Goal: Use online tool/utility: Utilize a website feature to perform a specific function

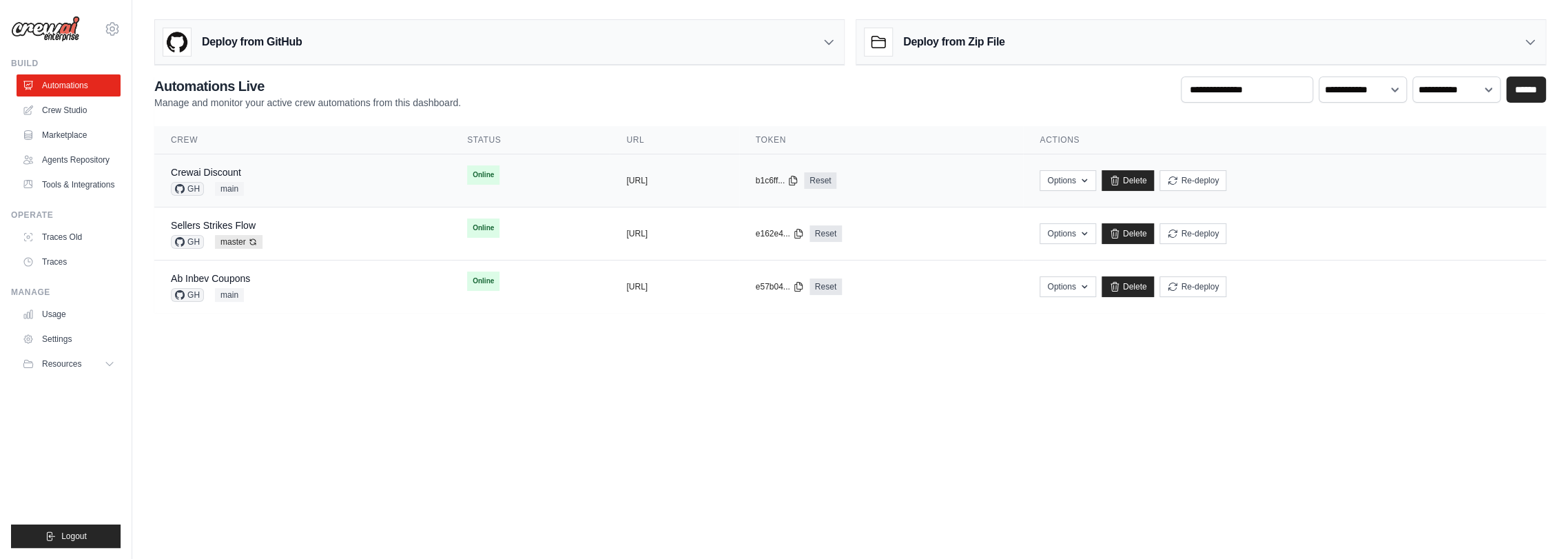
click at [323, 179] on div "Crewai Discount GH main" at bounding box center [302, 180] width 263 height 30
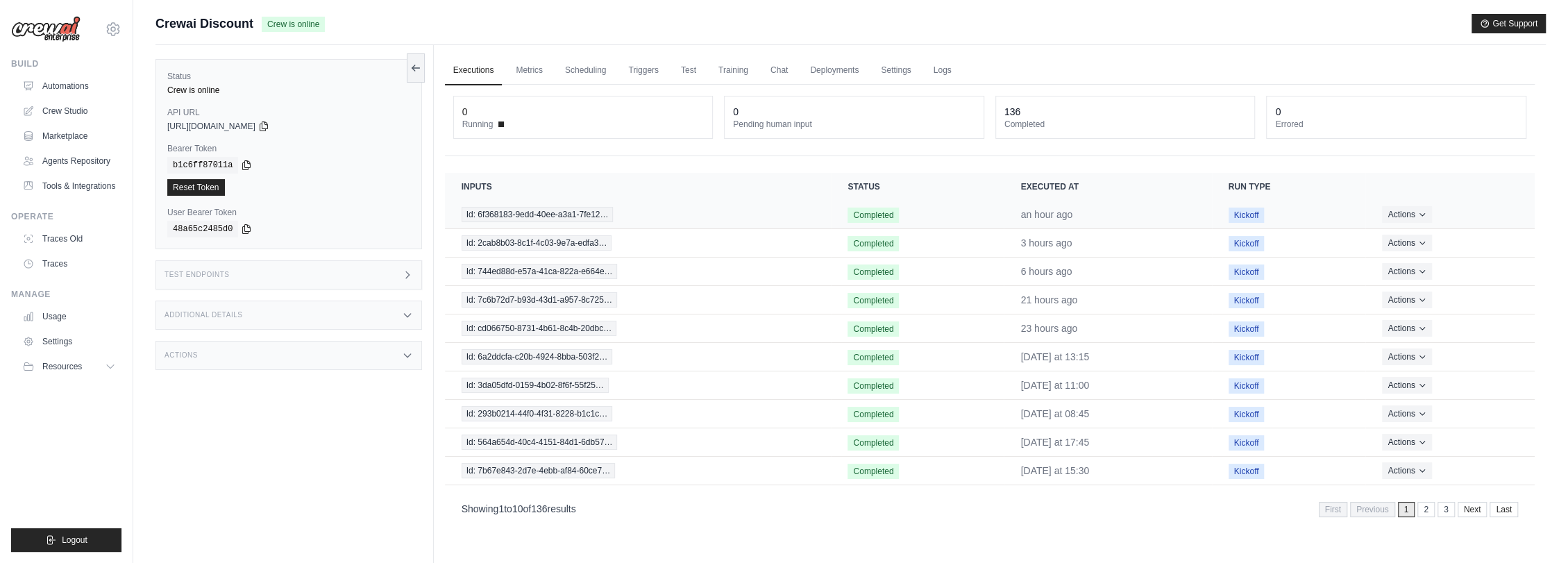
click at [577, 204] on td "Id: 6f368183-9edd-40ee-a3a1-7fe12…" at bounding box center [639, 215] width 387 height 29
click at [591, 219] on span "Id: 6f368183-9edd-40ee-a3a1-7fe12…" at bounding box center [538, 214] width 152 height 15
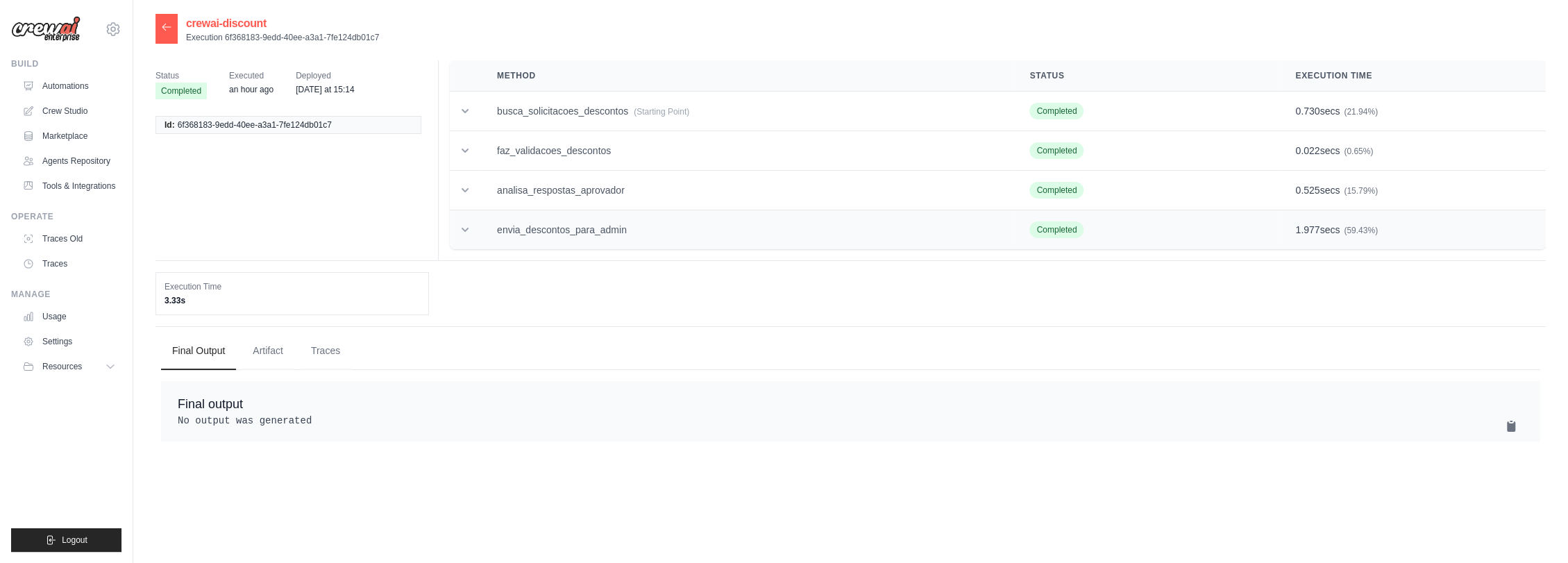
click at [646, 224] on td "envia_descontos_para_admin" at bounding box center [746, 230] width 533 height 40
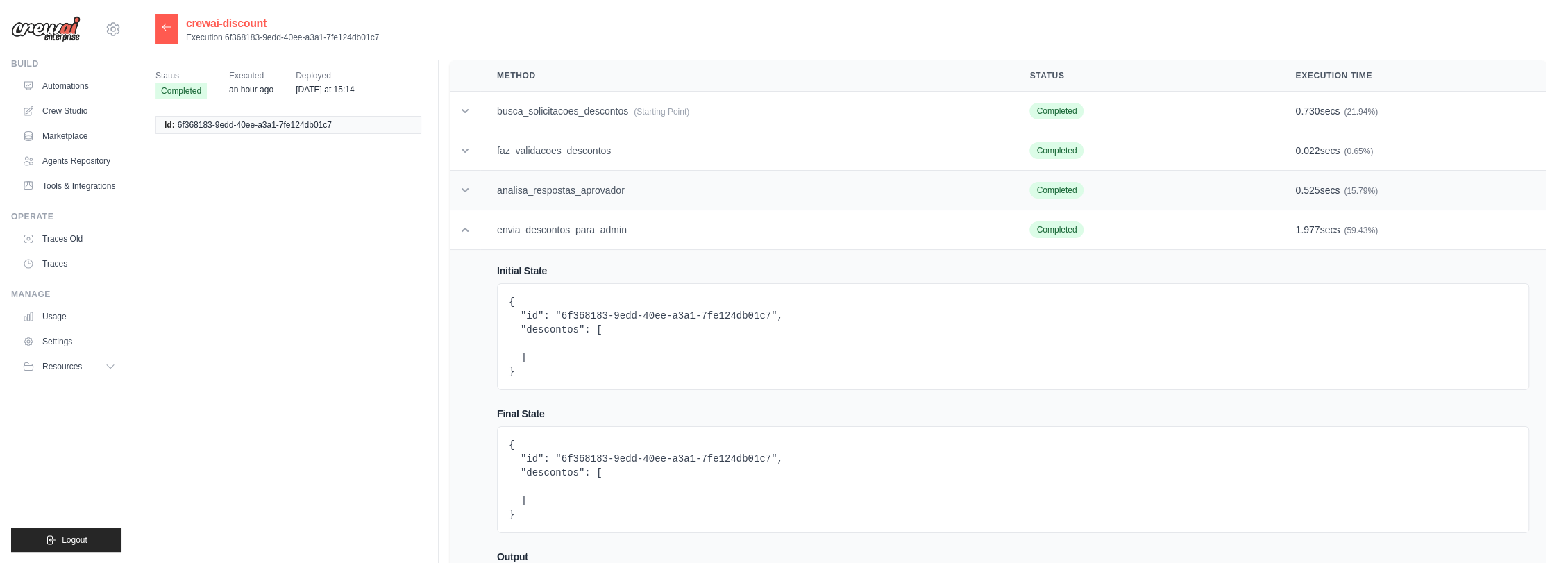
click at [650, 192] on td "analisa_respostas_aprovador" at bounding box center [746, 190] width 533 height 40
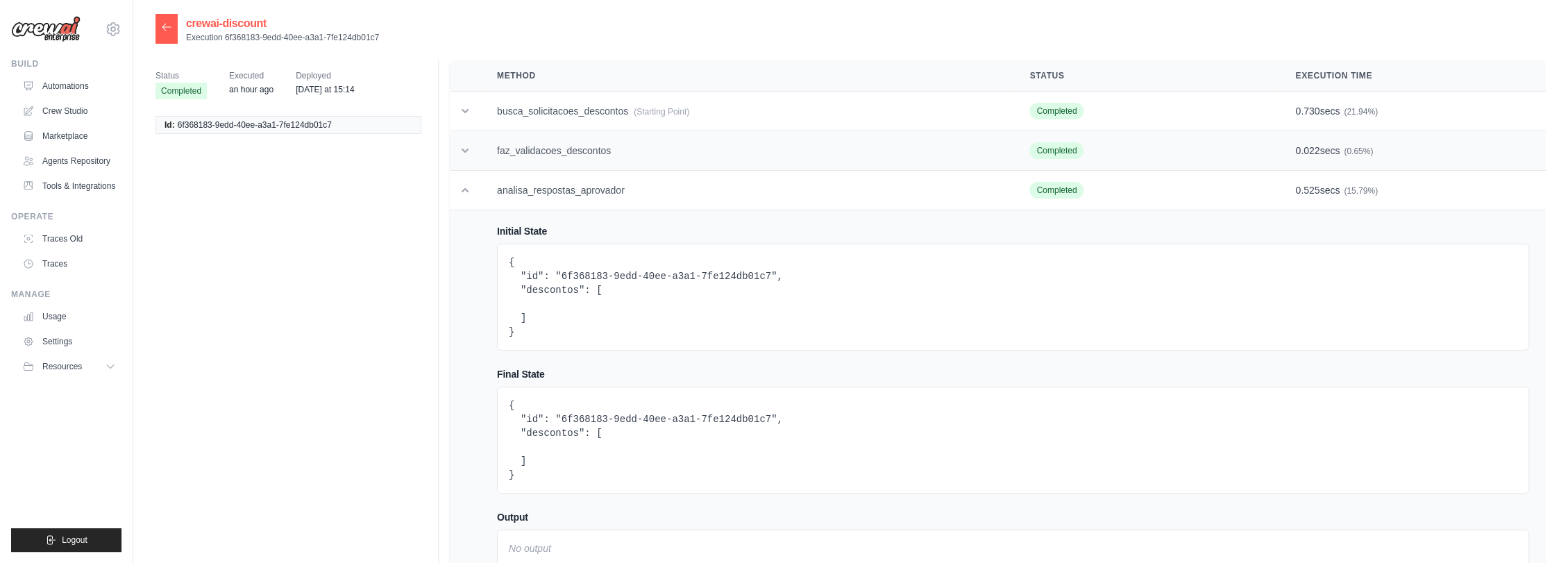
click at [651, 158] on td "faz_validacoes_descontos" at bounding box center [746, 151] width 533 height 40
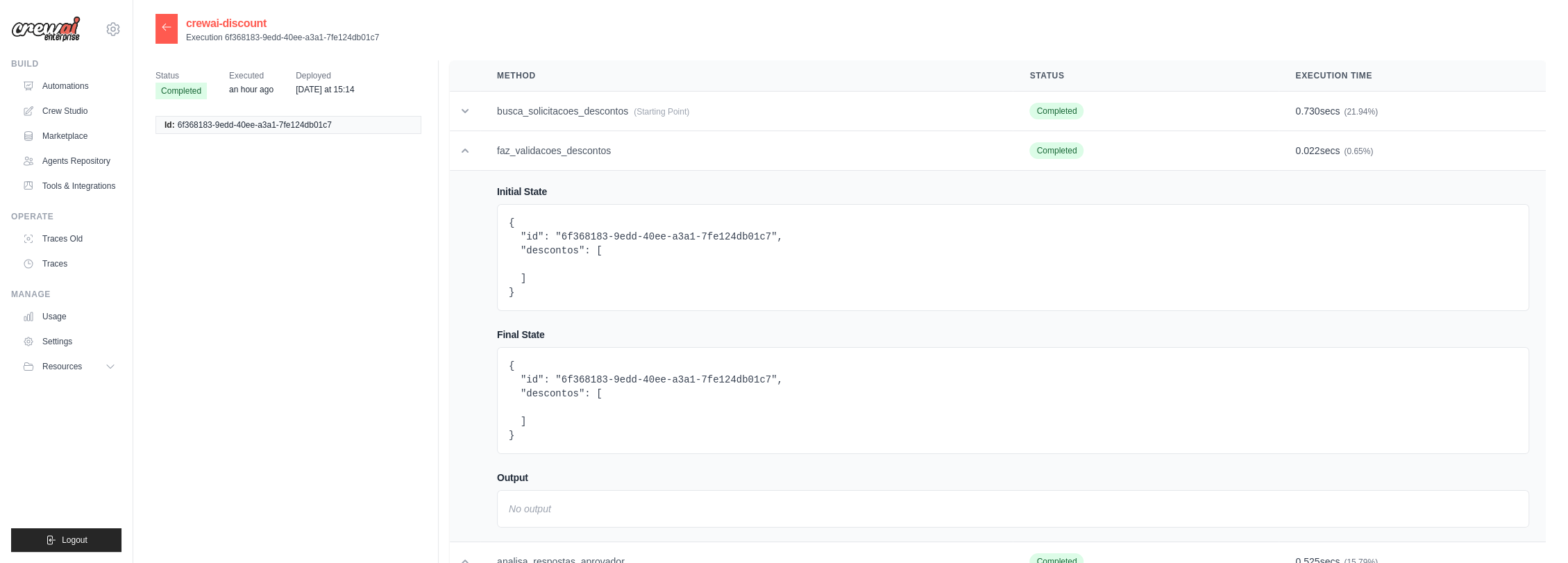
click at [162, 21] on div at bounding box center [166, 28] width 22 height 29
click at [162, 32] on icon at bounding box center [166, 27] width 11 height 11
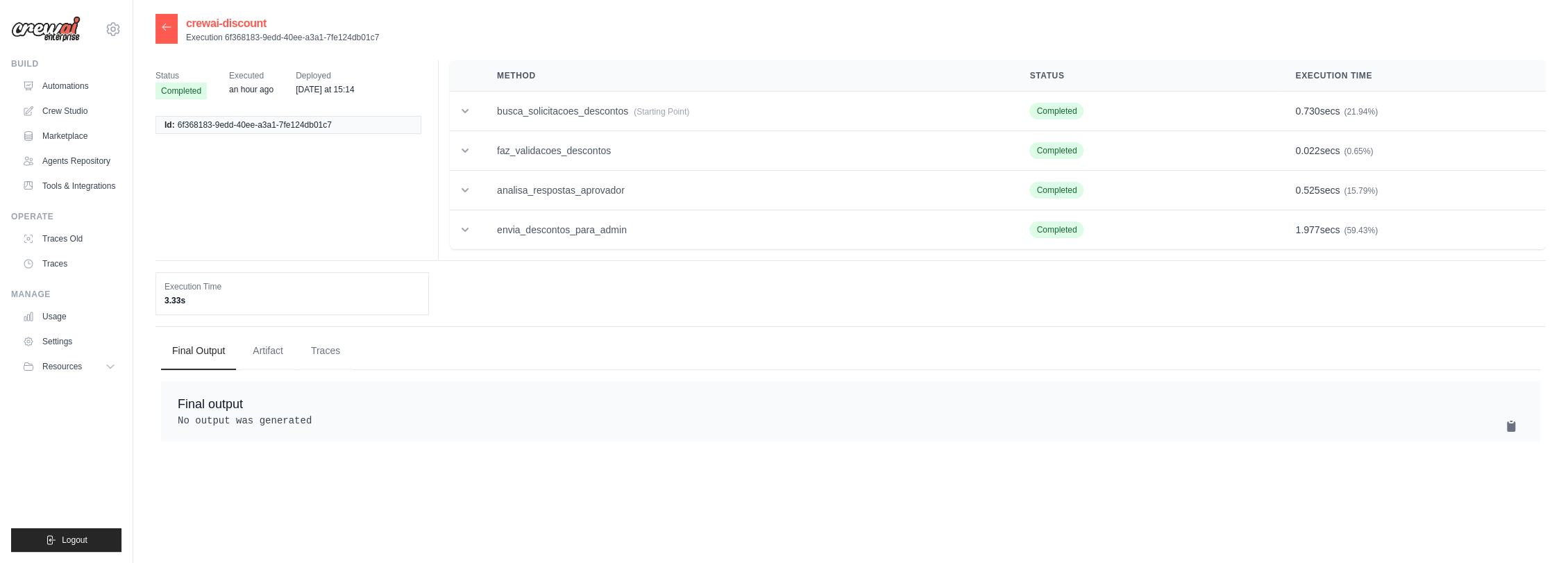
click at [164, 32] on icon at bounding box center [166, 27] width 11 height 11
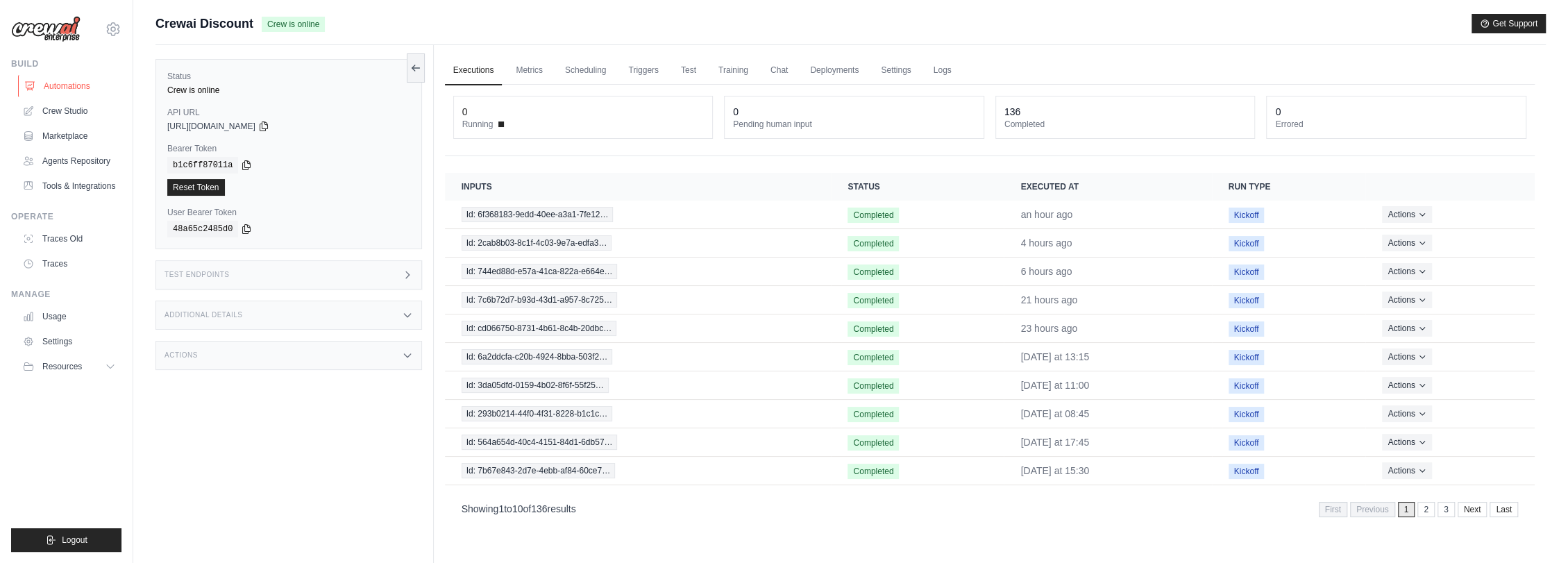
click at [74, 84] on link "Automations" at bounding box center [71, 86] width 105 height 22
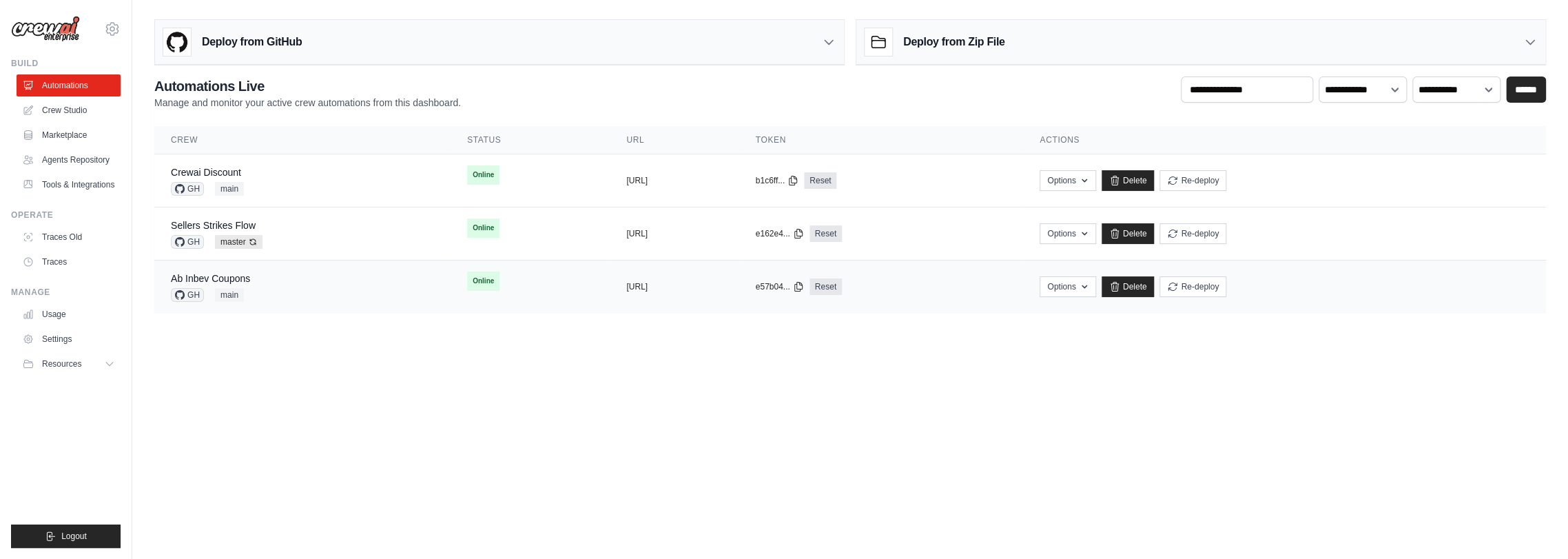
click at [260, 272] on div "Ab Inbev Coupons GH main" at bounding box center [302, 286] width 263 height 30
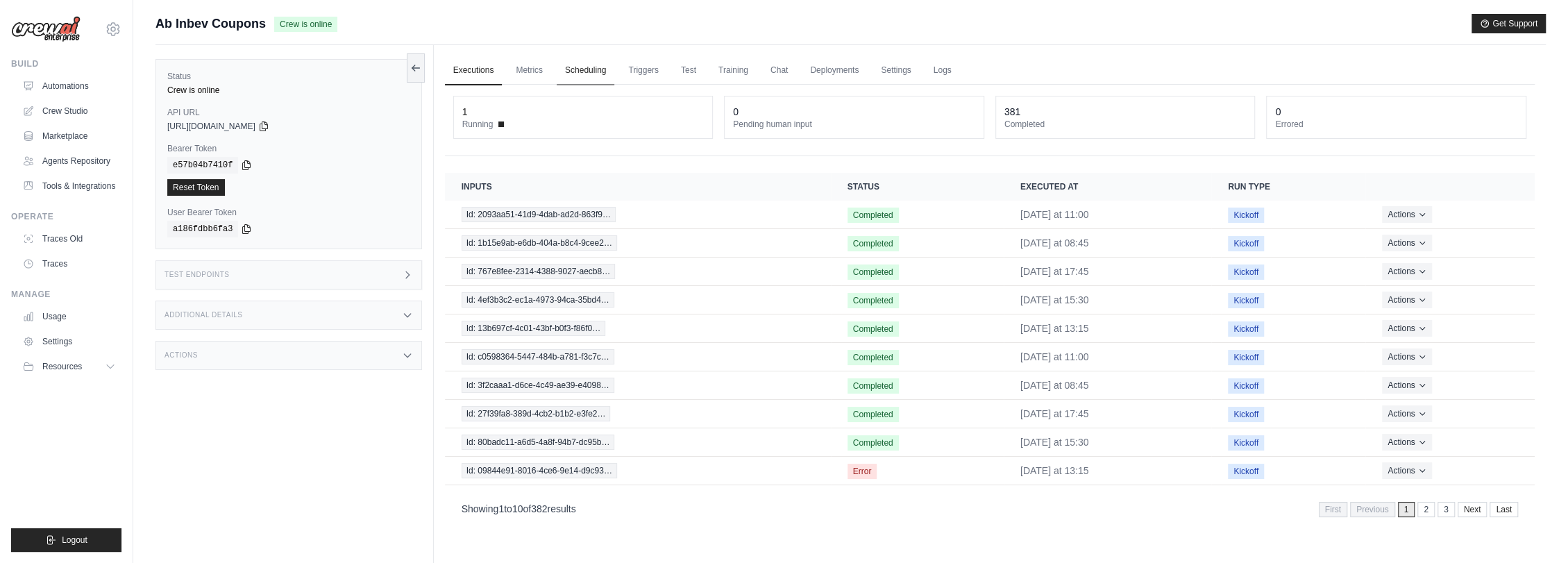
click at [581, 64] on link "Scheduling" at bounding box center [585, 71] width 57 height 29
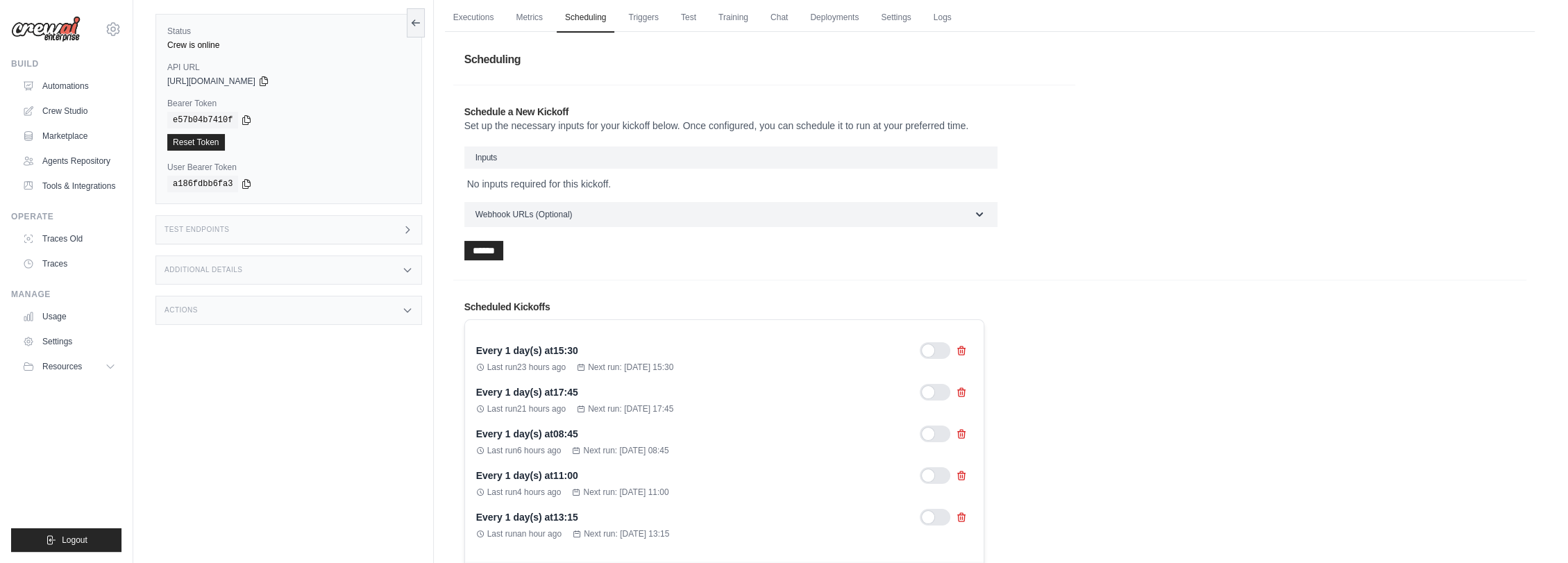
scroll to position [140, 0]
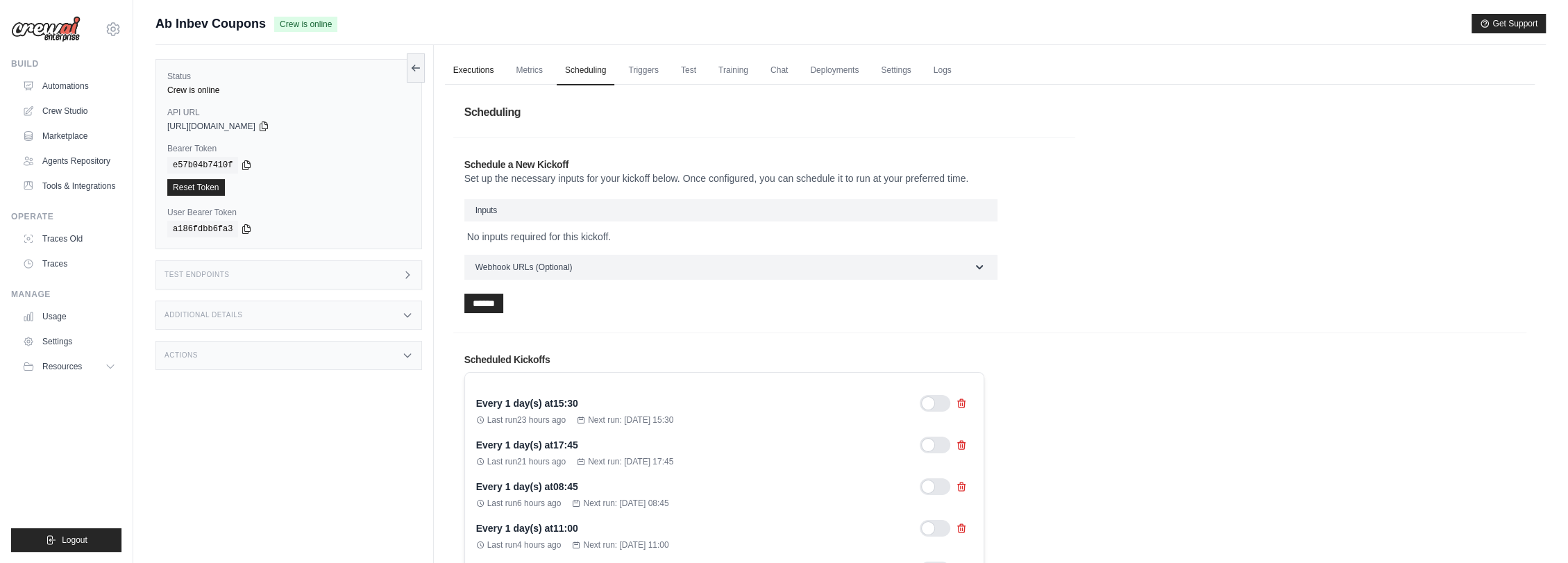
click at [472, 69] on link "Executions" at bounding box center [474, 71] width 57 height 29
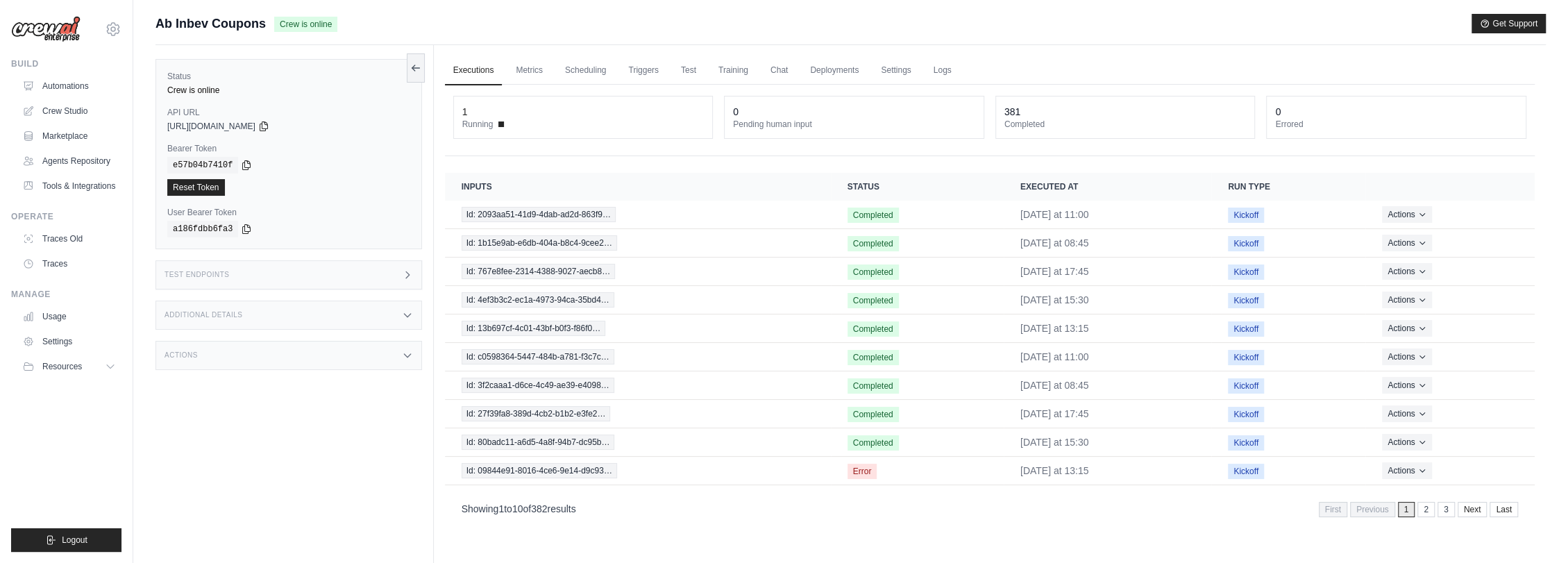
click at [322, 350] on div "Actions" at bounding box center [288, 355] width 267 height 29
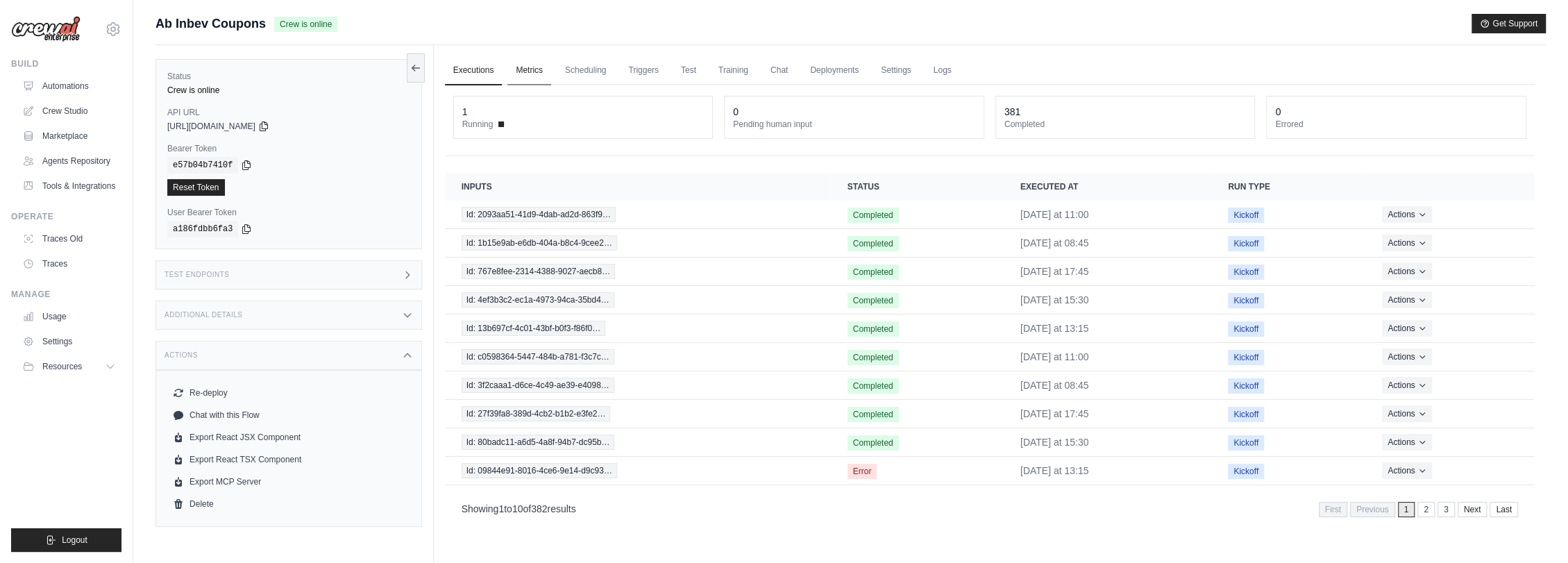
click at [527, 65] on link "Metrics" at bounding box center [529, 71] width 44 height 29
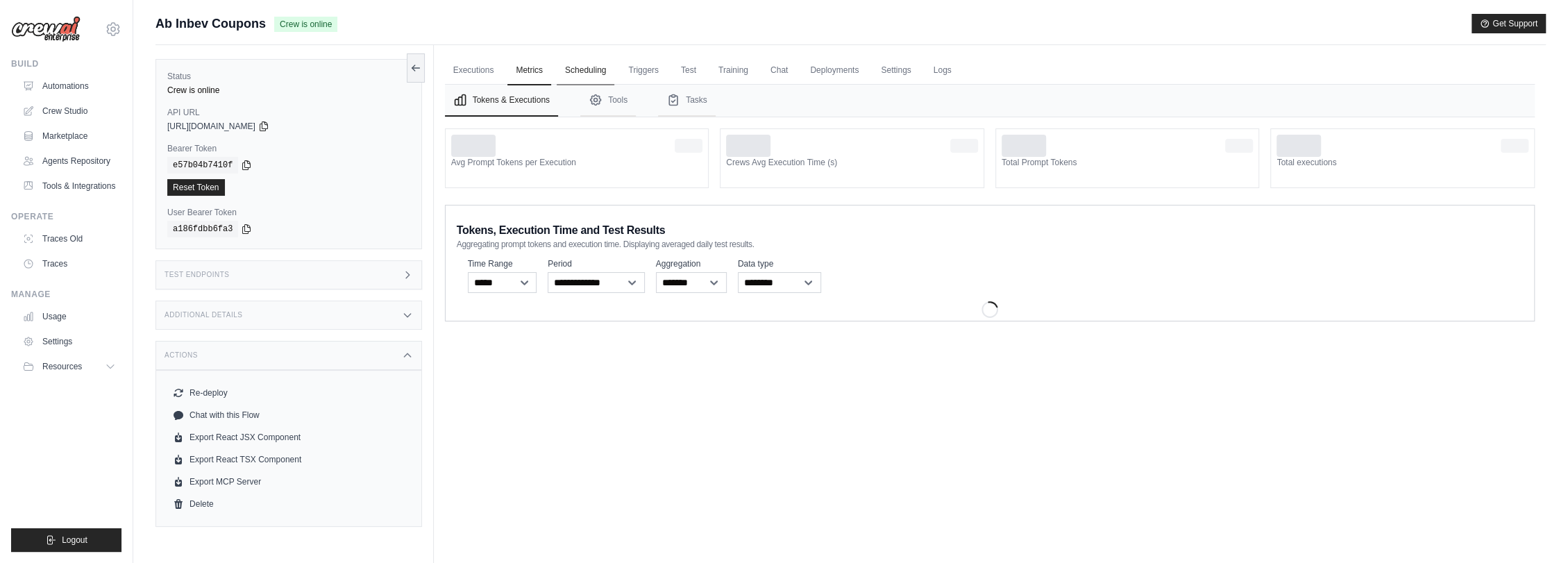
click at [588, 72] on link "Scheduling" at bounding box center [585, 71] width 57 height 29
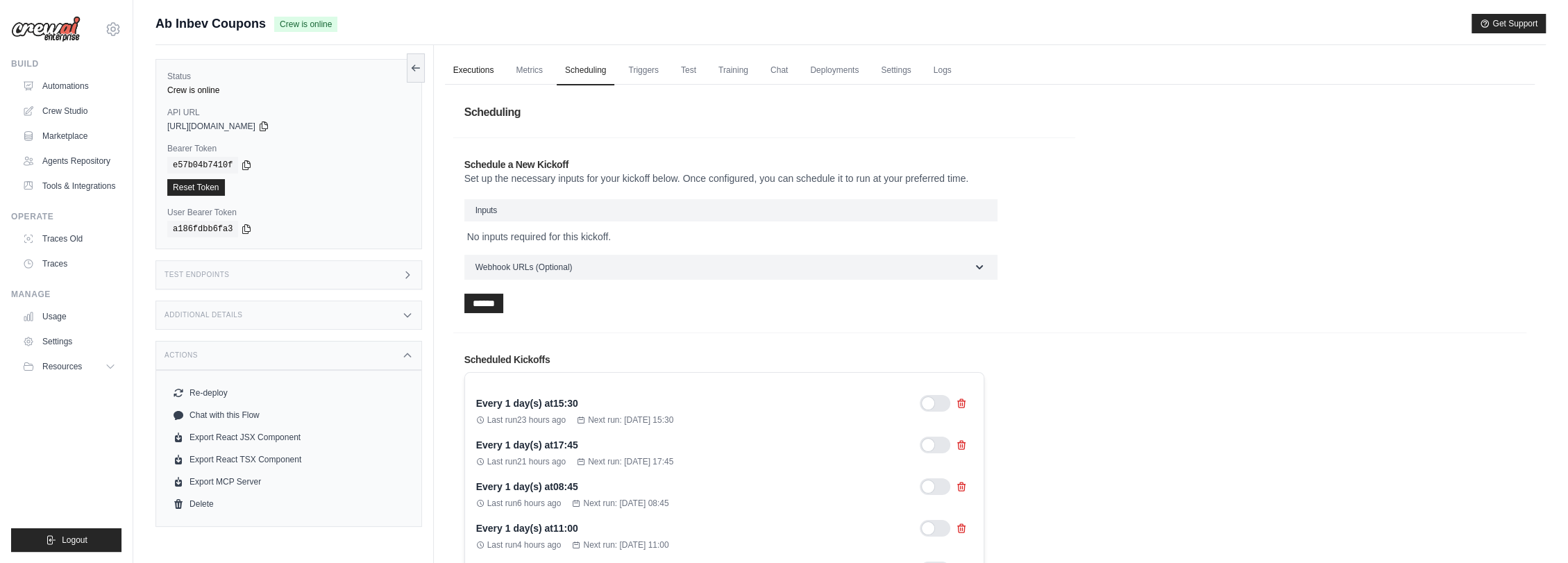
click at [486, 74] on link "Executions" at bounding box center [474, 71] width 57 height 29
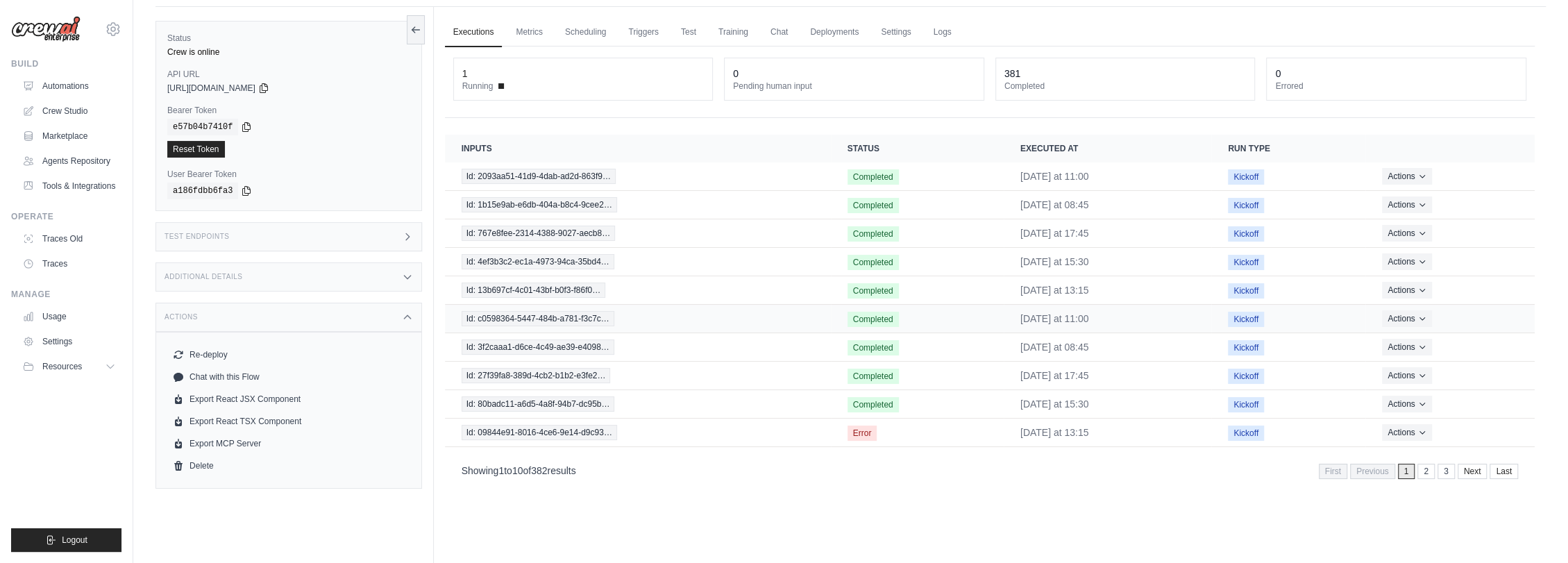
scroll to position [59, 0]
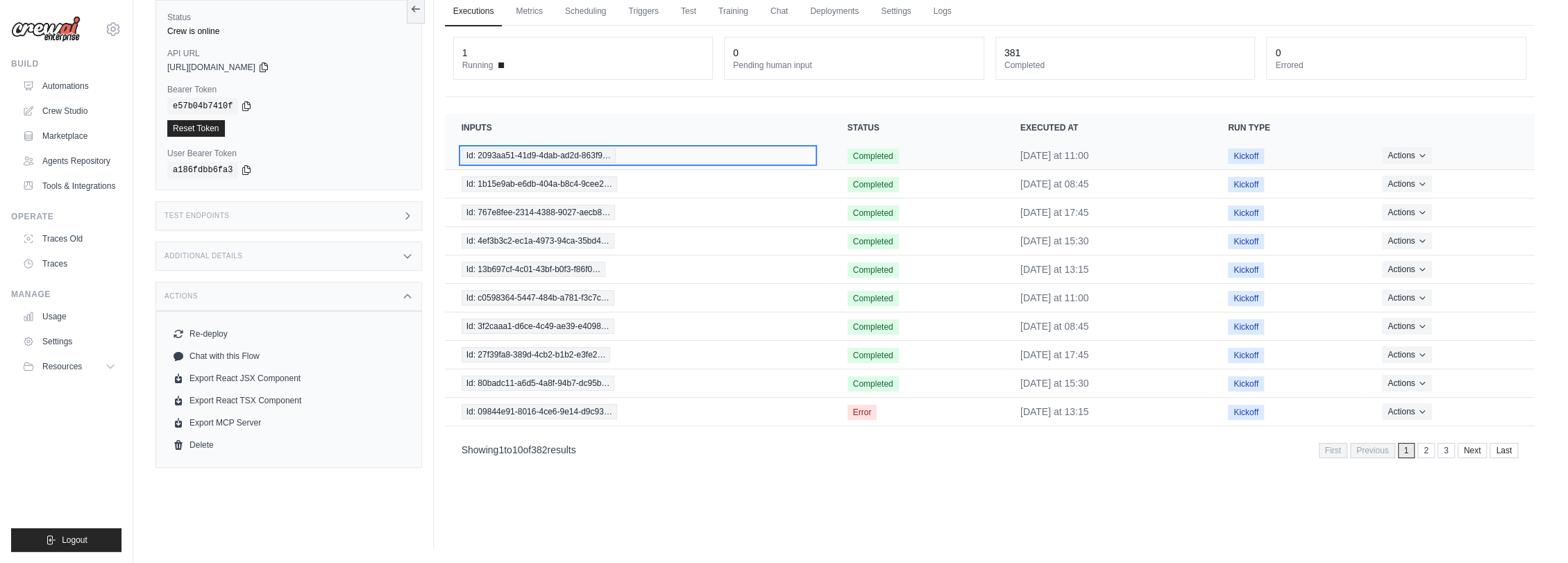
click at [582, 154] on span "Id: 2093aa51-41d9-4dab-ad2d-863f9…" at bounding box center [539, 155] width 154 height 15
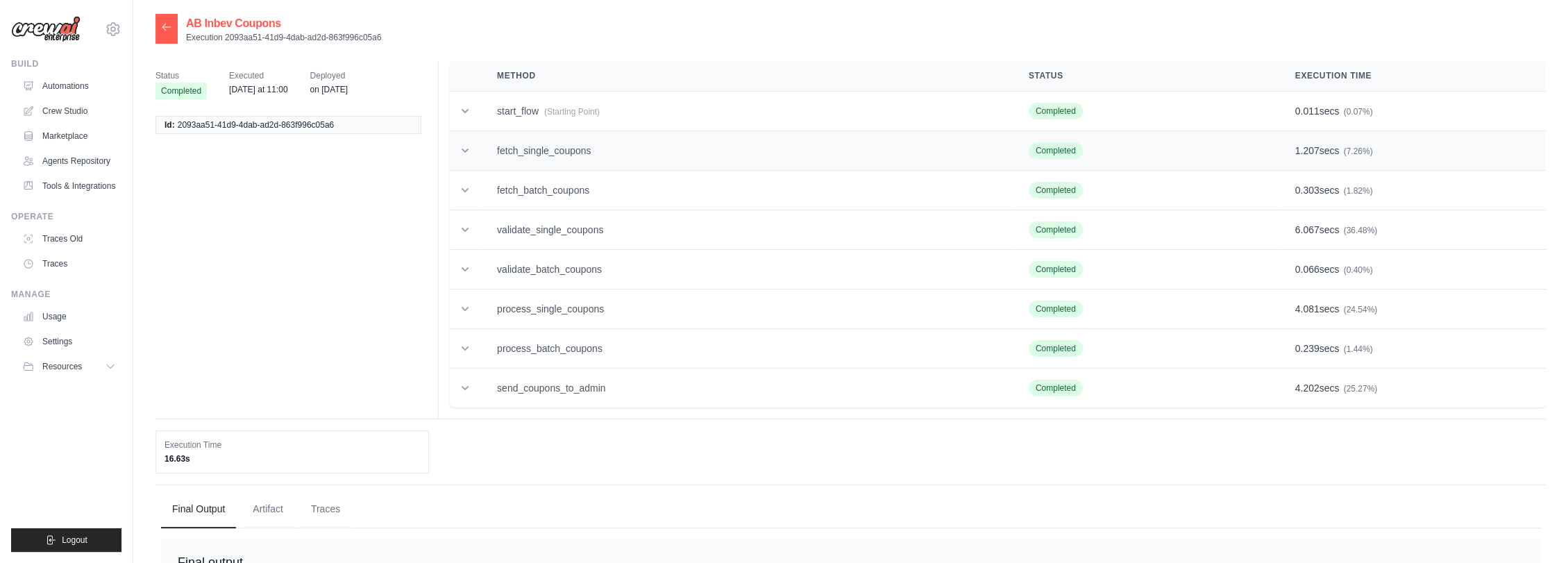
click at [577, 151] on td "fetch_single_coupons" at bounding box center [746, 151] width 532 height 40
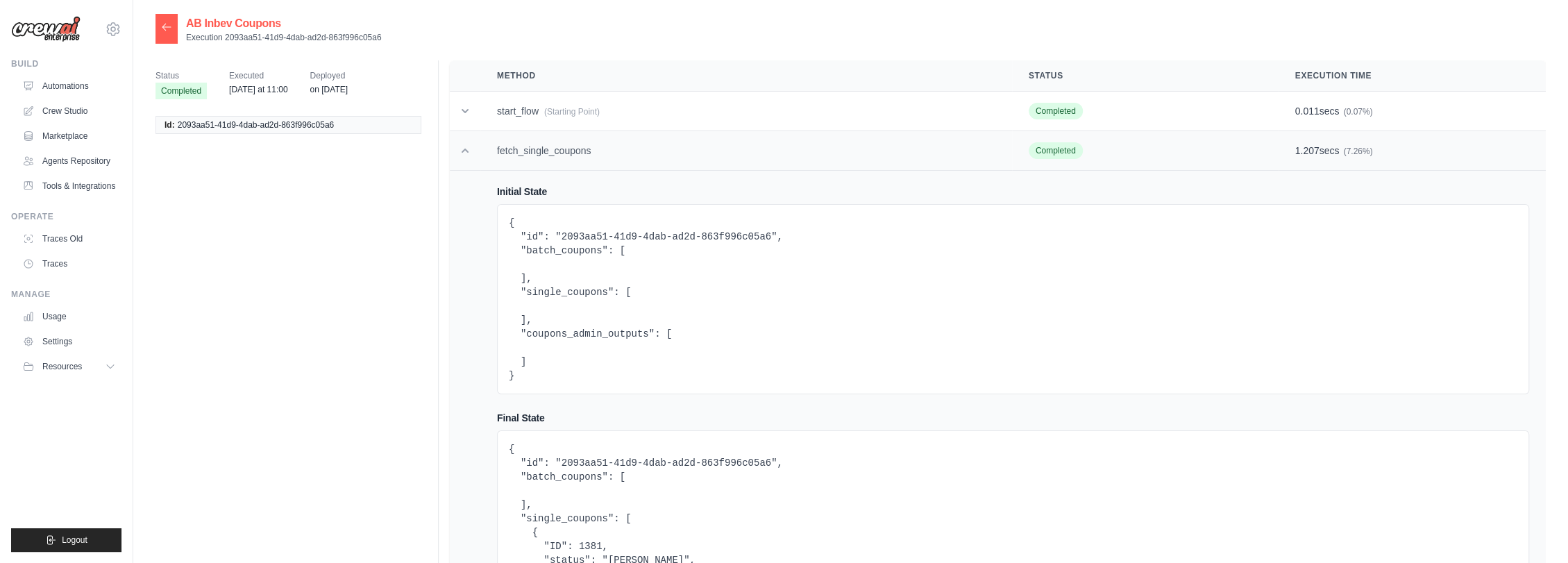
click at [582, 149] on td "fetch_single_coupons" at bounding box center [746, 151] width 532 height 40
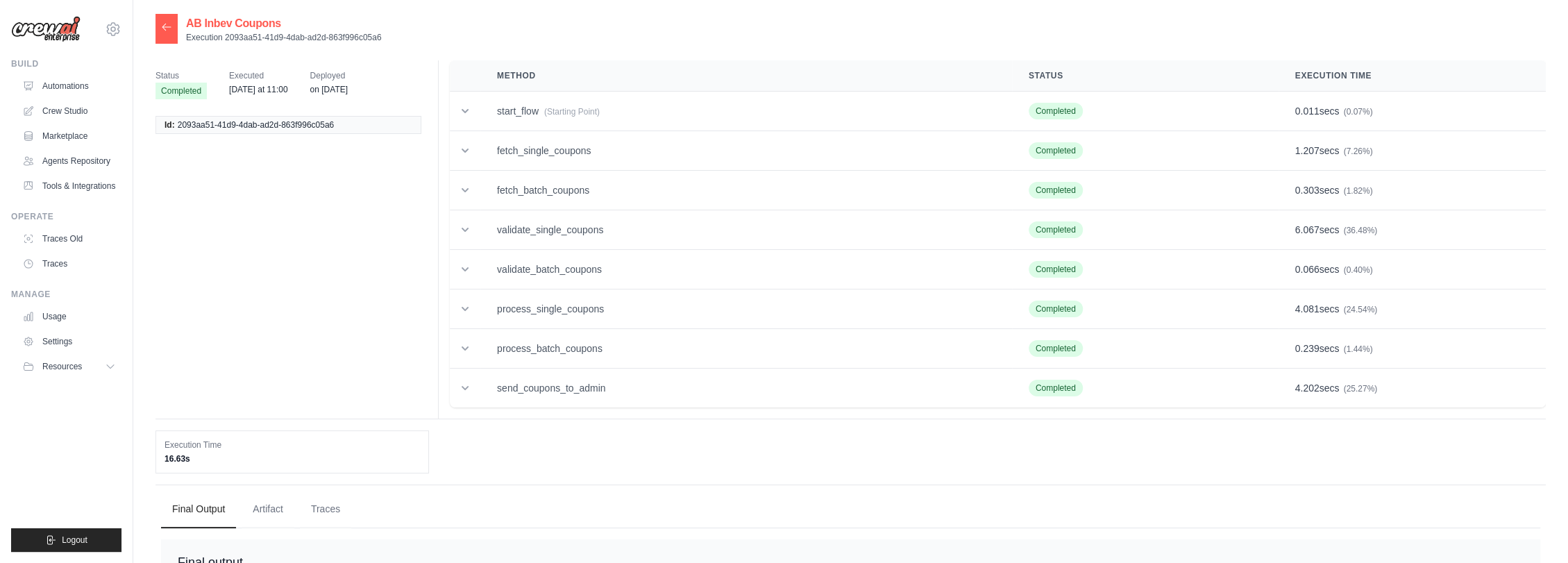
click at [165, 22] on icon at bounding box center [166, 27] width 11 height 11
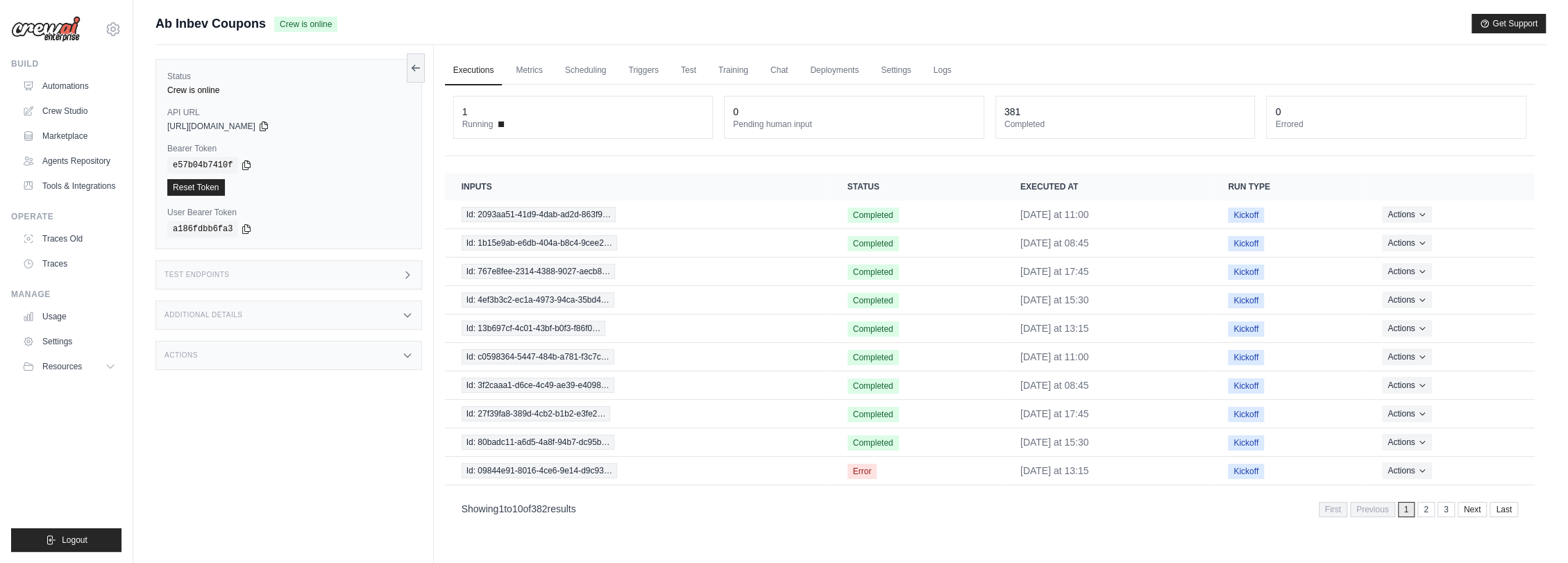
click at [237, 350] on div "Actions" at bounding box center [288, 355] width 267 height 29
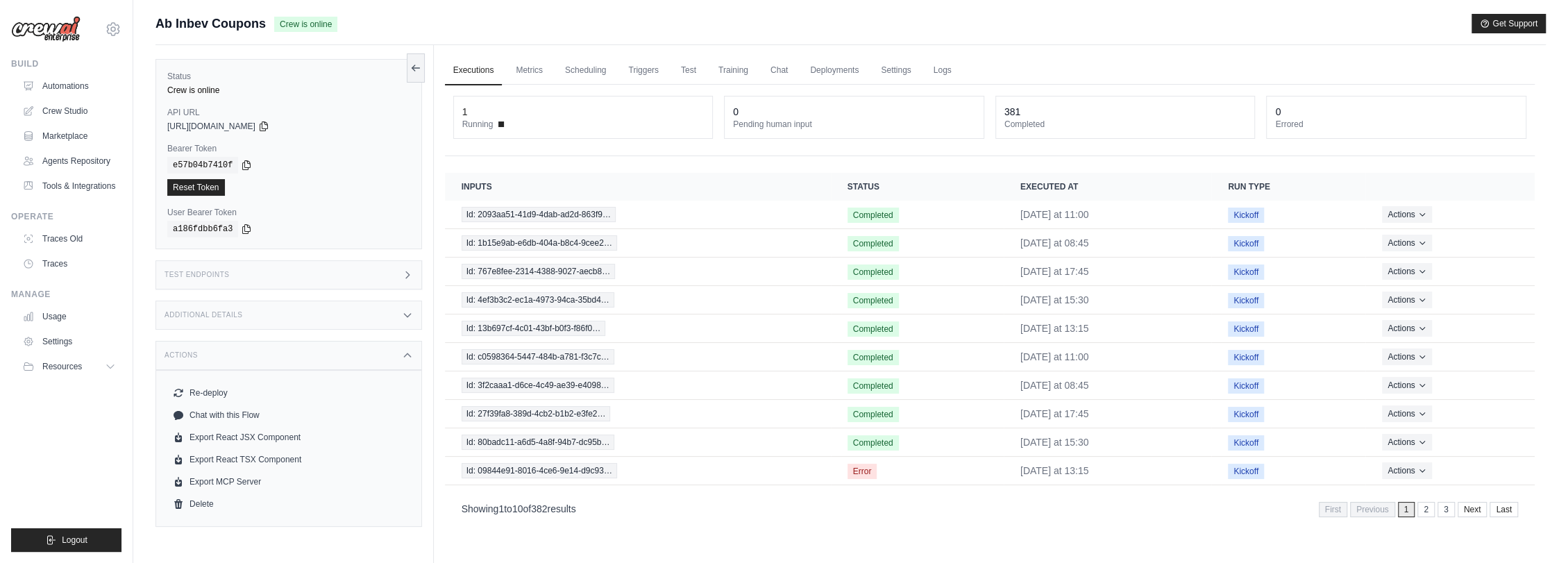
click at [263, 309] on div "Additional Details" at bounding box center [288, 315] width 267 height 29
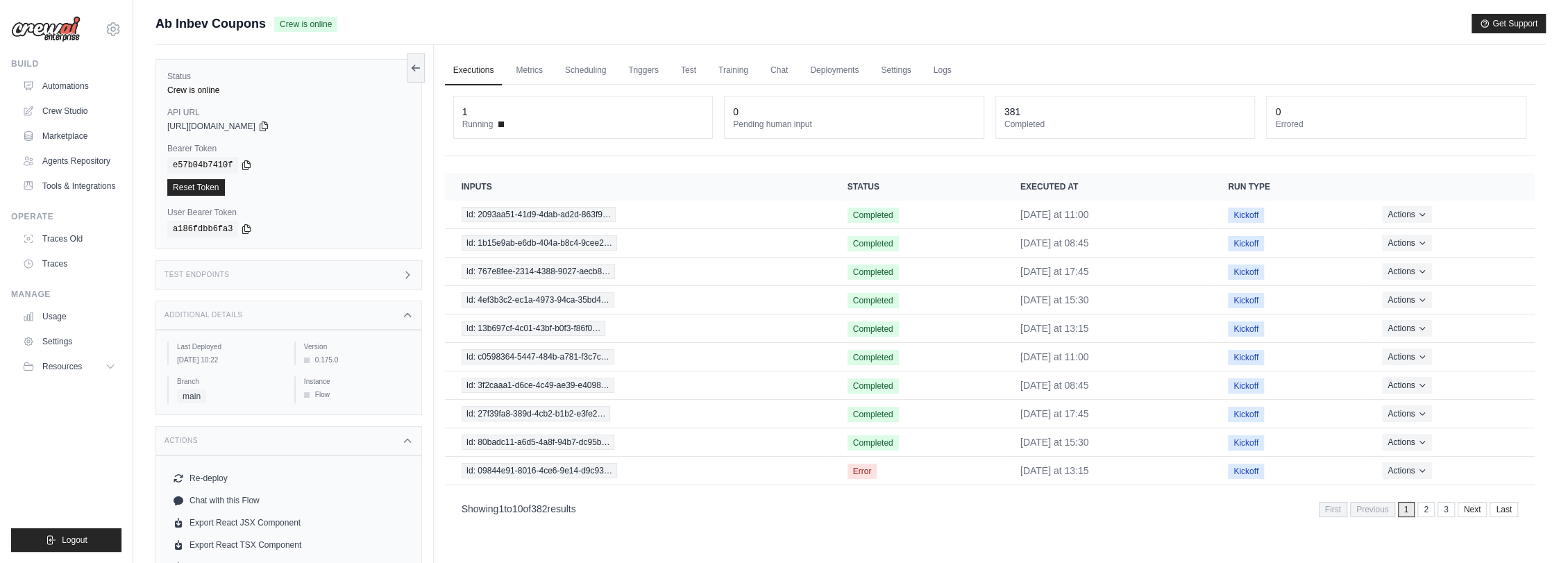
click at [263, 309] on div "Additional Details" at bounding box center [288, 315] width 267 height 29
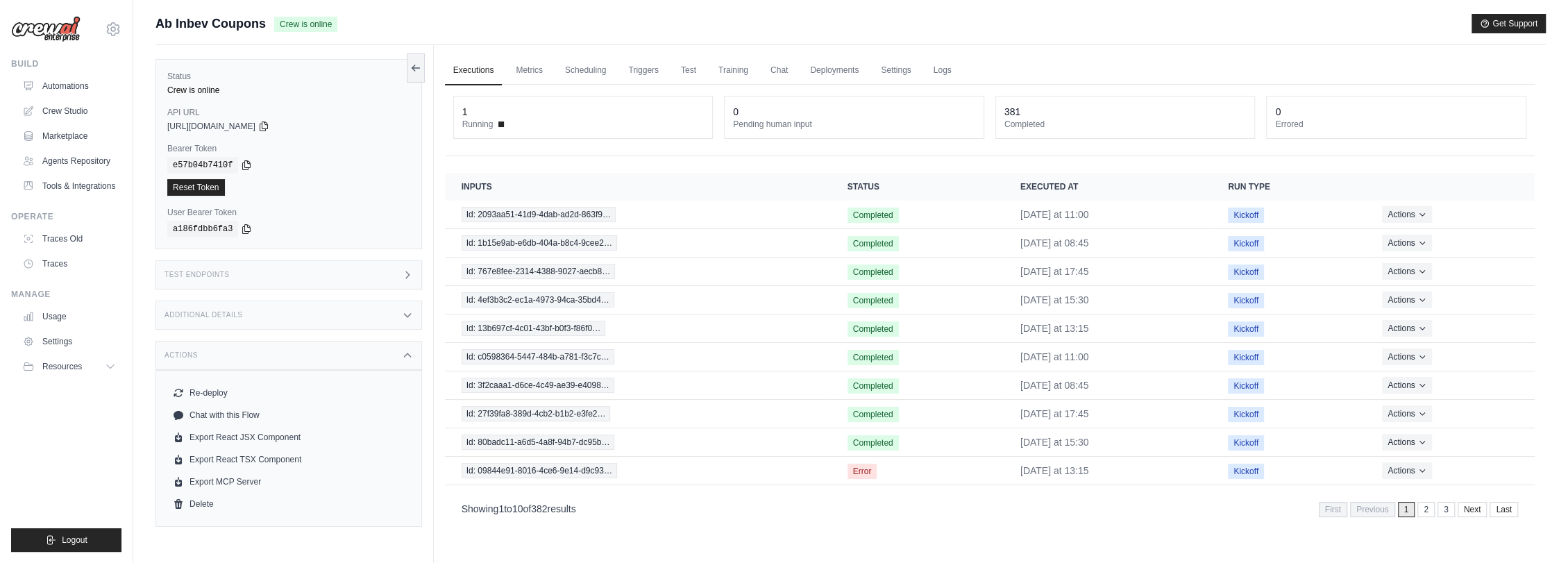
click at [268, 276] on div "Test Endpoints" at bounding box center [288, 275] width 267 height 29
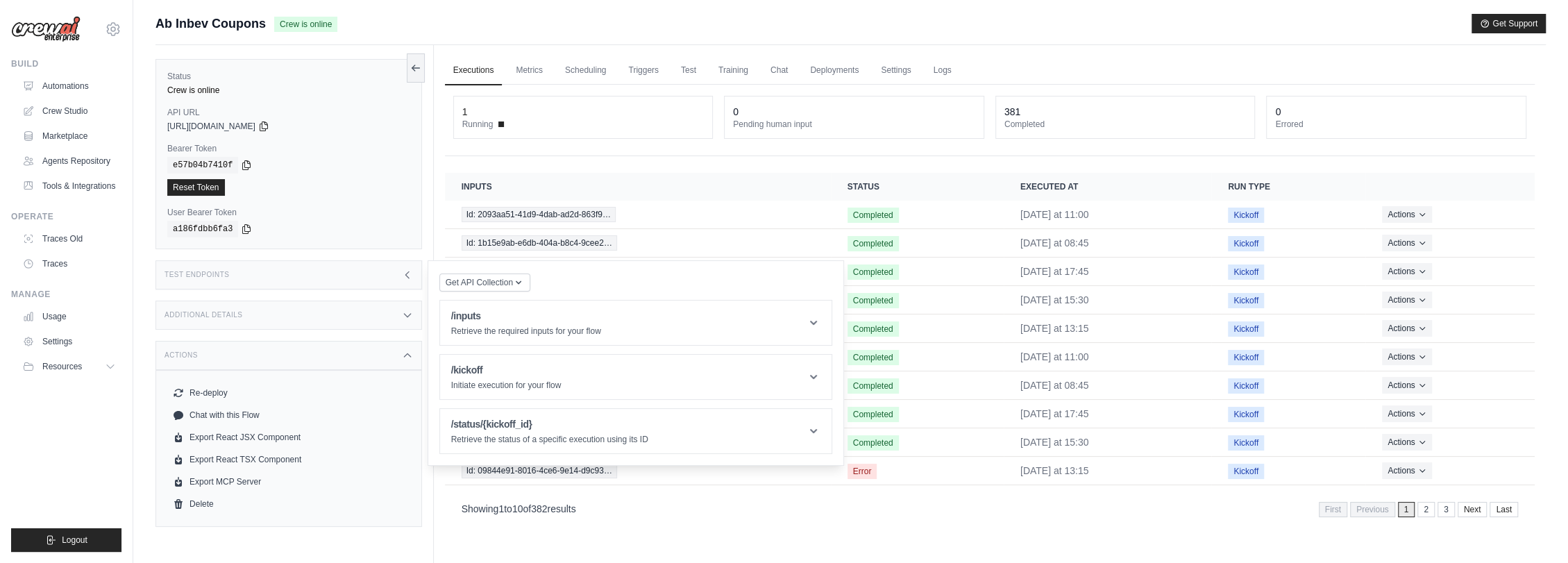
click at [269, 275] on div "Test Endpoints" at bounding box center [288, 275] width 267 height 29
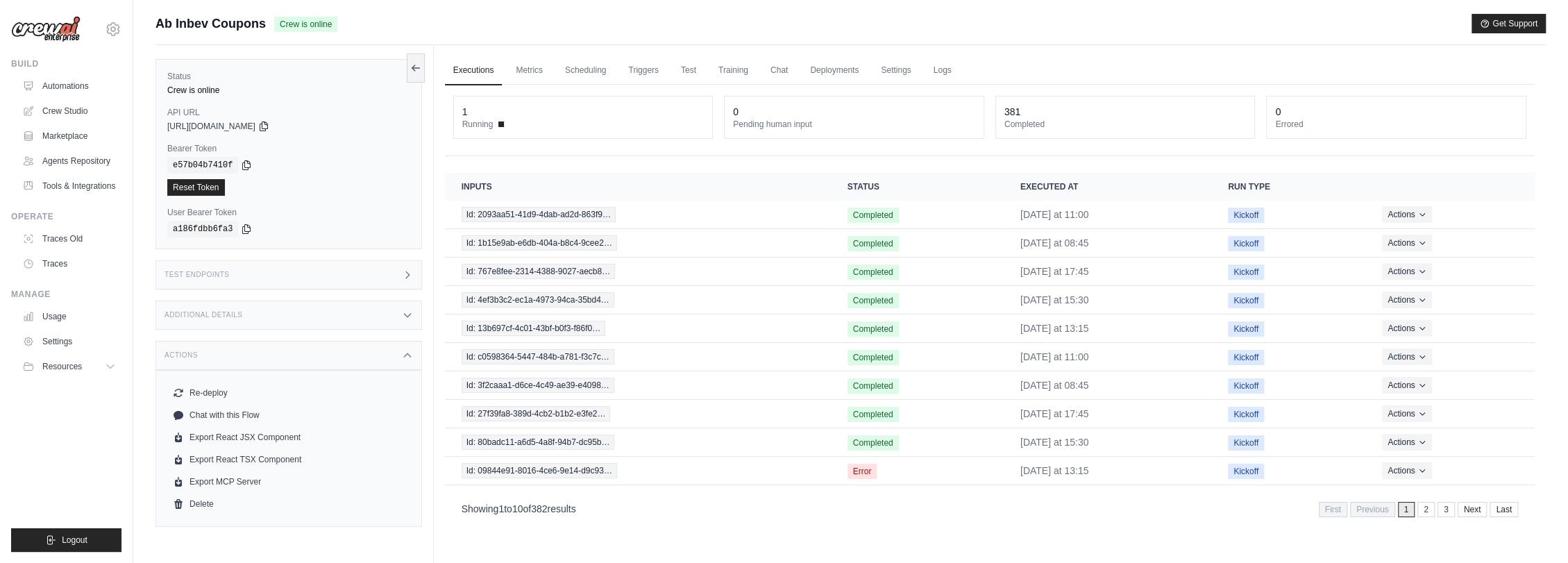
click at [269, 275] on div "Test Endpoints" at bounding box center [288, 275] width 267 height 29
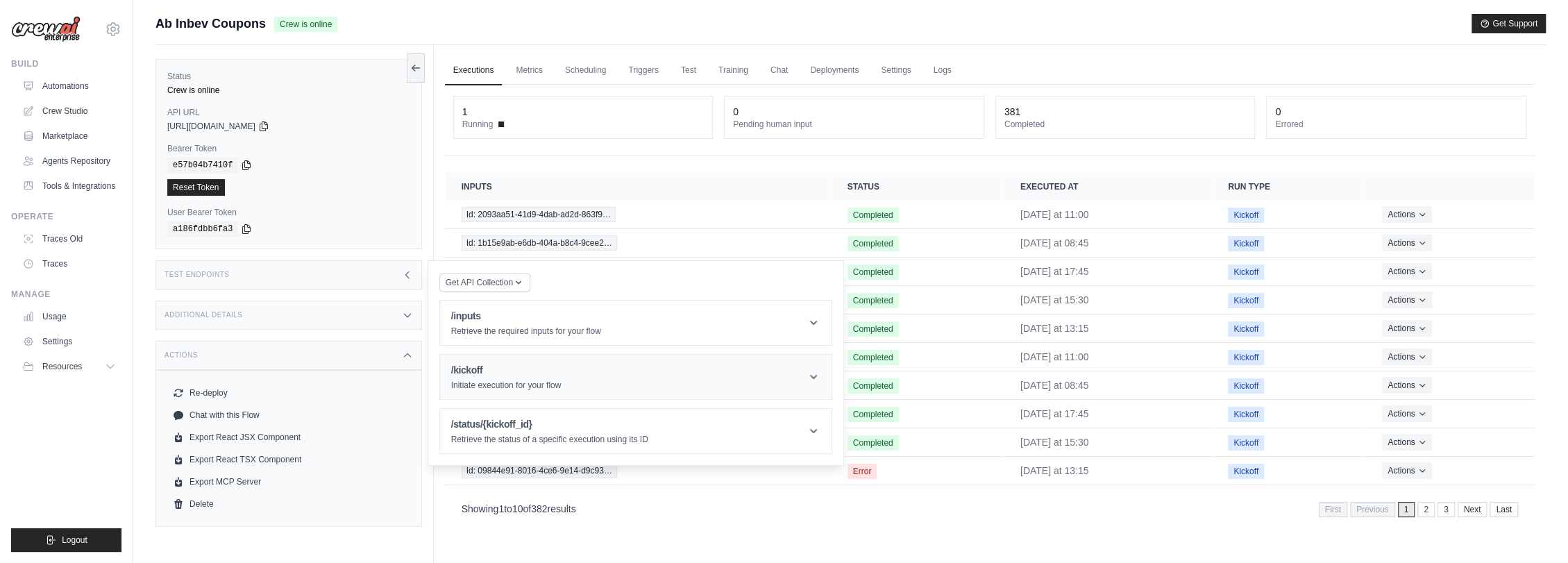
click at [453, 376] on h1 "/kickoff" at bounding box center [506, 369] width 111 height 14
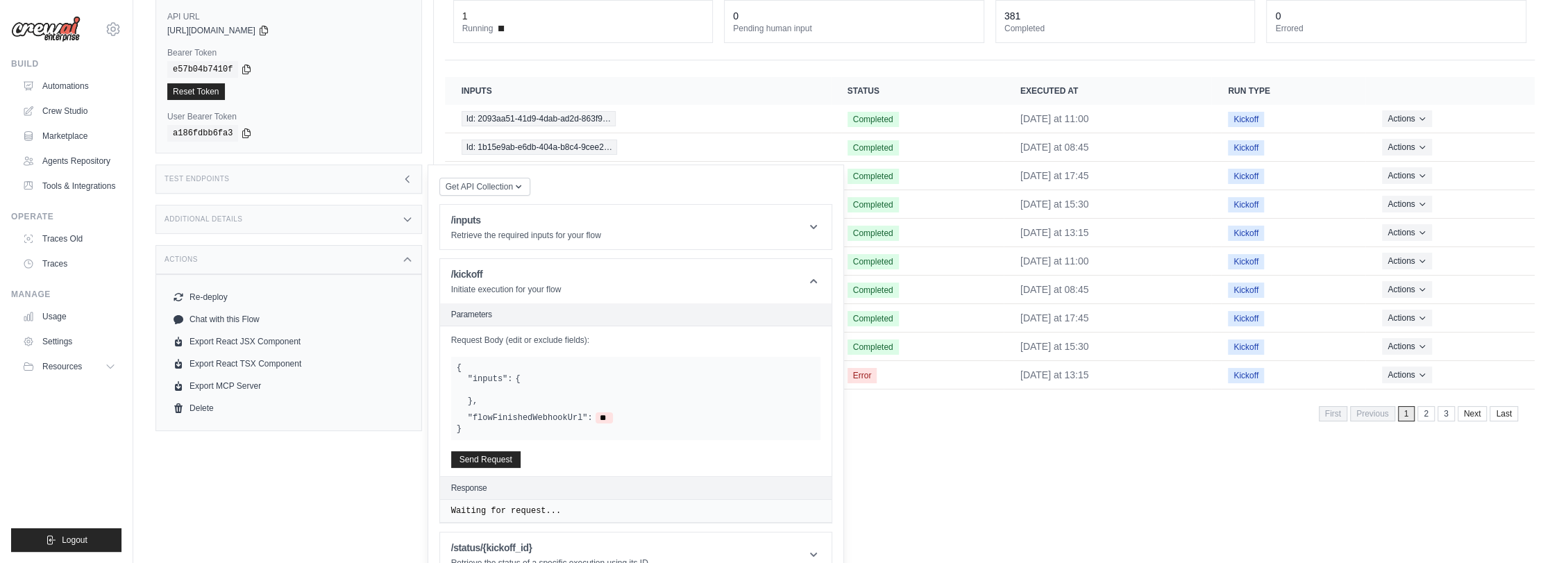
scroll to position [122, 0]
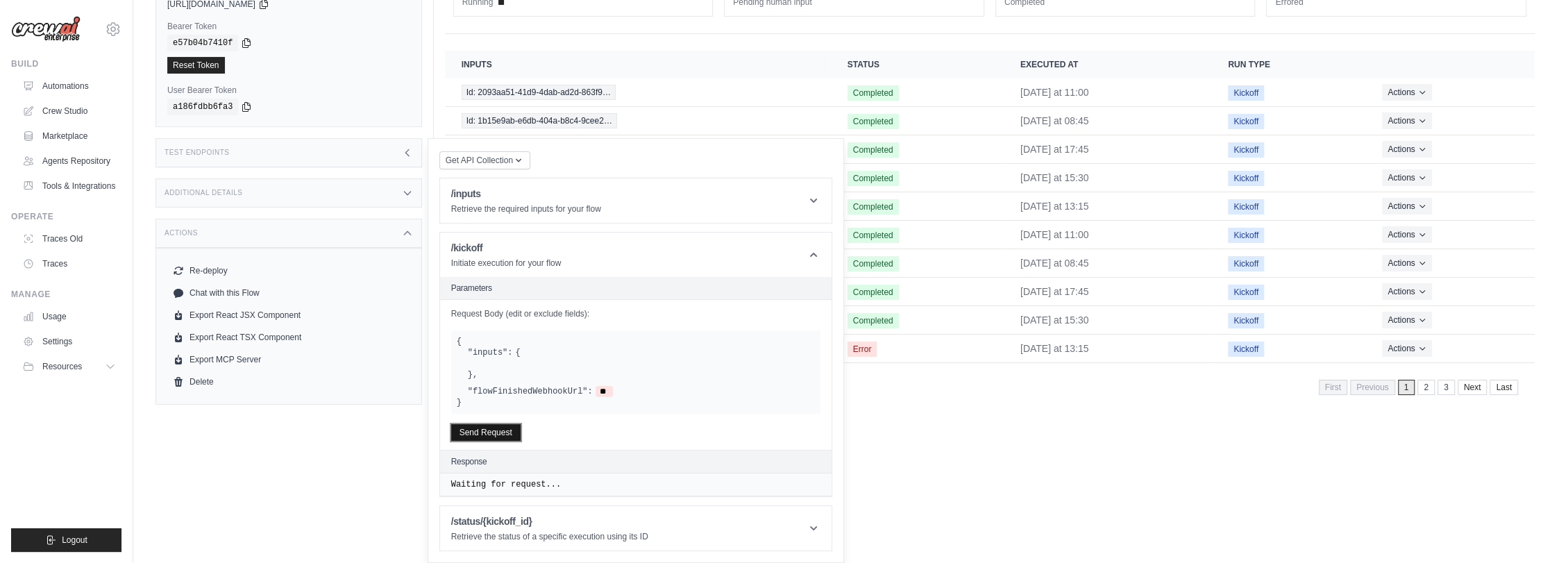
click at [500, 432] on button "Send Request" at bounding box center [486, 432] width 69 height 17
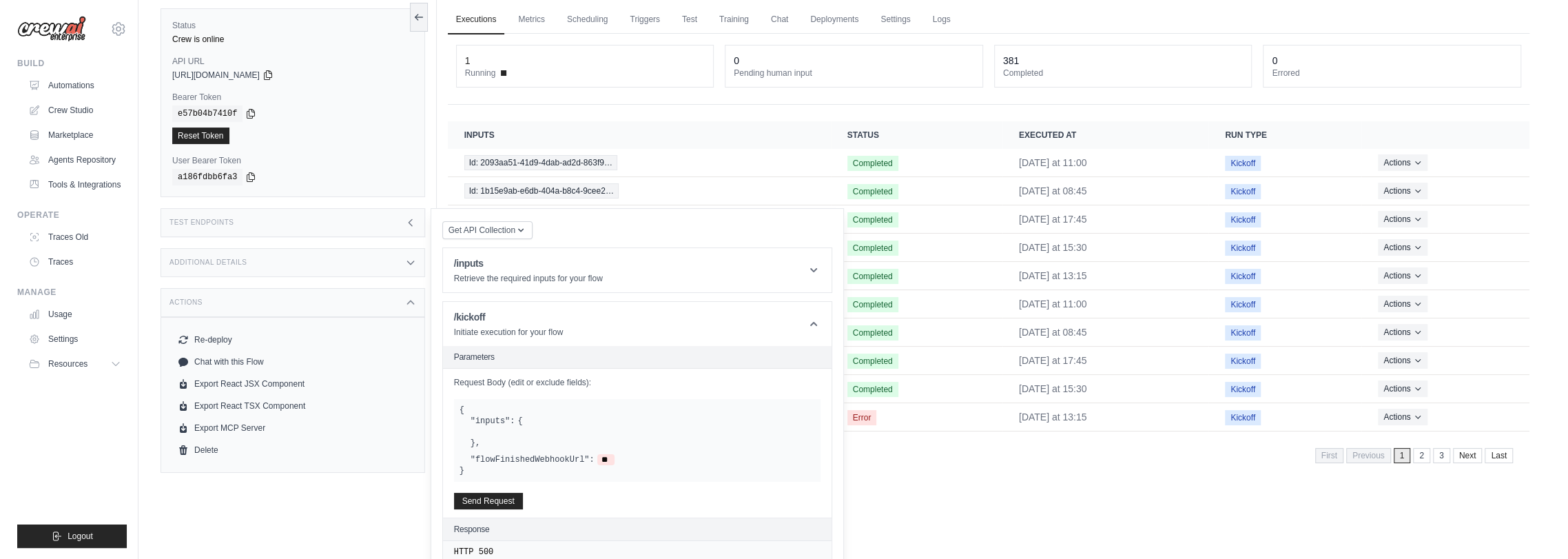
scroll to position [0, 0]
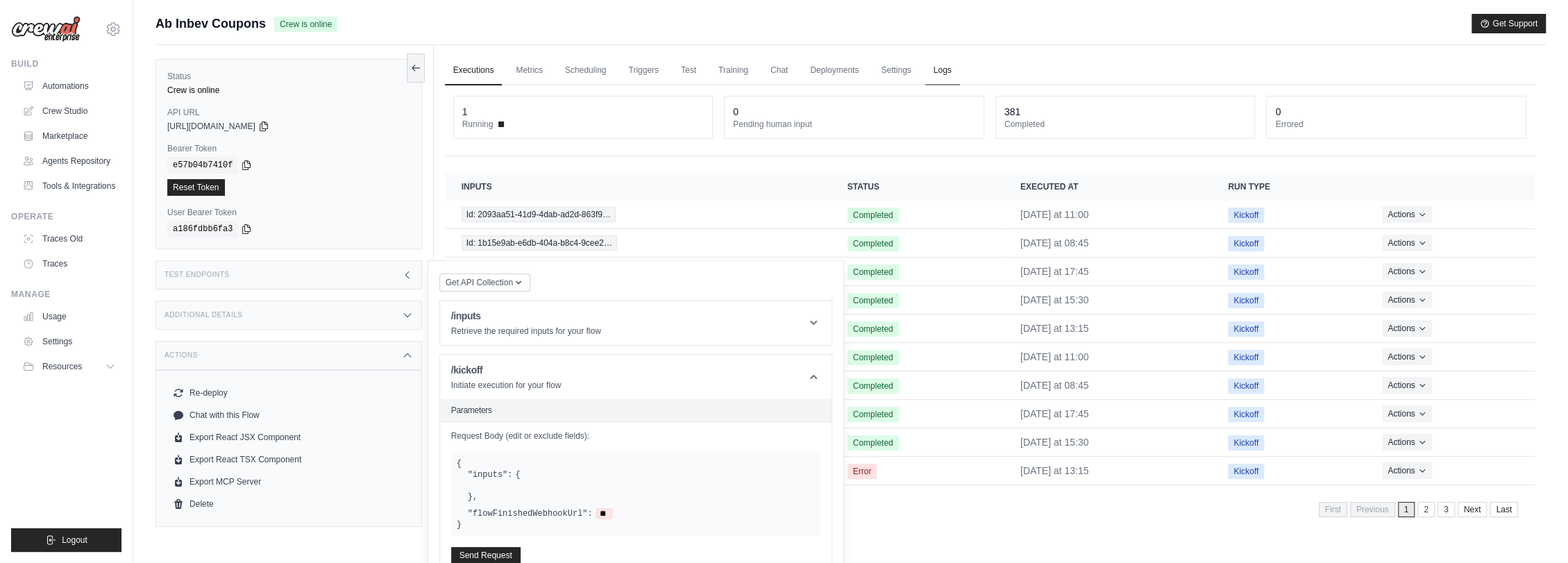
click at [938, 68] on link "Logs" at bounding box center [943, 71] width 35 height 29
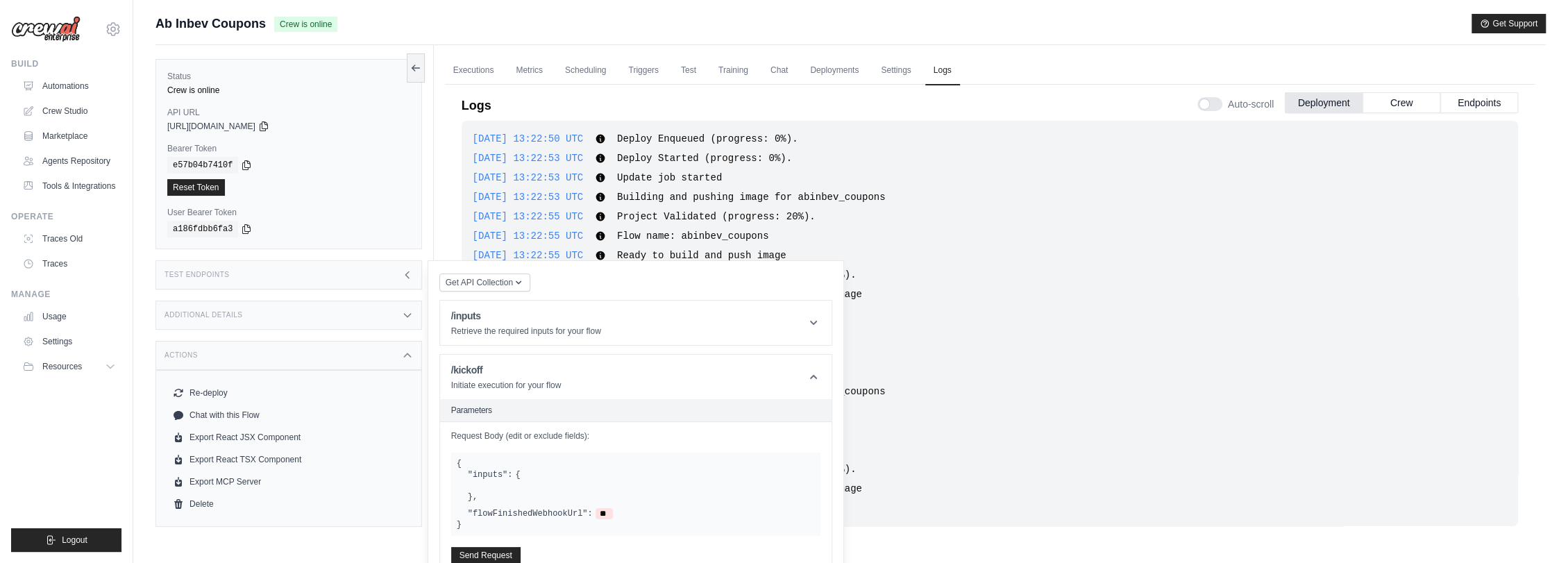
click at [517, 475] on div ""inputs": { } ," at bounding box center [642, 486] width 347 height 33
click at [528, 414] on h2 "Parameters" at bounding box center [636, 410] width 370 height 11
click at [223, 396] on button "Re-deploy" at bounding box center [288, 393] width 243 height 22
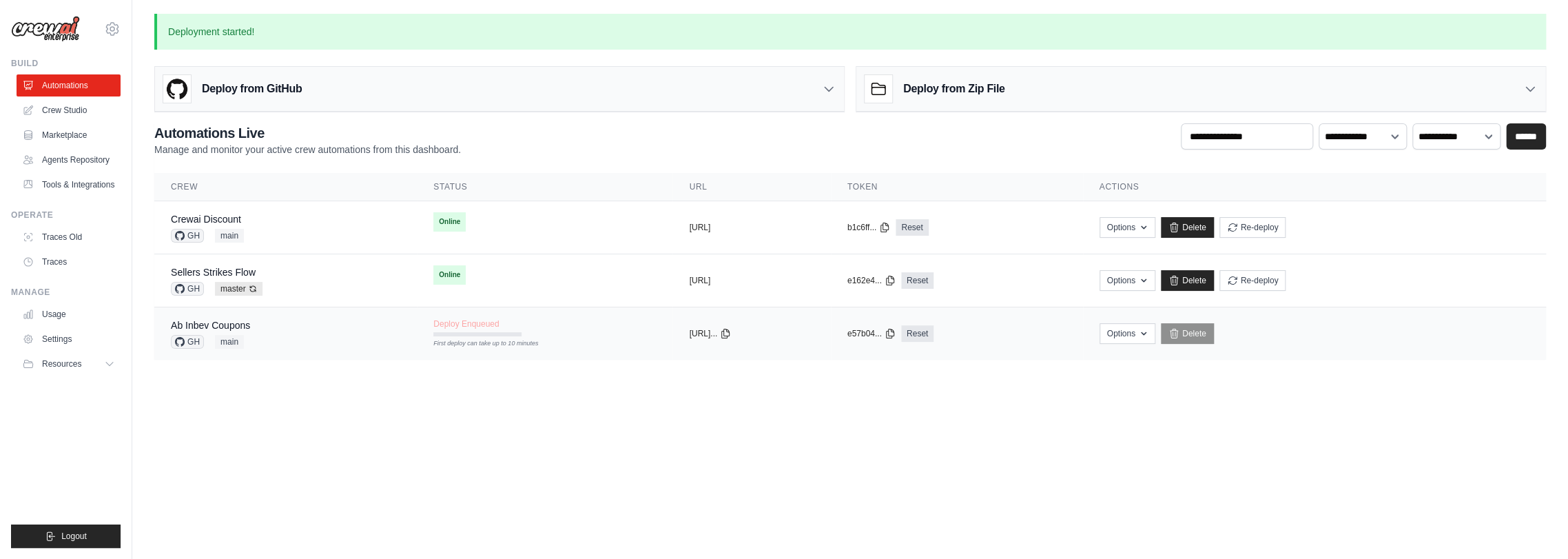
click at [454, 332] on div "First deploy can take up to 10 minutes" at bounding box center [477, 334] width 89 height 4
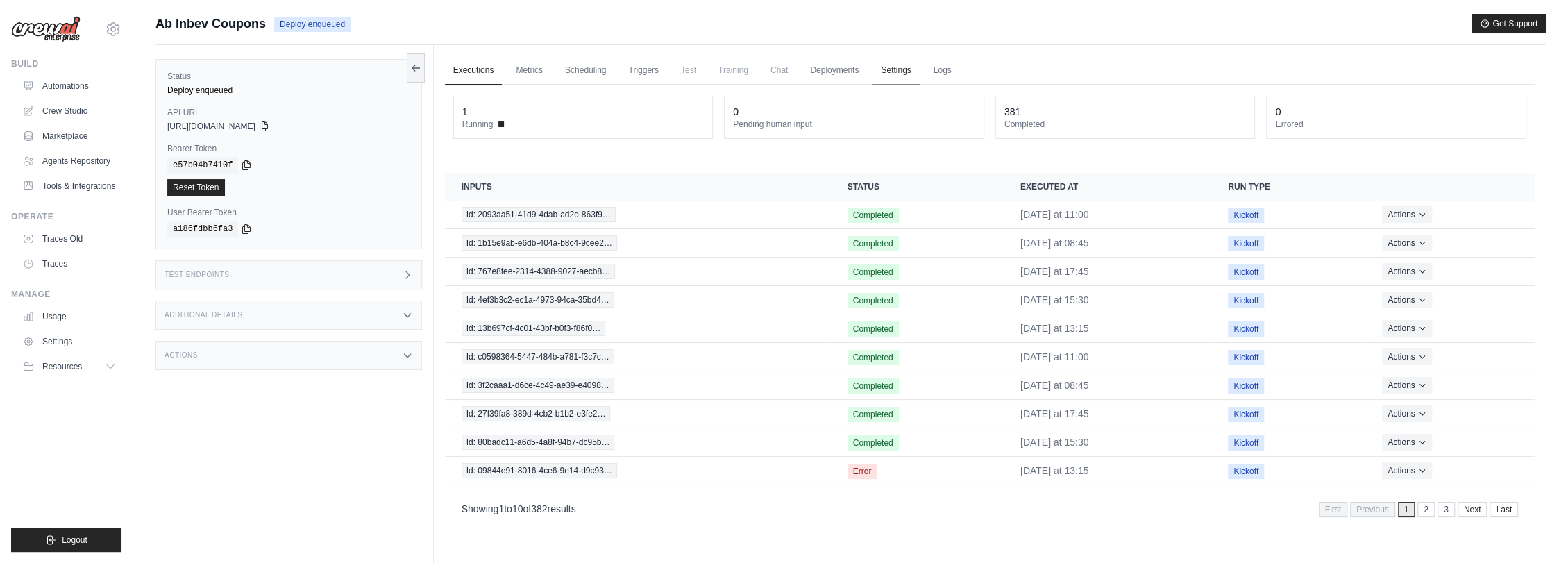
click at [899, 70] on link "Settings" at bounding box center [896, 71] width 46 height 29
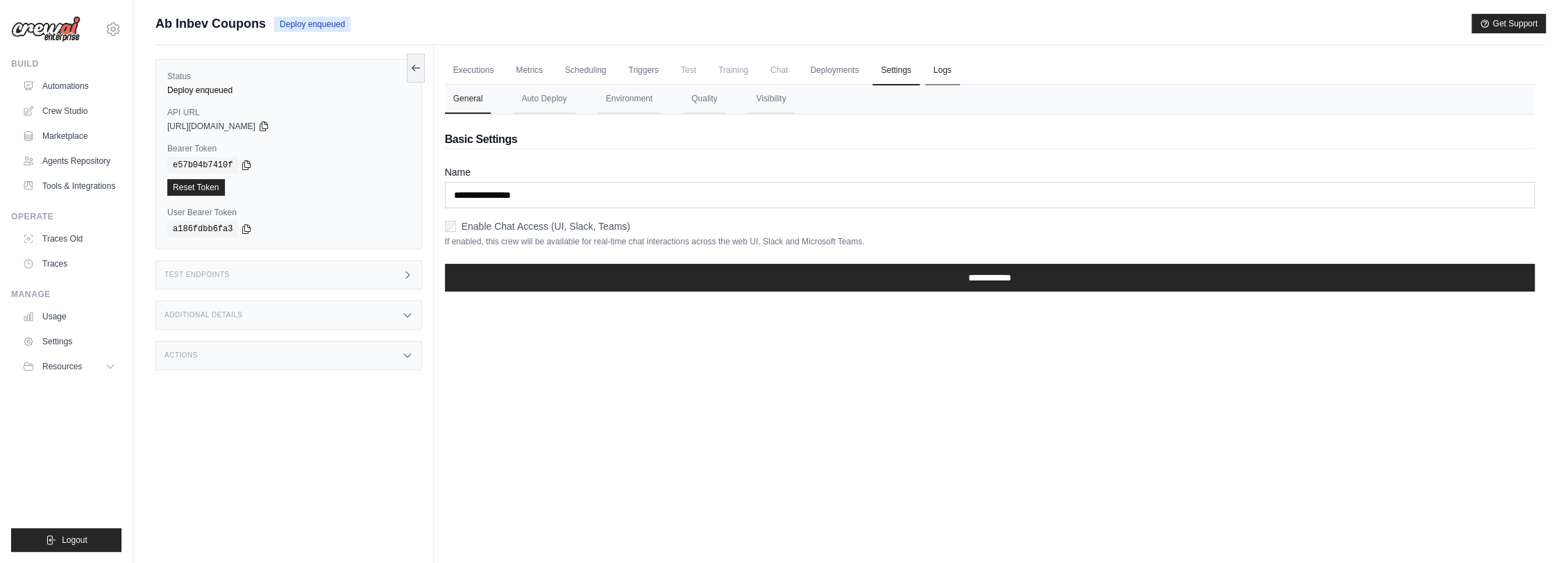
click at [942, 72] on link "Logs" at bounding box center [943, 71] width 35 height 29
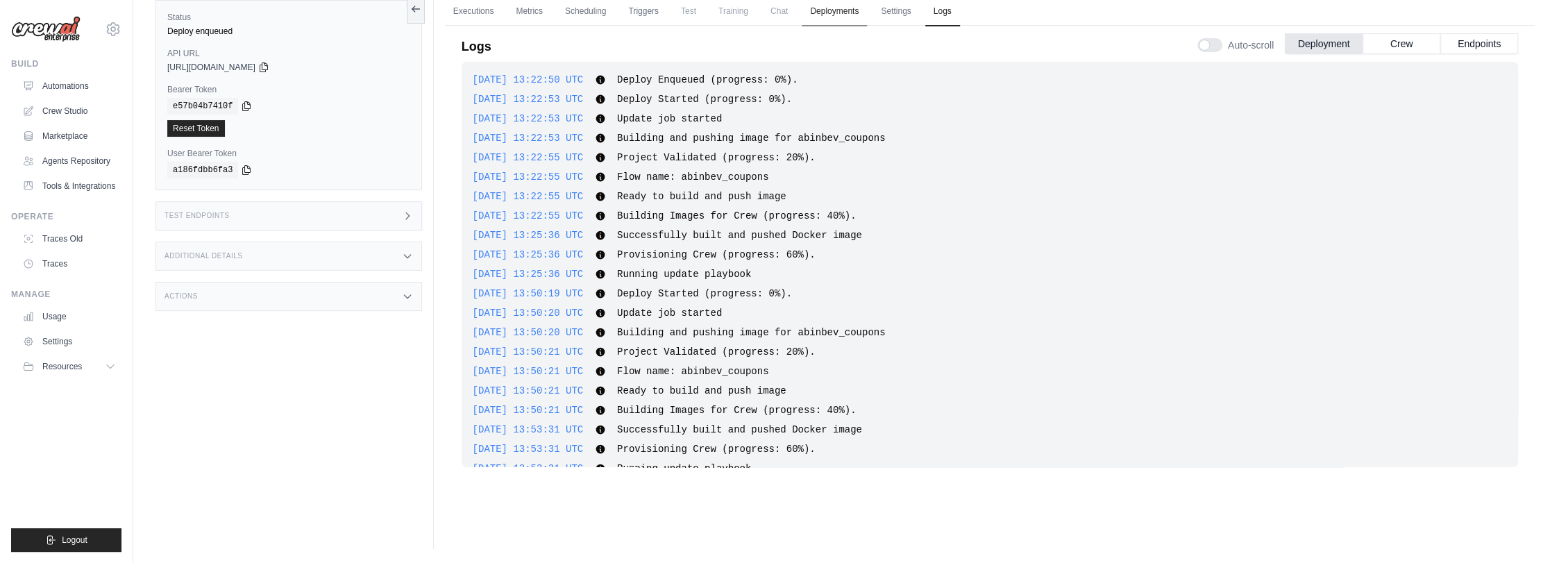
click at [839, 9] on link "Deployments" at bounding box center [835, 12] width 65 height 29
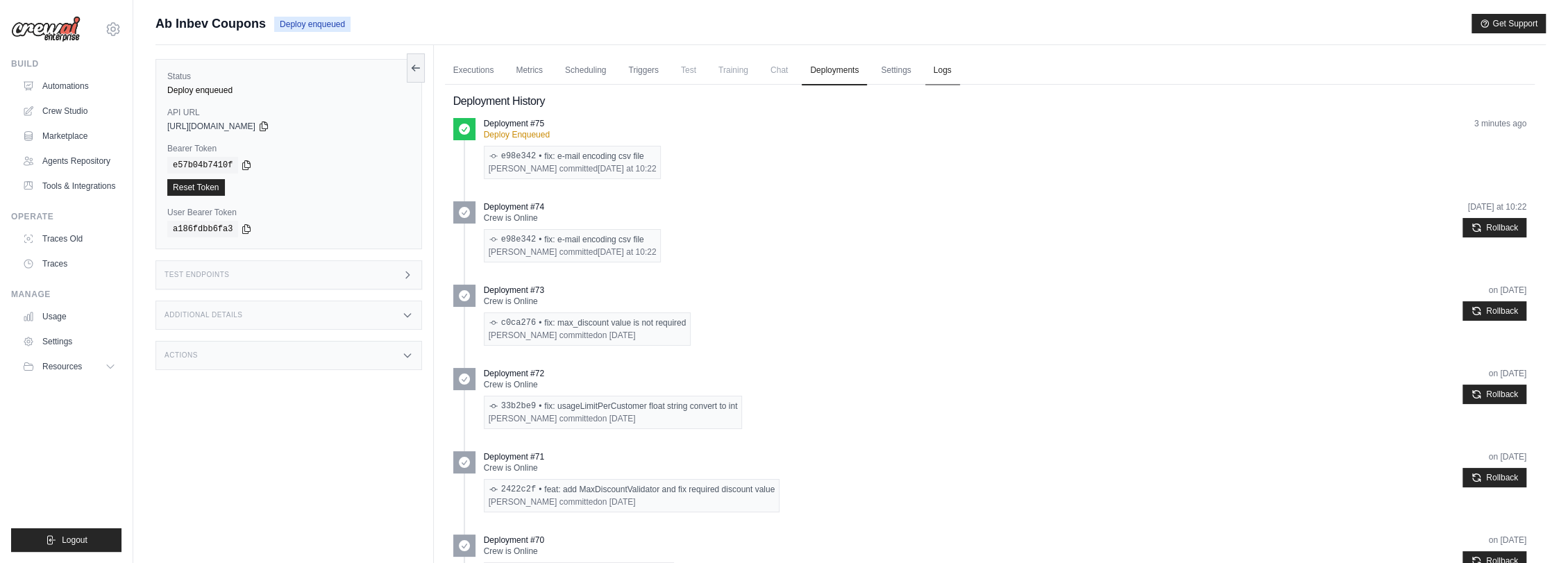
click at [941, 72] on link "Logs" at bounding box center [943, 71] width 35 height 29
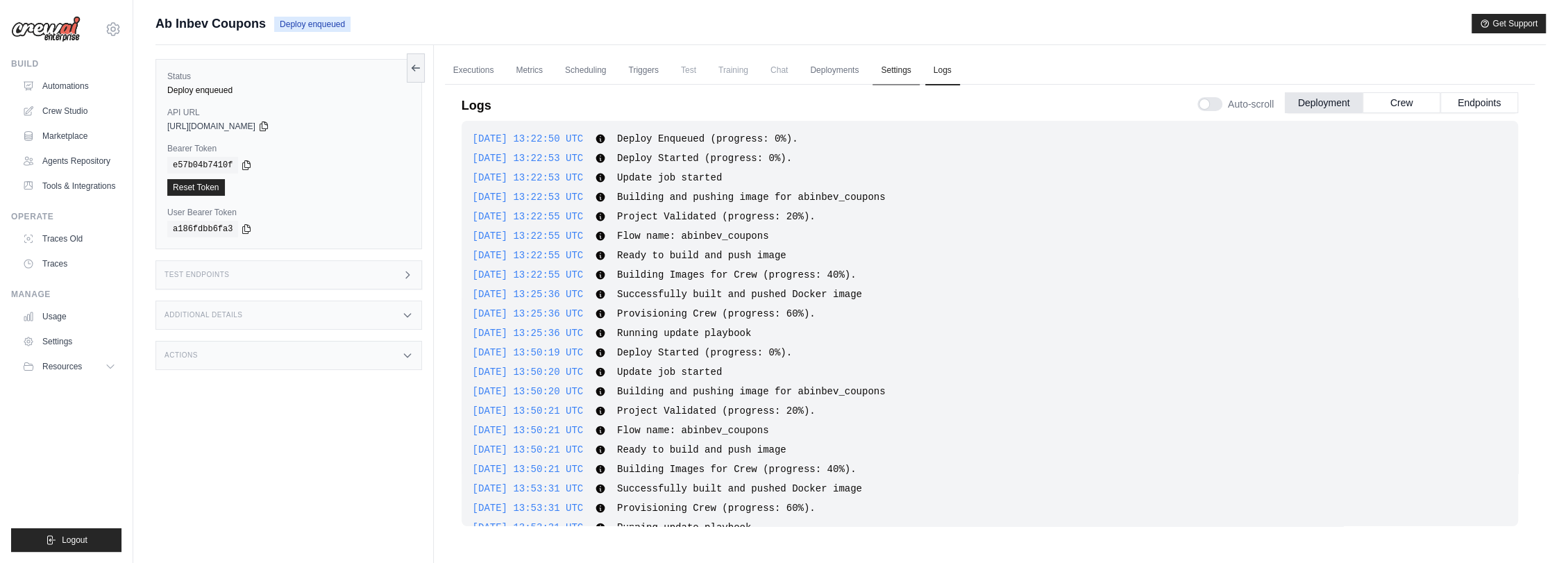
click at [886, 68] on link "Settings" at bounding box center [896, 71] width 46 height 29
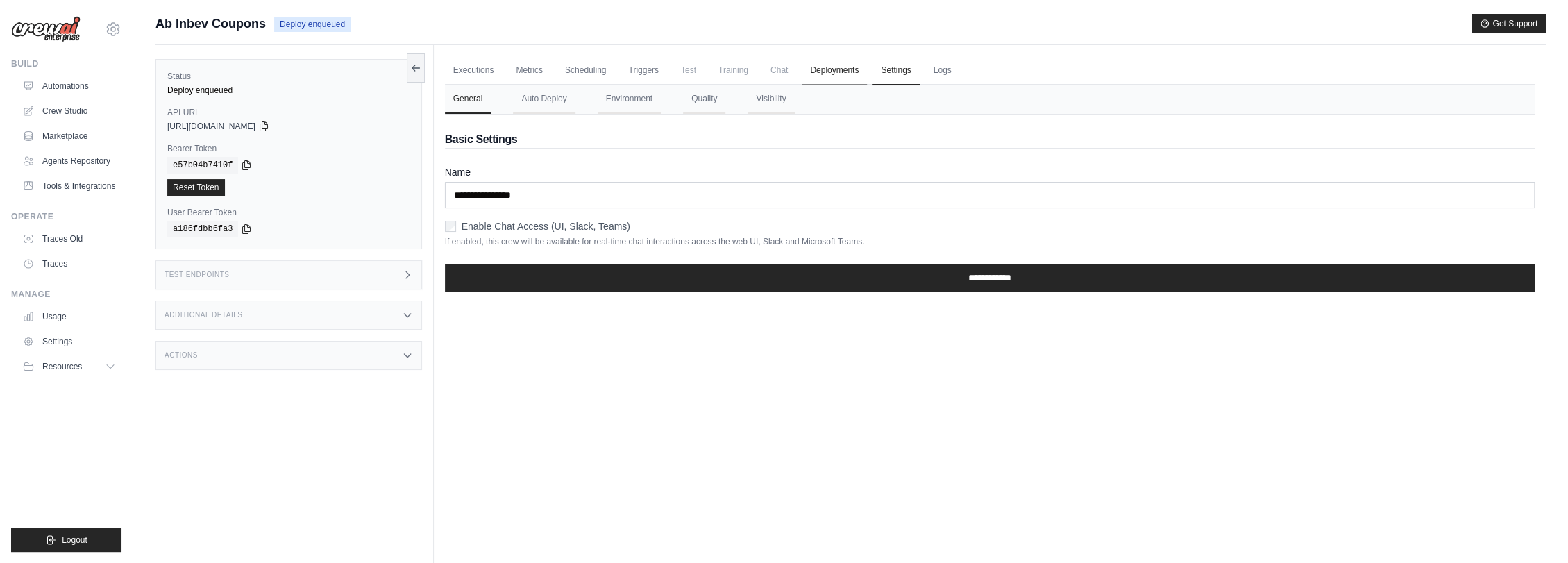
click at [827, 71] on link "Deployments" at bounding box center [835, 71] width 65 height 29
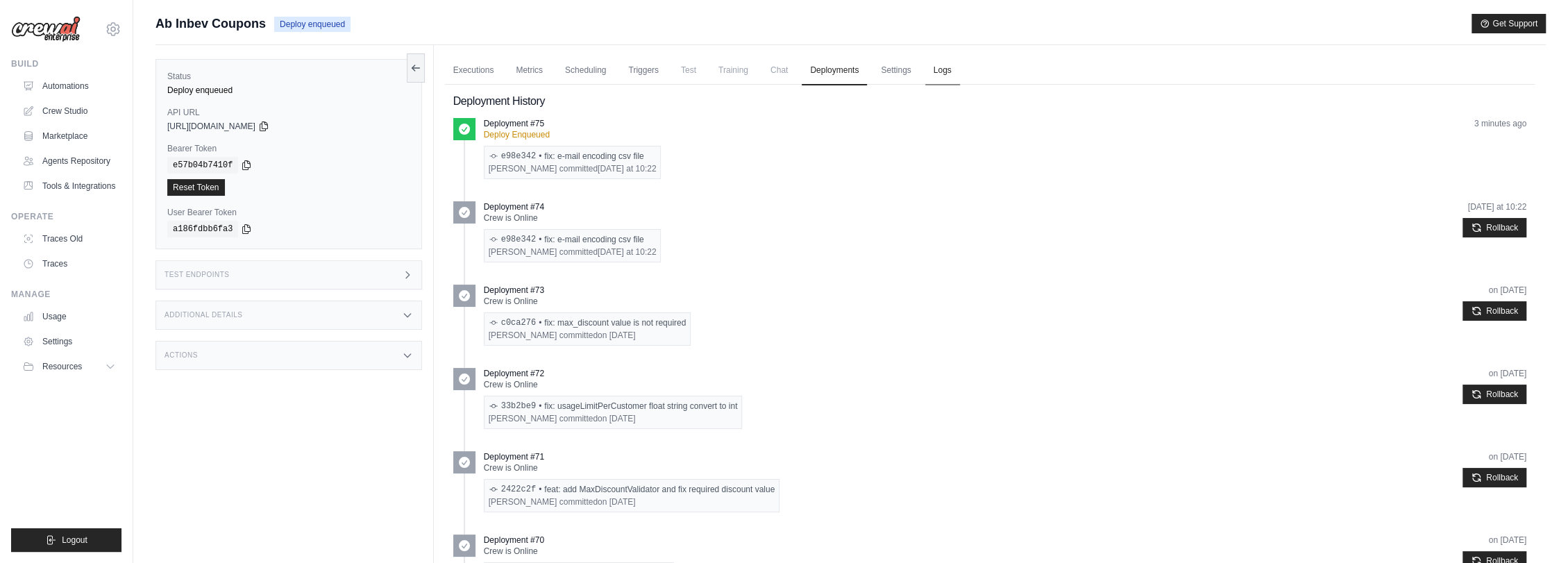
click at [949, 62] on link "Logs" at bounding box center [943, 71] width 35 height 29
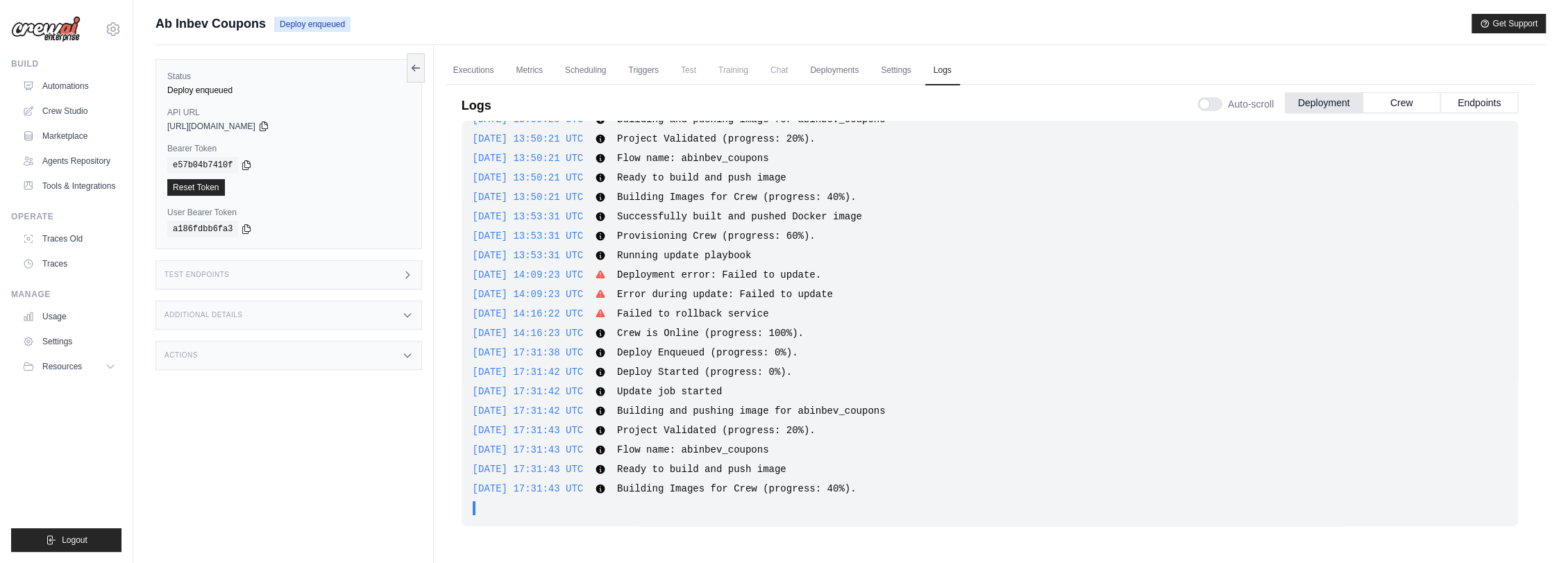
scroll to position [59, 0]
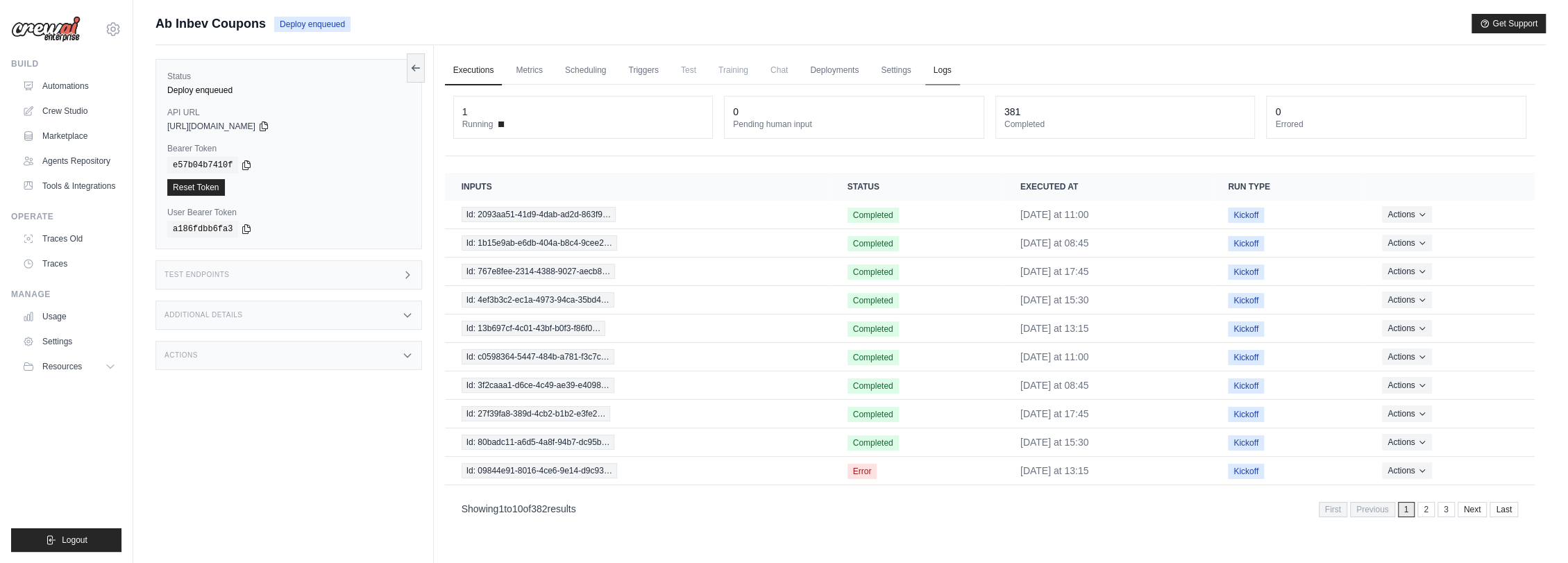
click at [944, 71] on link "Logs" at bounding box center [943, 71] width 35 height 29
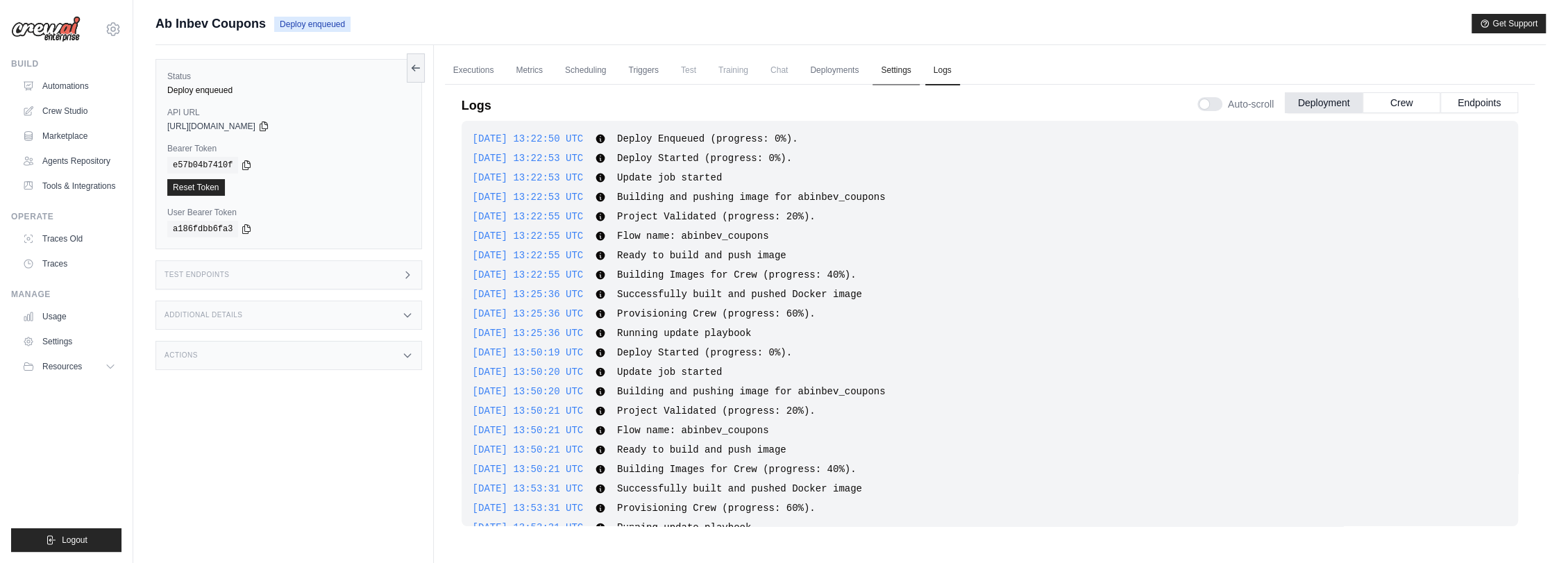
click at [900, 64] on link "Settings" at bounding box center [896, 71] width 46 height 29
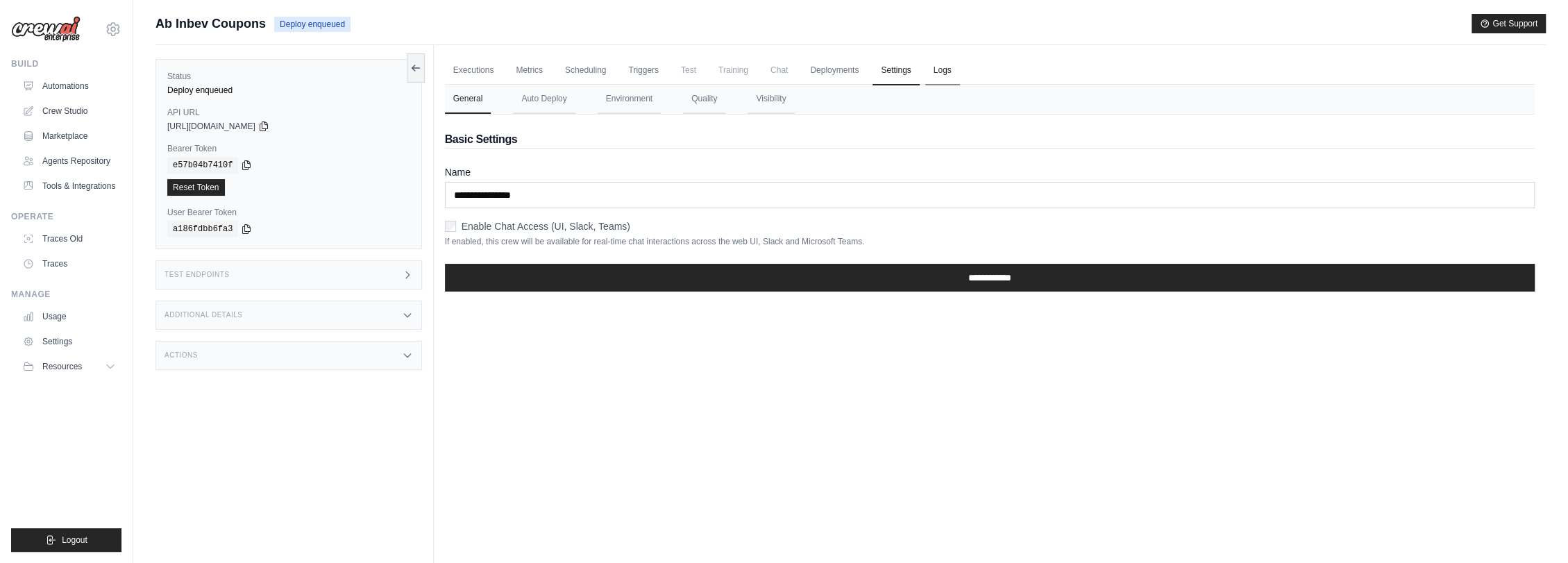
click at [939, 68] on link "Logs" at bounding box center [943, 71] width 35 height 29
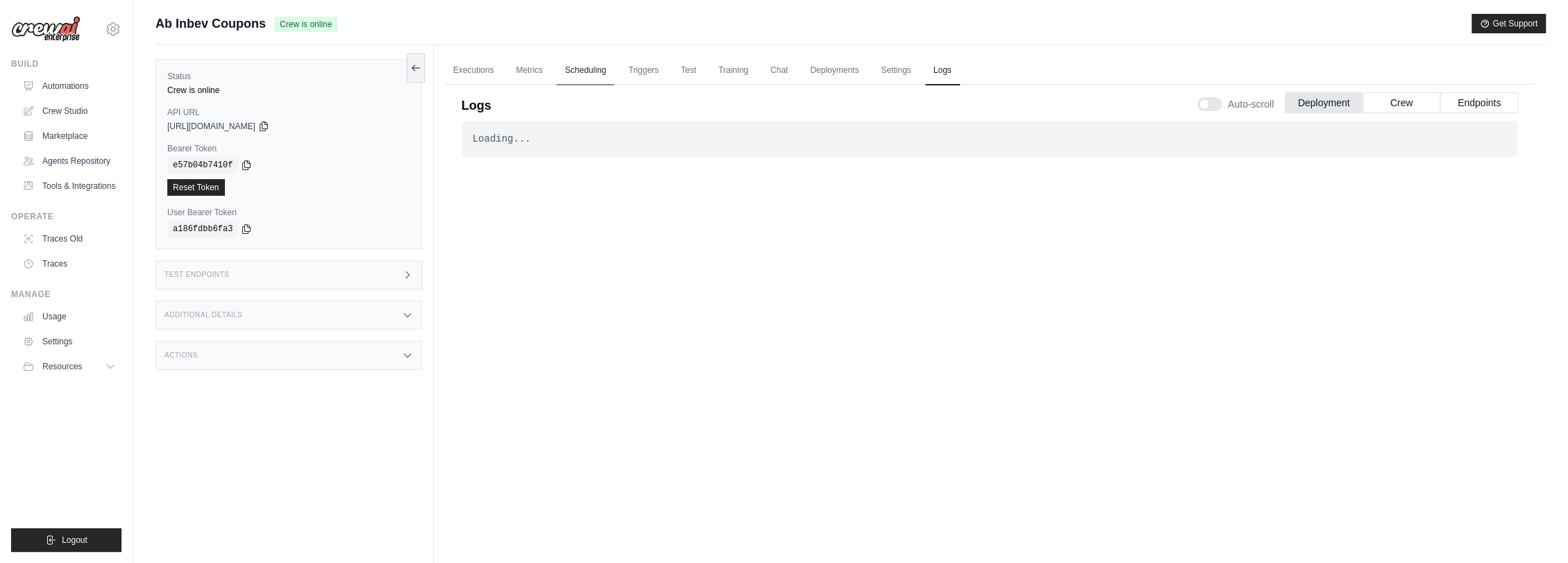
click at [588, 75] on link "Scheduling" at bounding box center [585, 71] width 57 height 29
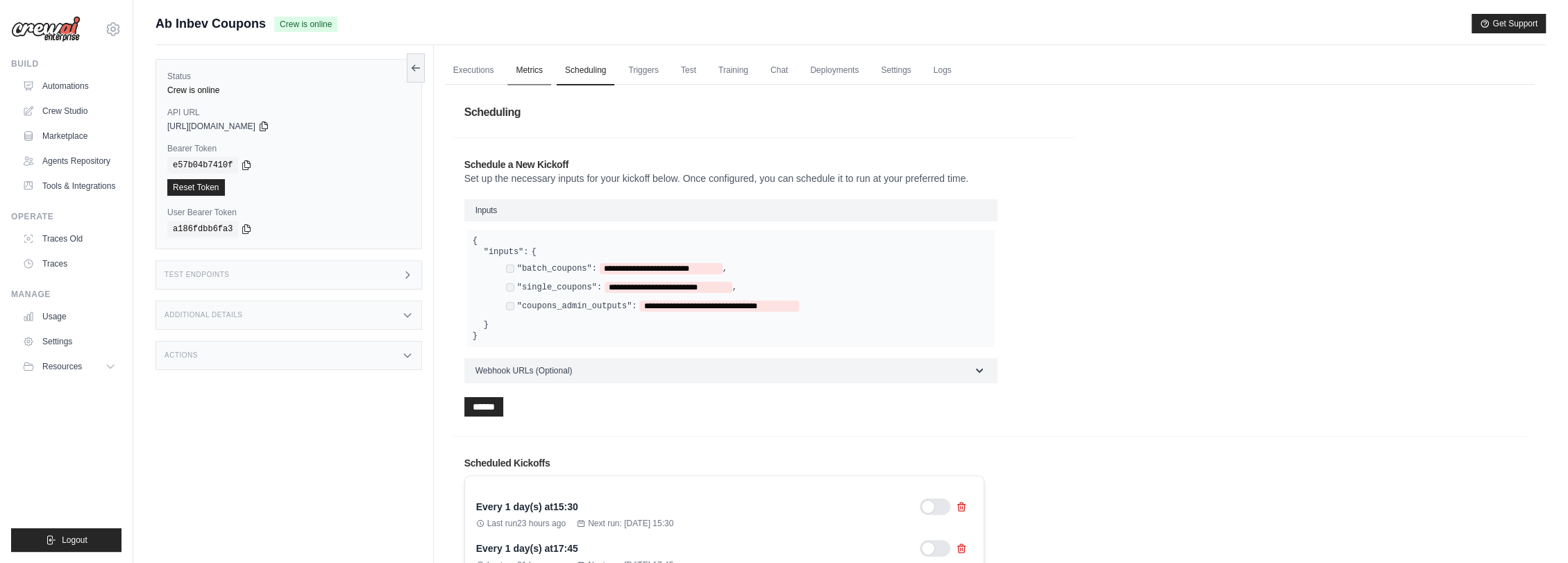
click at [533, 70] on link "Metrics" at bounding box center [529, 71] width 44 height 29
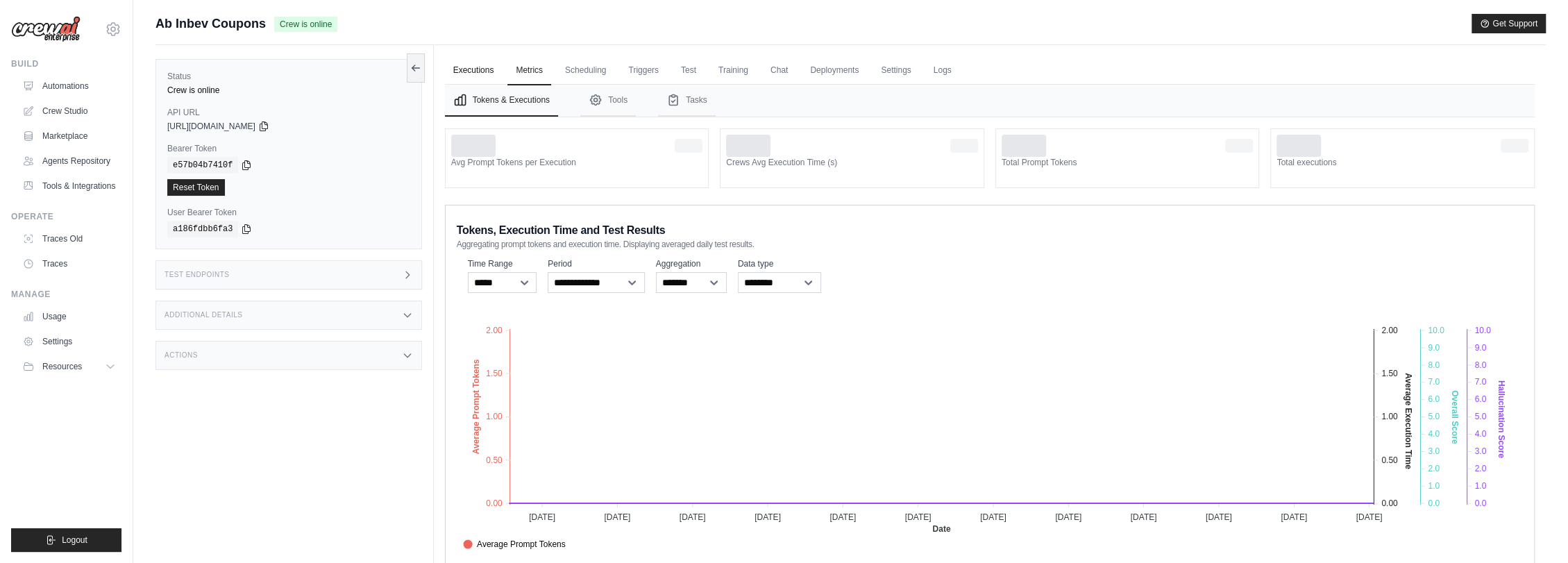
click at [469, 71] on link "Executions" at bounding box center [474, 71] width 57 height 29
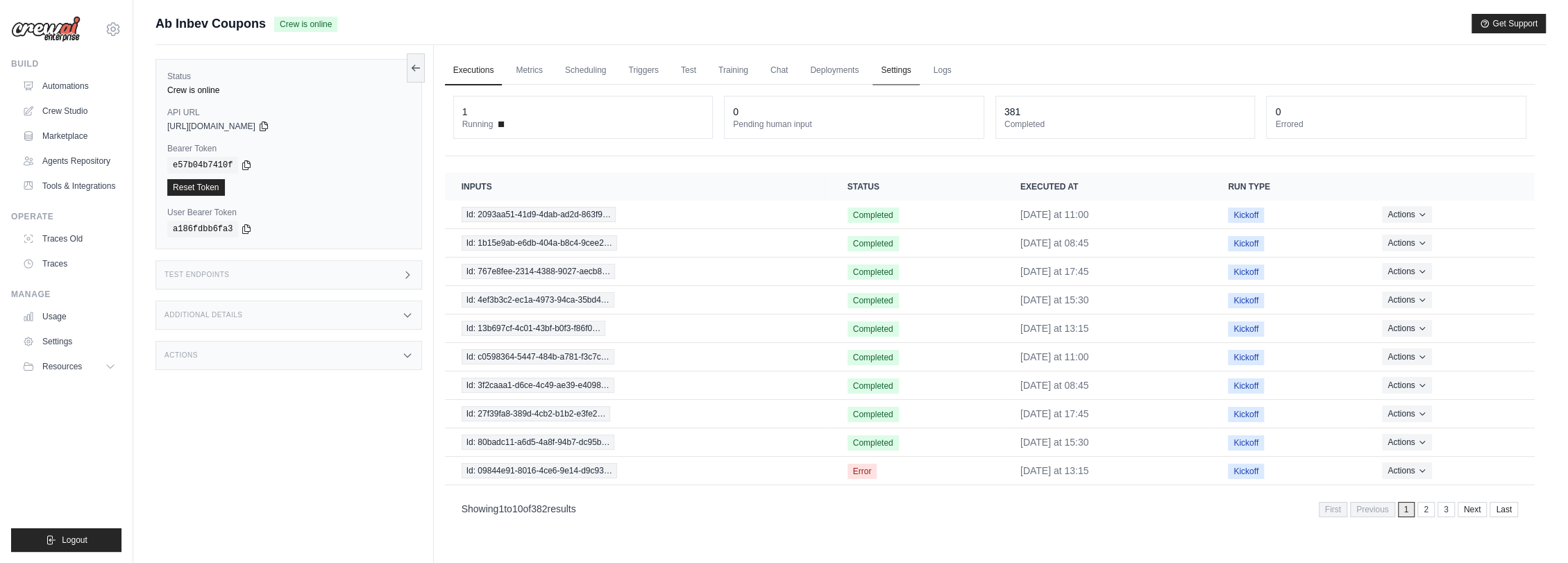
click at [893, 79] on link "Settings" at bounding box center [896, 71] width 46 height 29
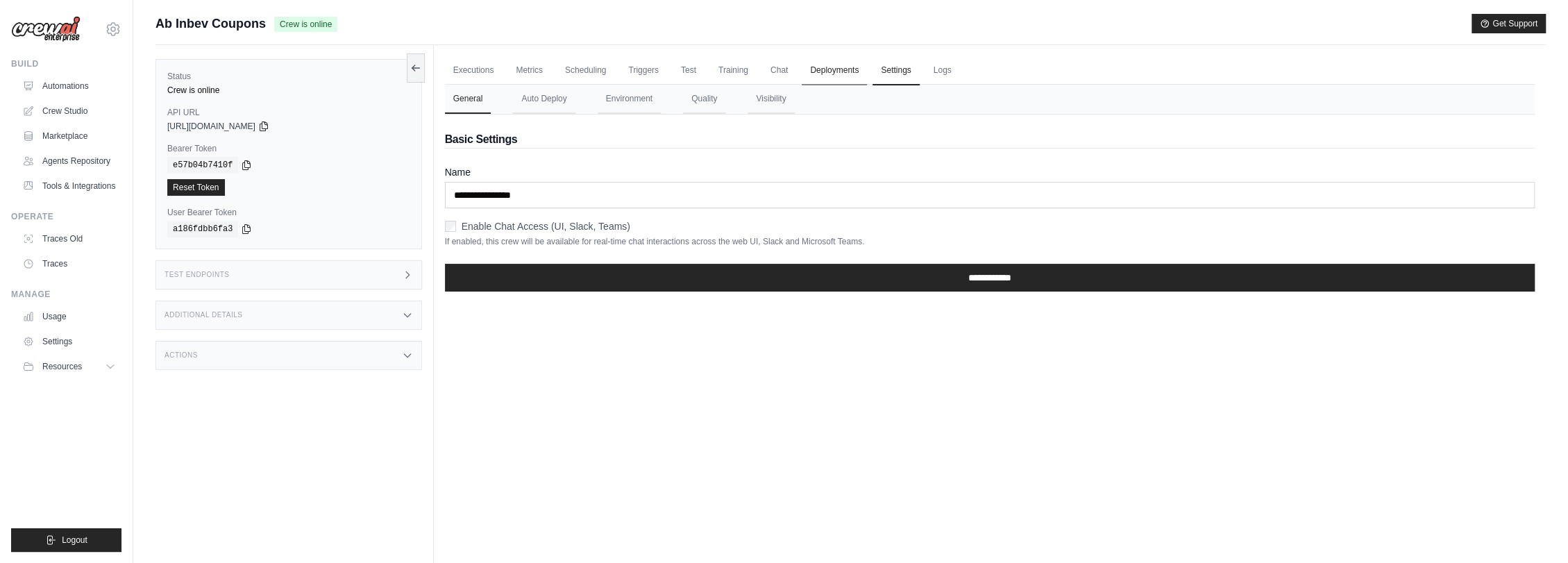
click at [841, 71] on link "Deployments" at bounding box center [835, 71] width 65 height 29
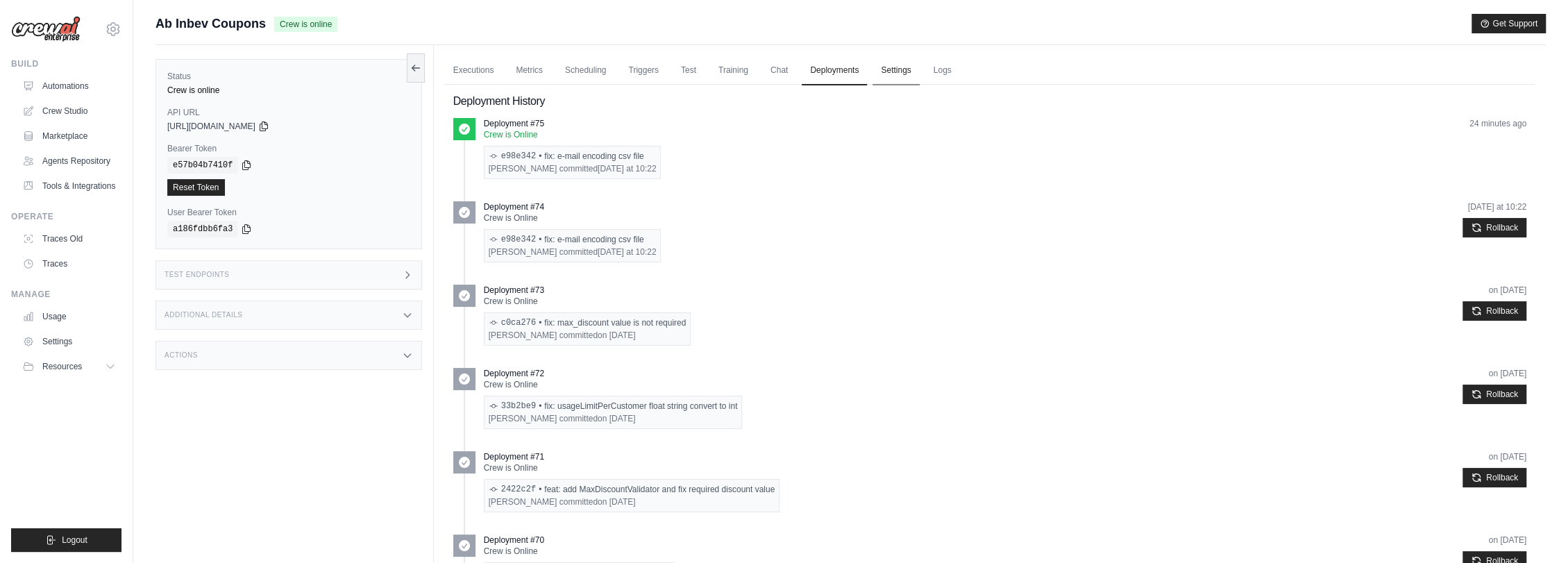
click at [909, 69] on link "Settings" at bounding box center [896, 71] width 46 height 29
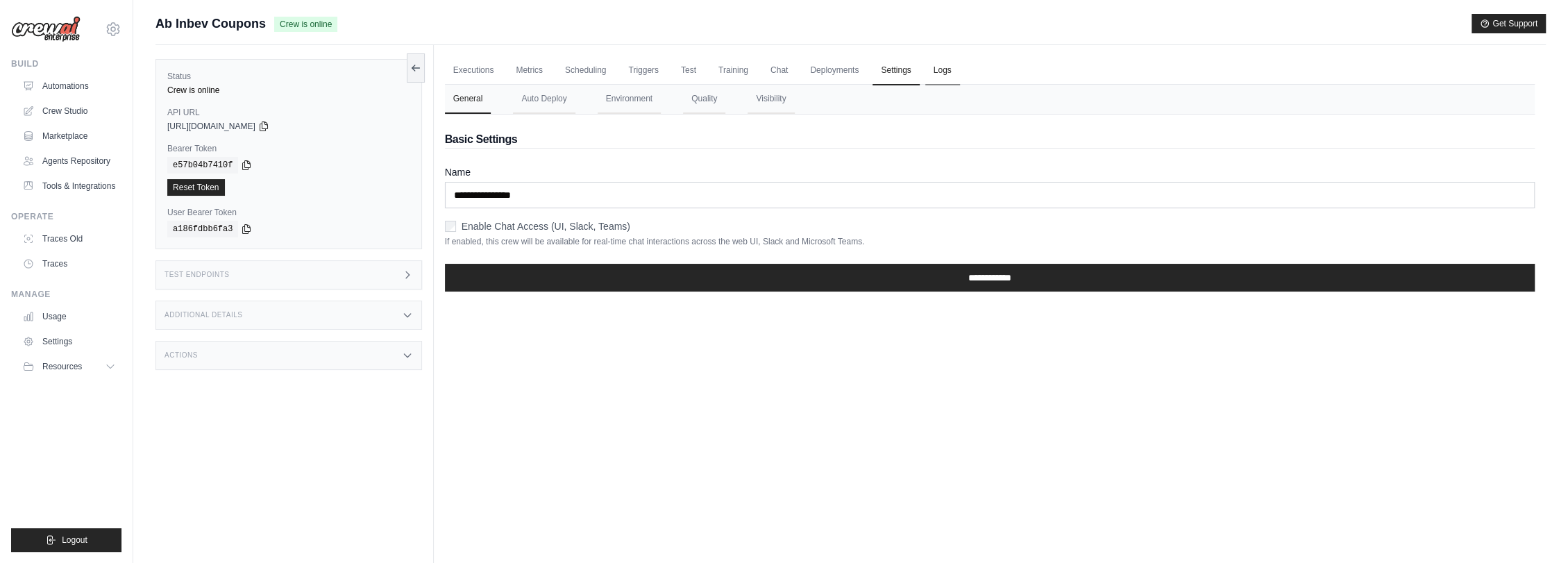
click at [939, 68] on link "Logs" at bounding box center [943, 71] width 35 height 29
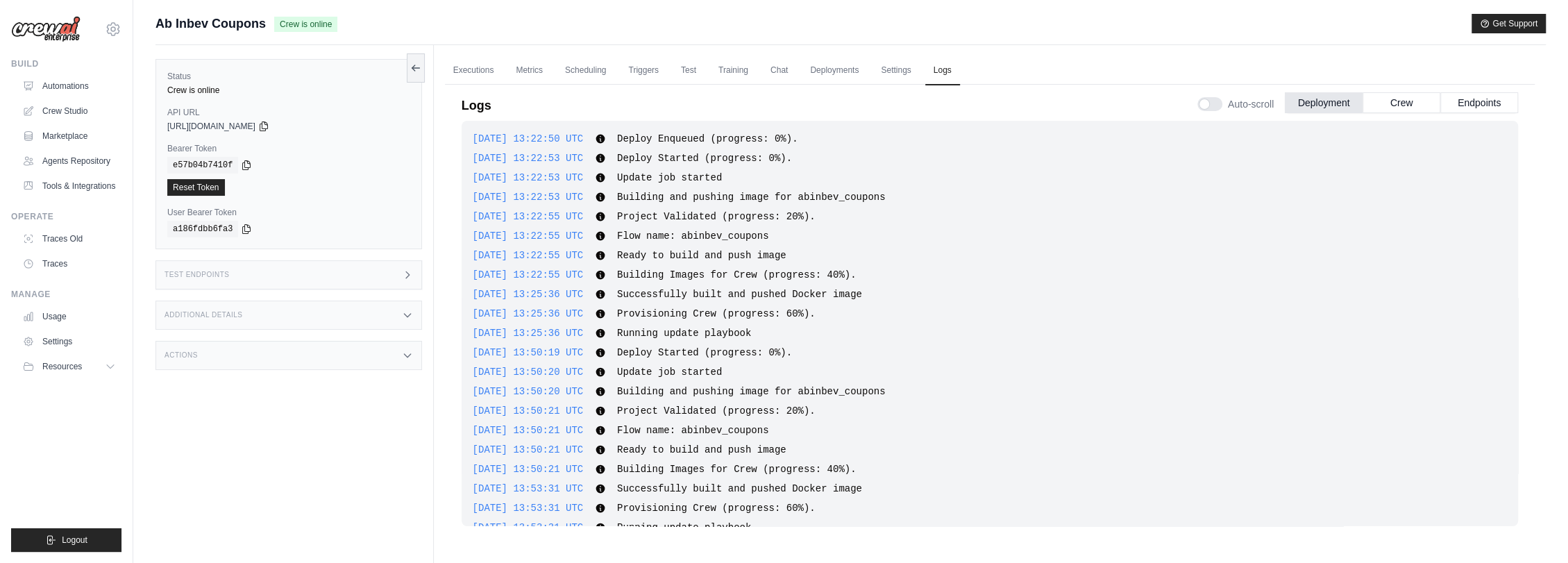
scroll to position [355, 0]
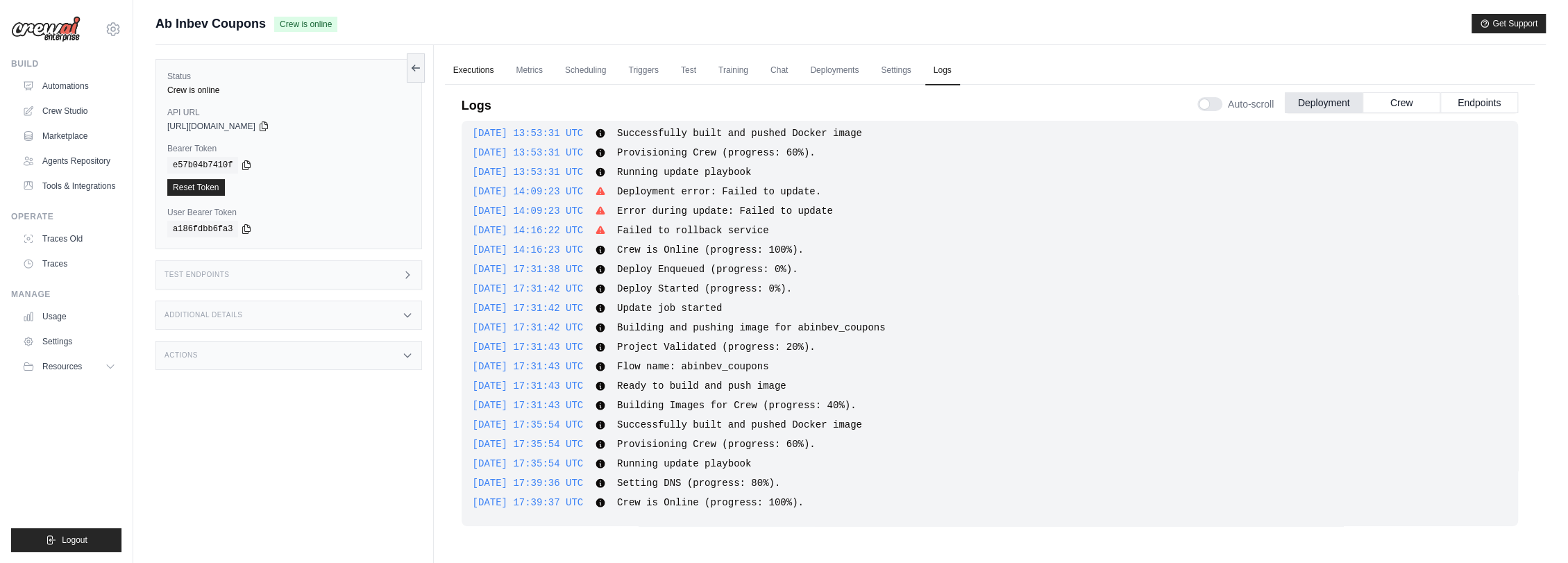
click at [472, 66] on link "Executions" at bounding box center [474, 71] width 57 height 29
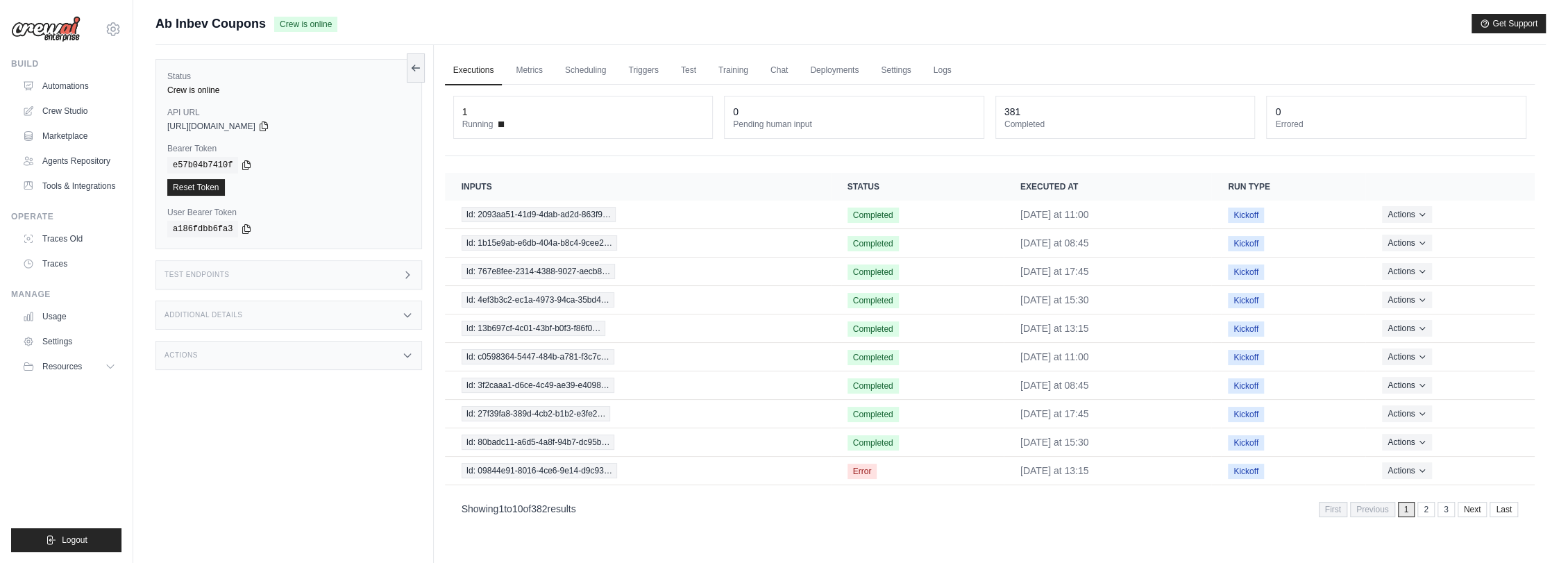
click at [245, 358] on div "Actions" at bounding box center [288, 355] width 267 height 29
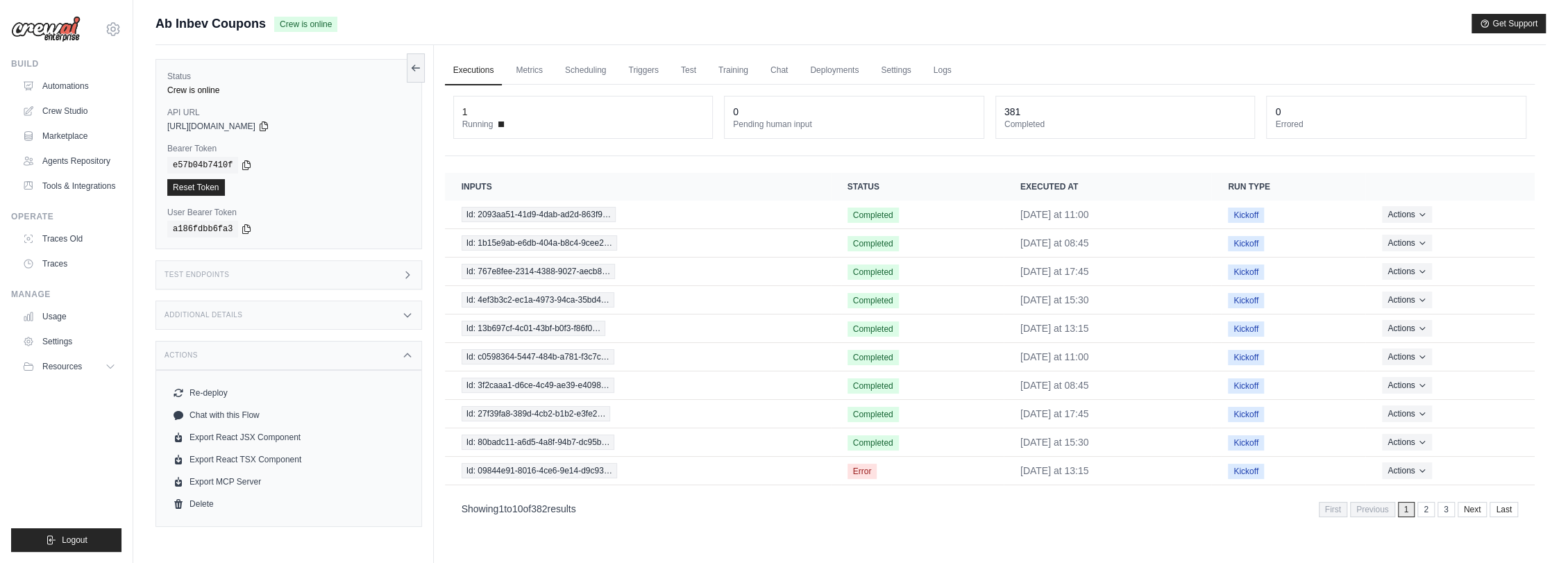
click at [273, 304] on div "Additional Details" at bounding box center [288, 315] width 267 height 29
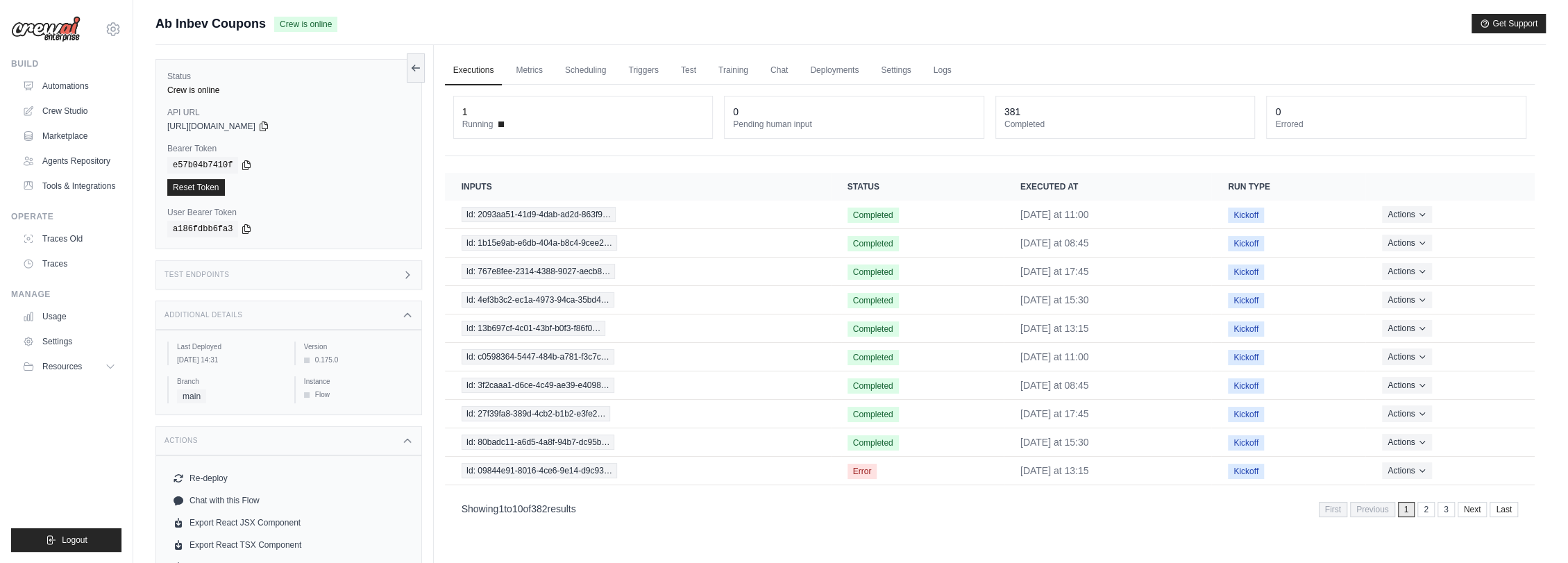
click at [286, 273] on div "Test Endpoints" at bounding box center [288, 275] width 267 height 29
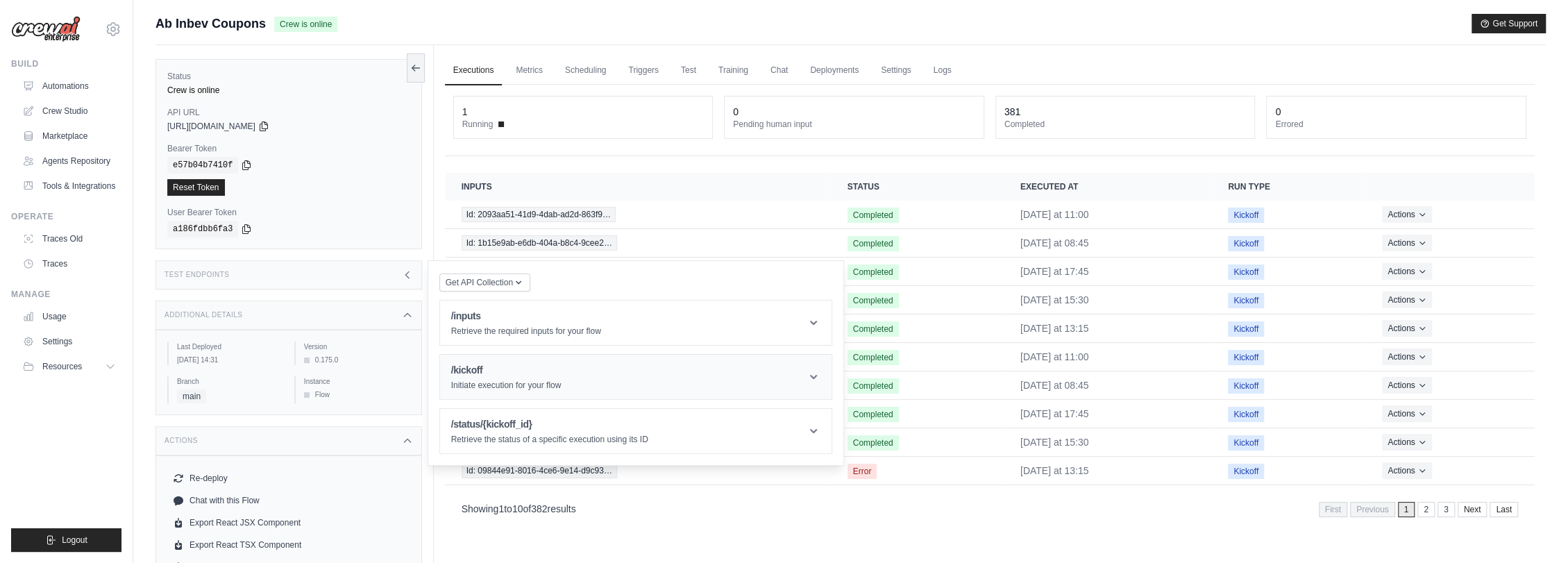
click at [487, 369] on h1 "/kickoff" at bounding box center [506, 369] width 111 height 14
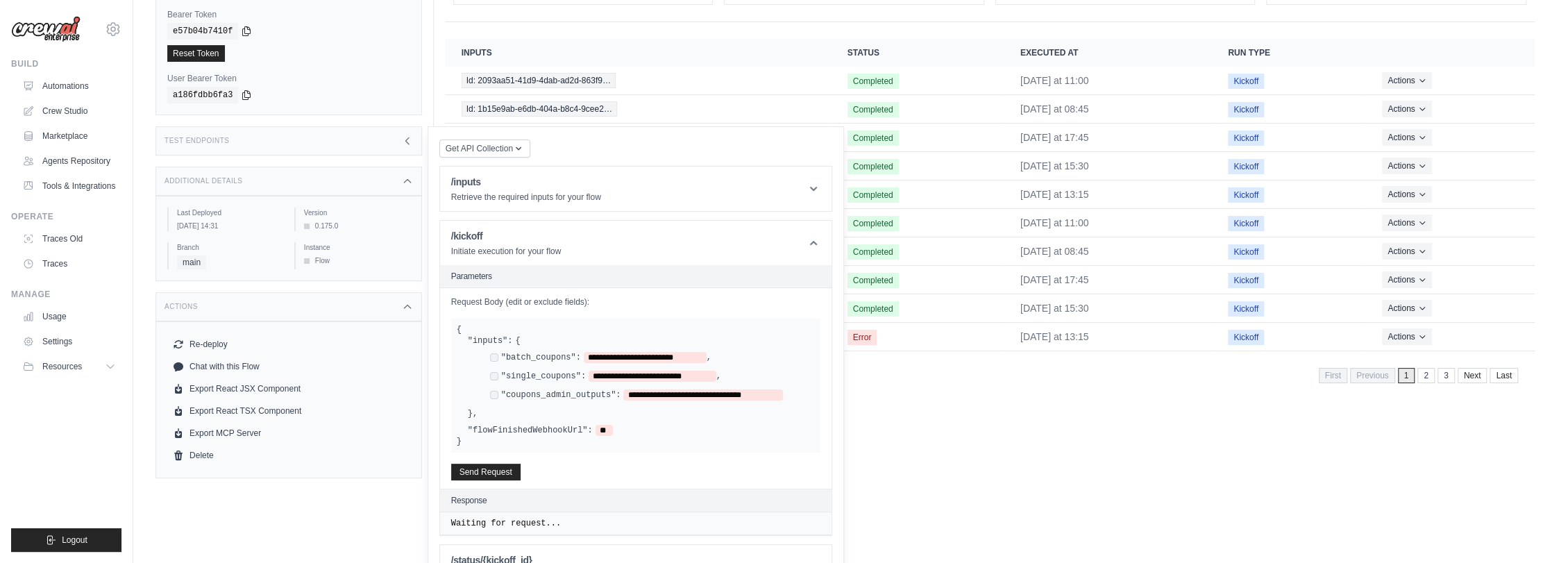
scroll to position [154, 0]
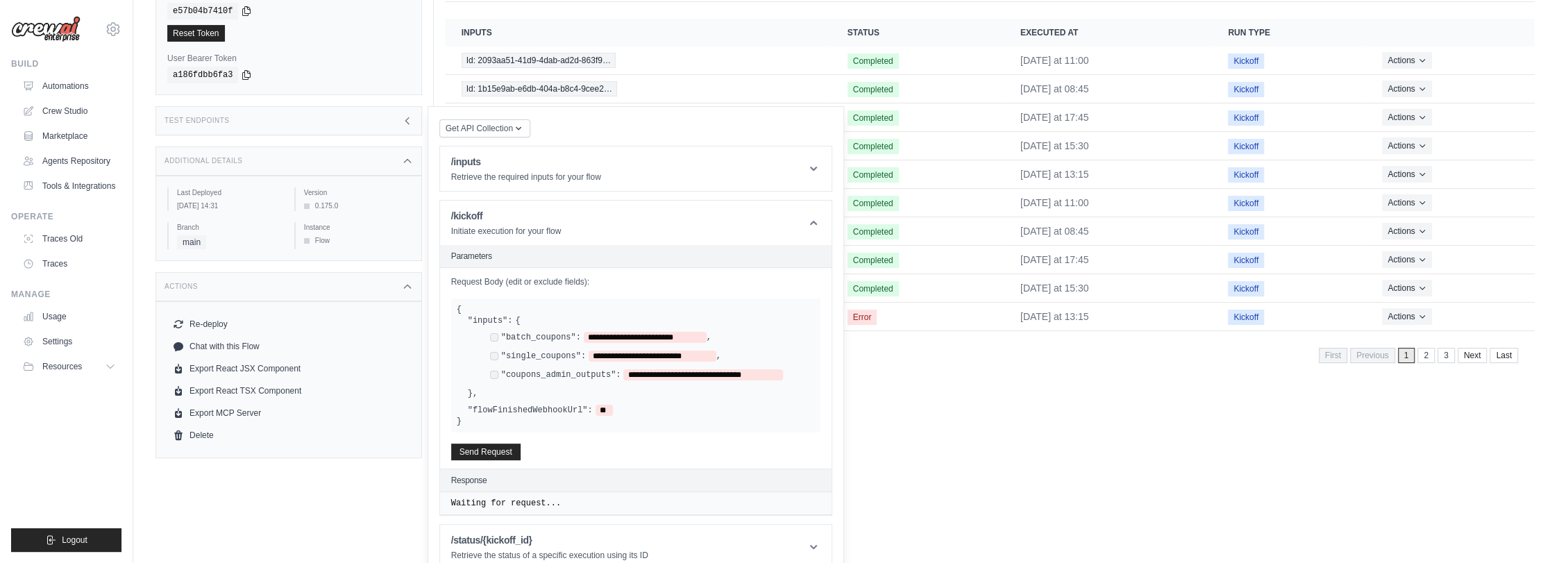
click at [490, 333] on div "**********" at bounding box center [600, 338] width 221 height 11
click at [500, 452] on button "Send Request" at bounding box center [486, 451] width 69 height 17
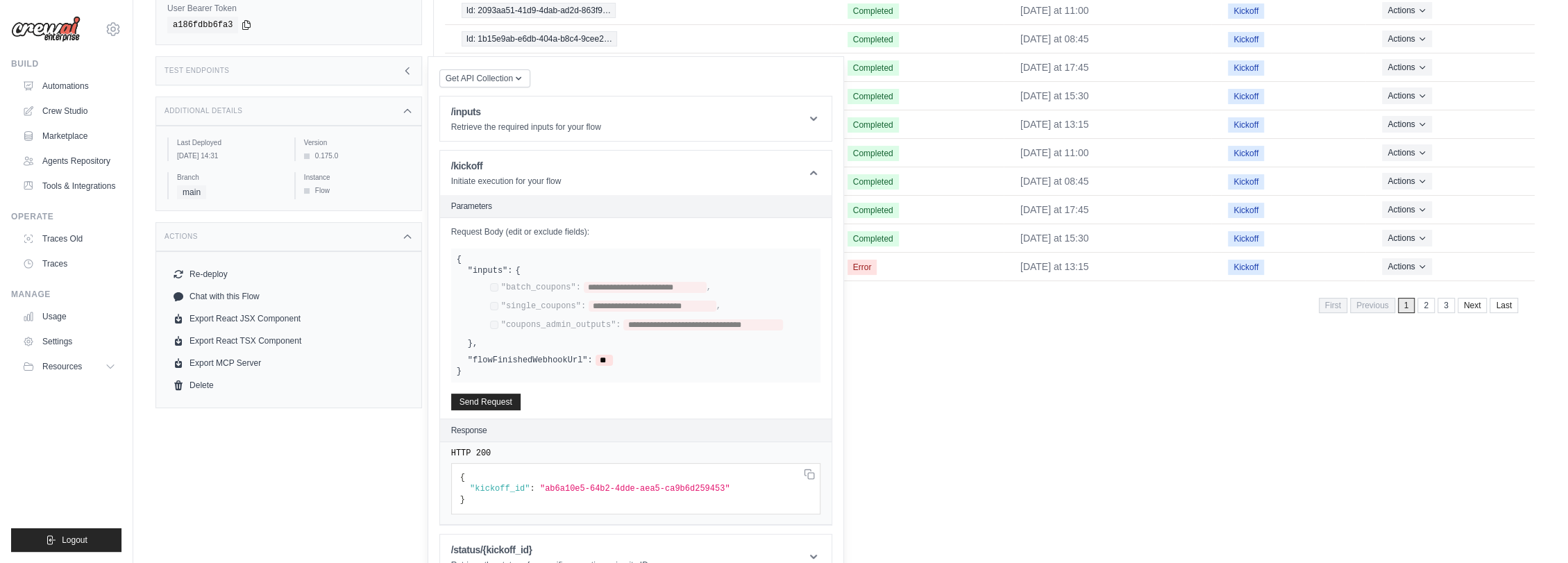
scroll to position [230, 0]
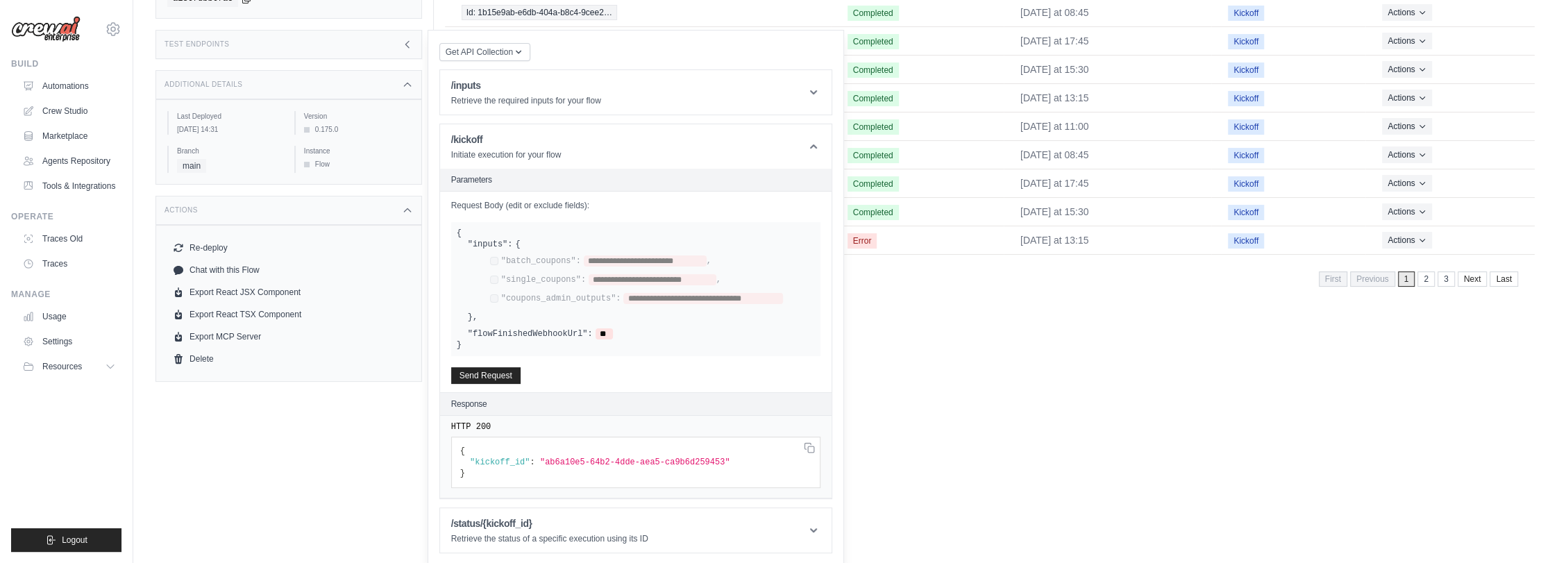
click at [522, 448] on pre "{ "kickoff_id" : "ab6a10e5-64b2-4dde-aea5-ca9b6d259453" }" at bounding box center [636, 462] width 370 height 52
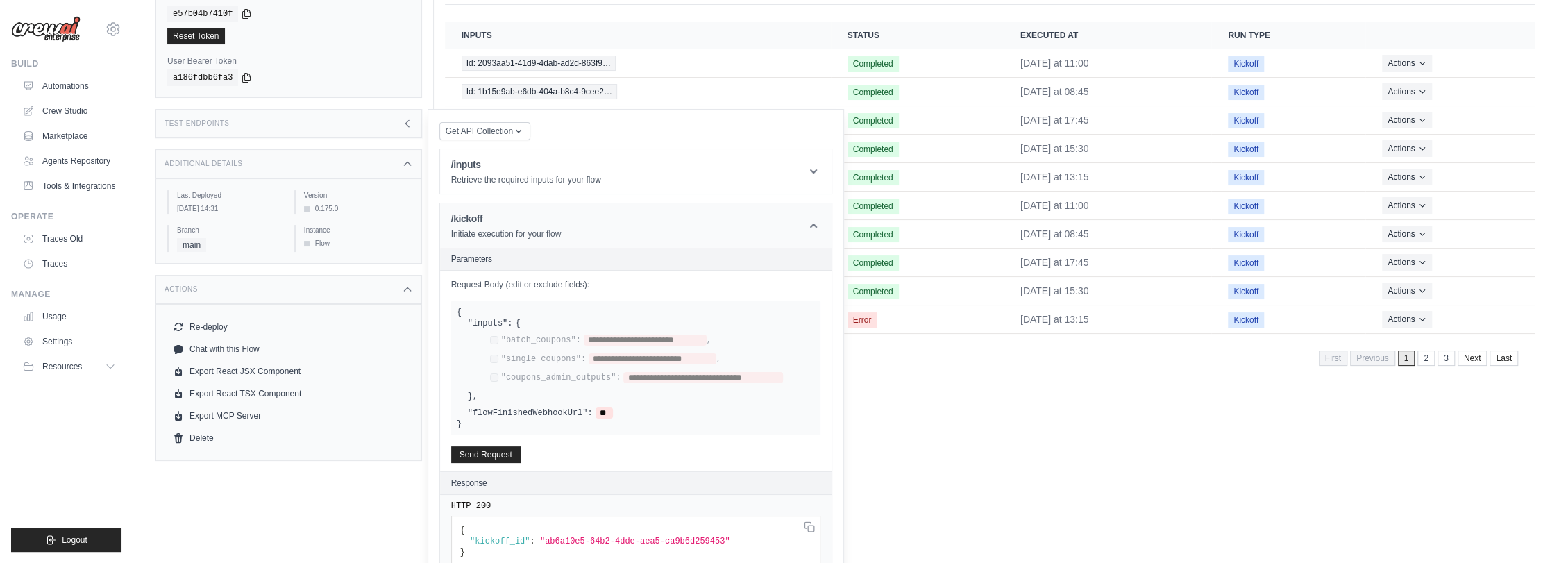
scroll to position [0, 0]
click at [544, 229] on p "Initiate execution for your flow" at bounding box center [506, 231] width 111 height 11
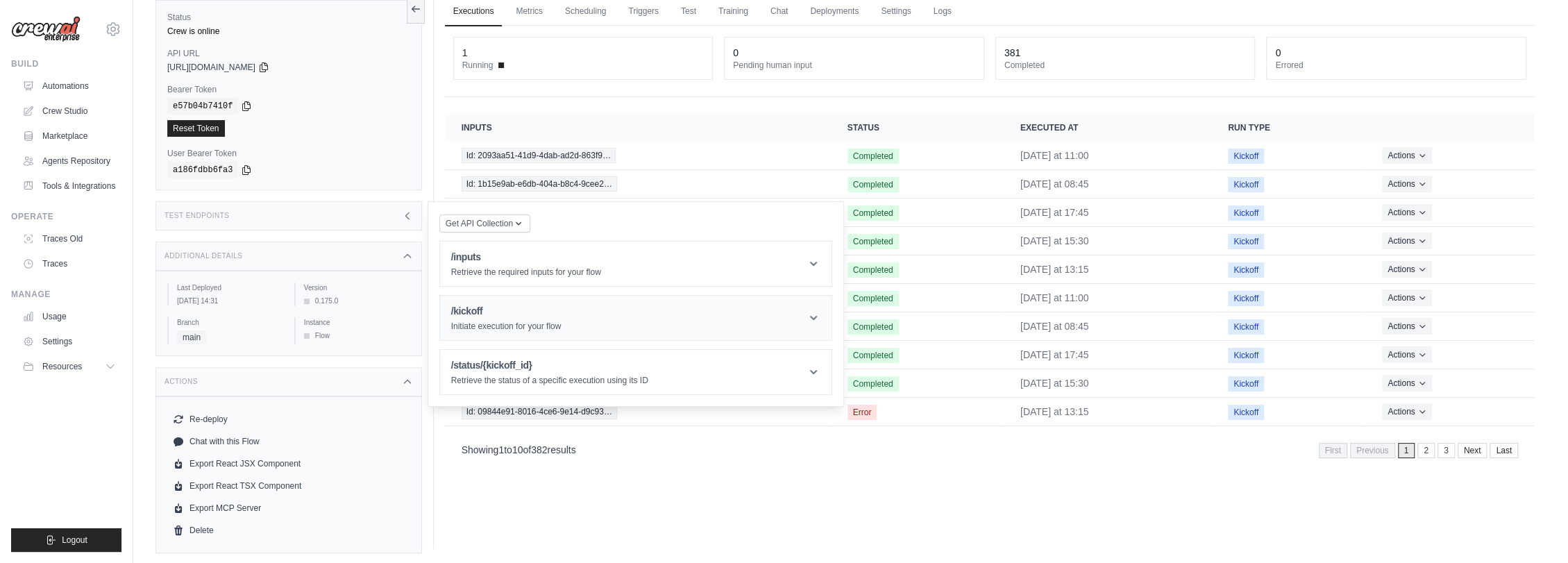
scroll to position [59, 0]
click at [663, 507] on div "Executions Metrics Scheduling Triggers Test Training Chat Deployments Settings …" at bounding box center [990, 268] width 1112 height 563
click at [257, 242] on div "Additional Details" at bounding box center [288, 256] width 267 height 29
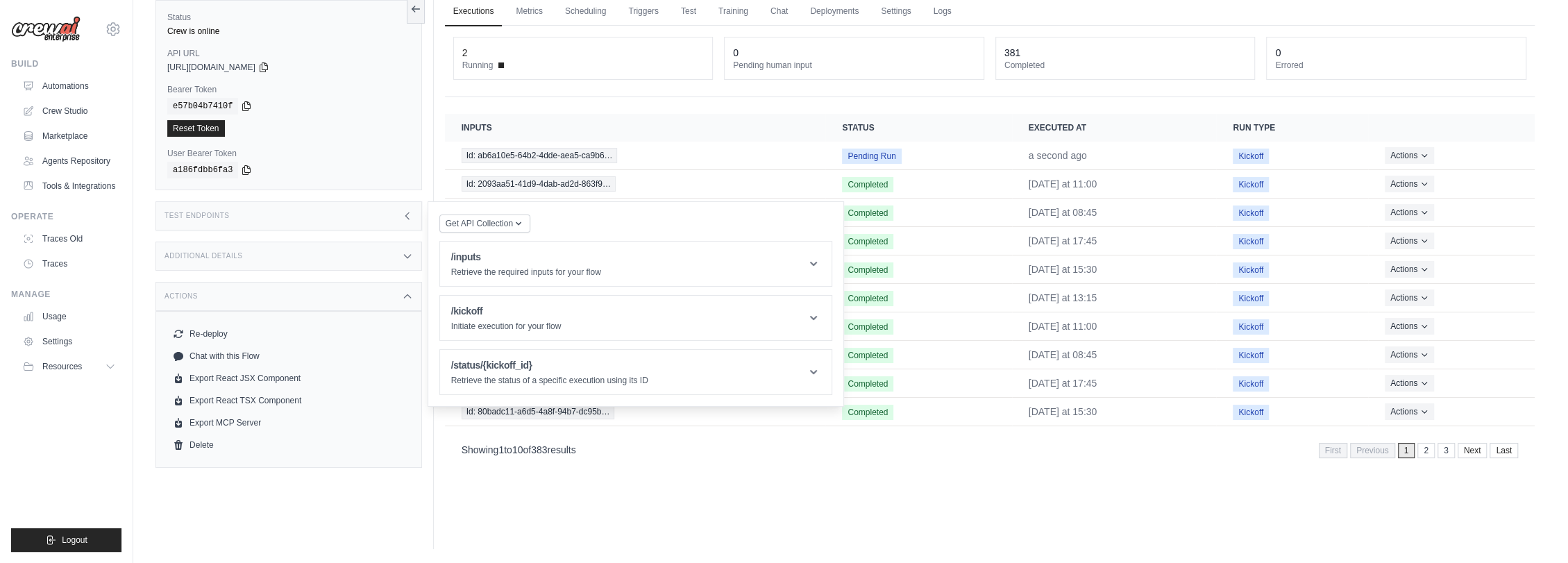
click at [346, 296] on div "Actions" at bounding box center [288, 296] width 267 height 29
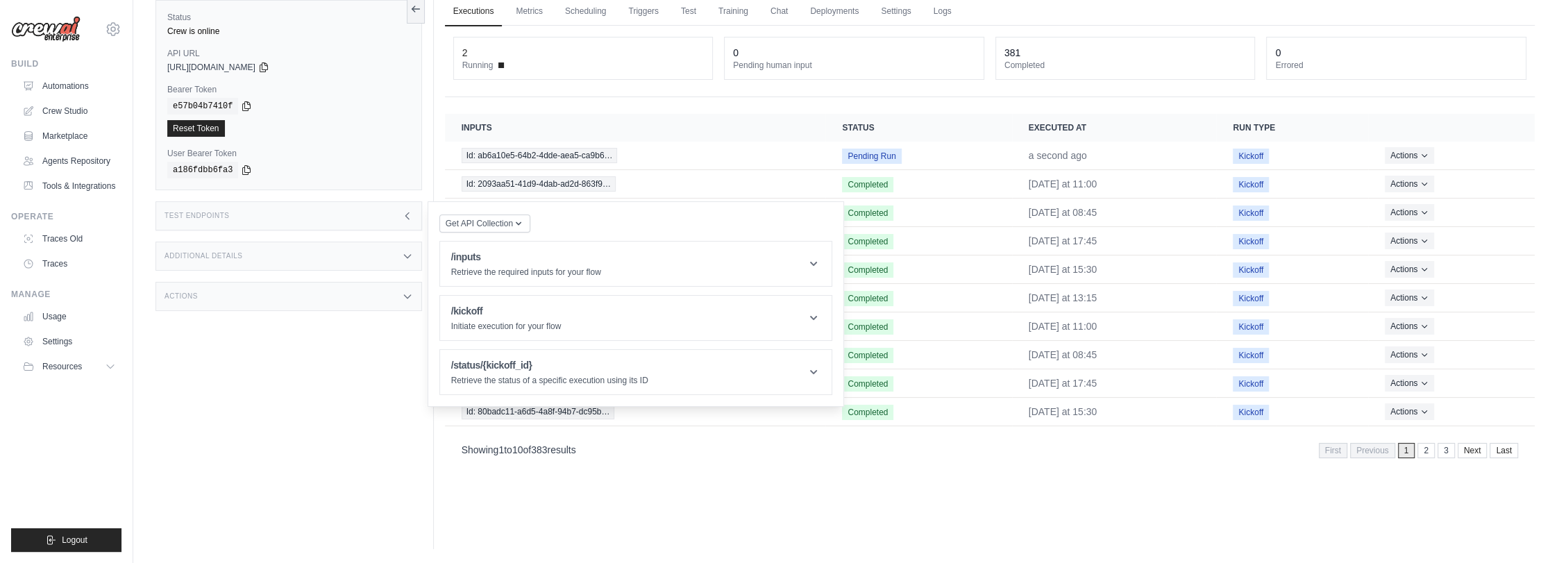
click at [347, 216] on div "Test Endpoints" at bounding box center [288, 216] width 267 height 29
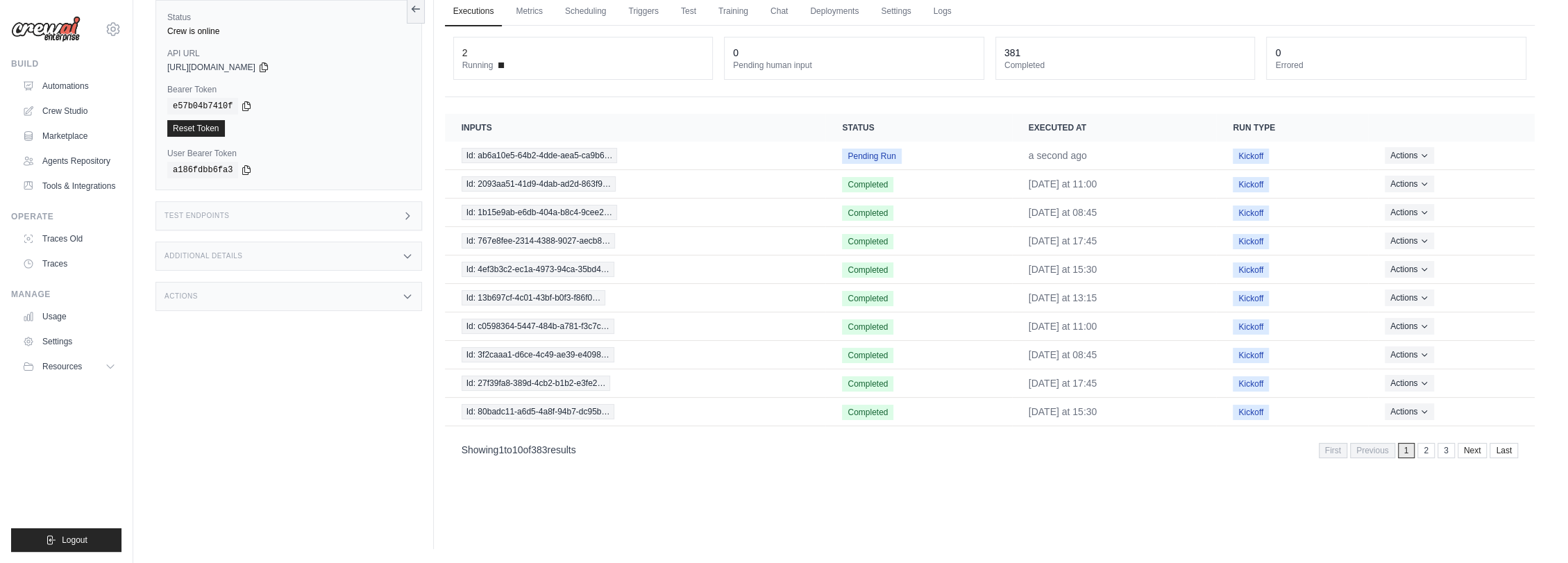
click at [347, 216] on div "Test Endpoints" at bounding box center [288, 216] width 267 height 29
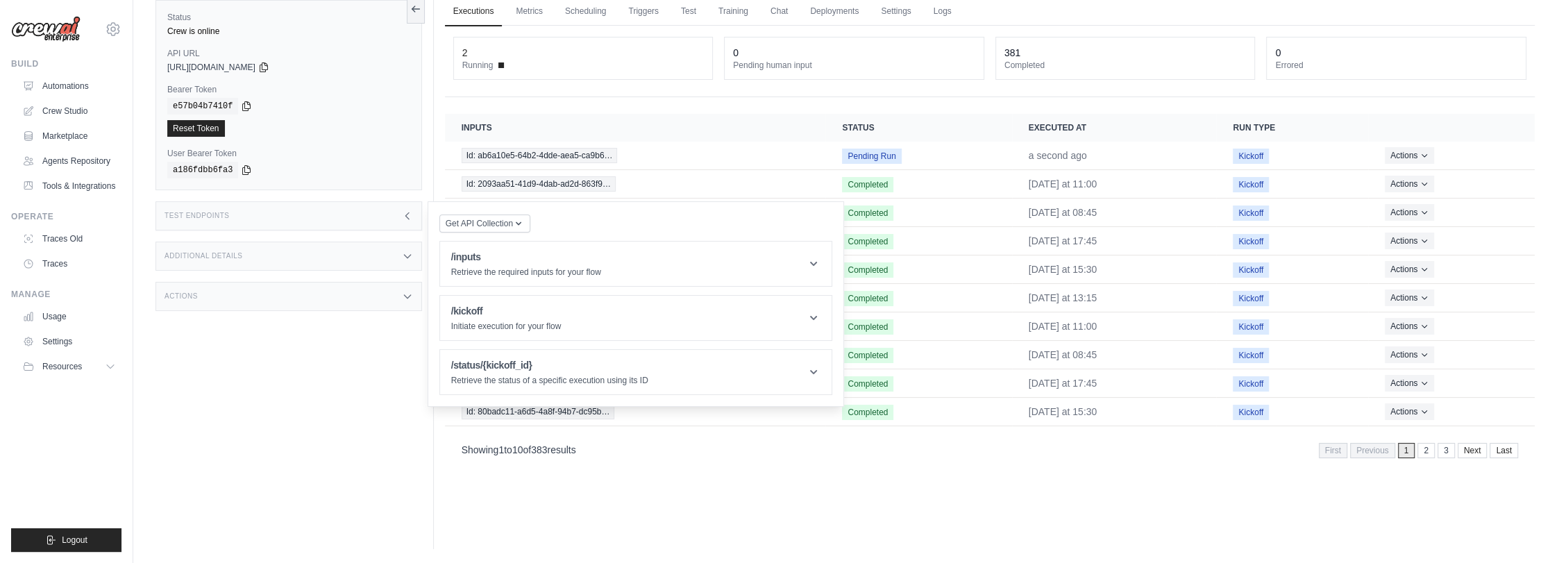
click at [347, 216] on div "Test Endpoints" at bounding box center [288, 216] width 267 height 29
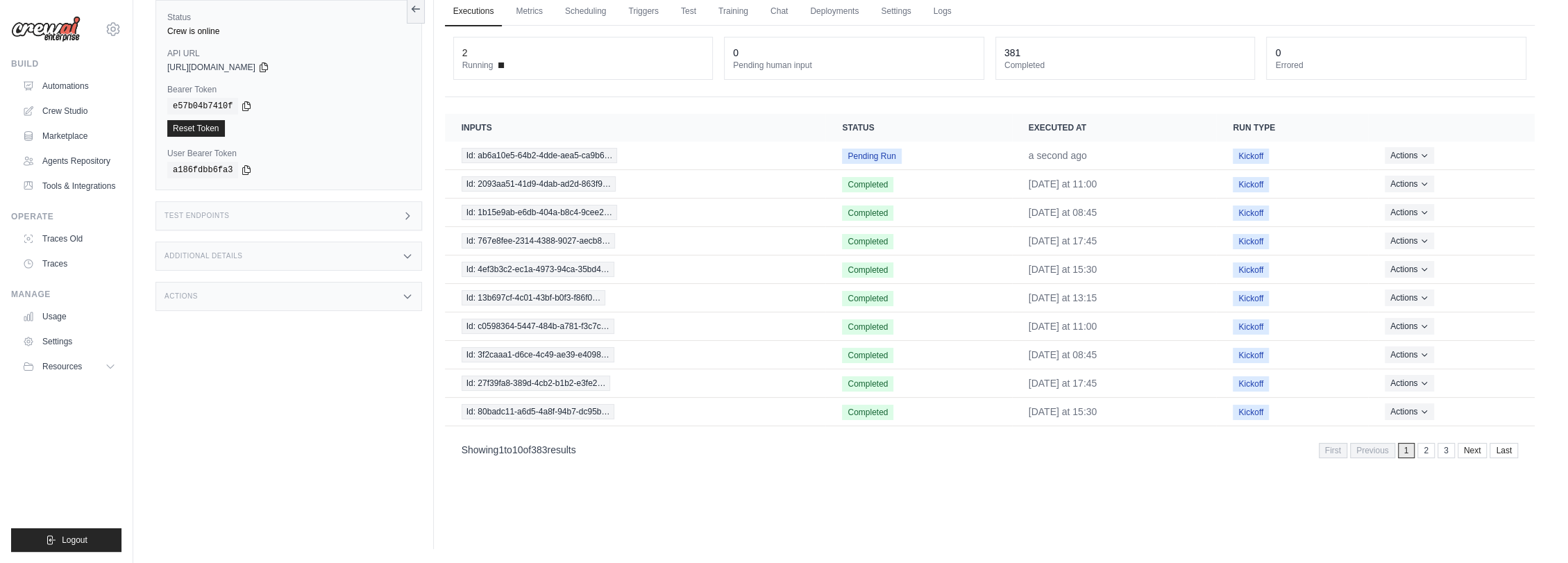
scroll to position [0, 0]
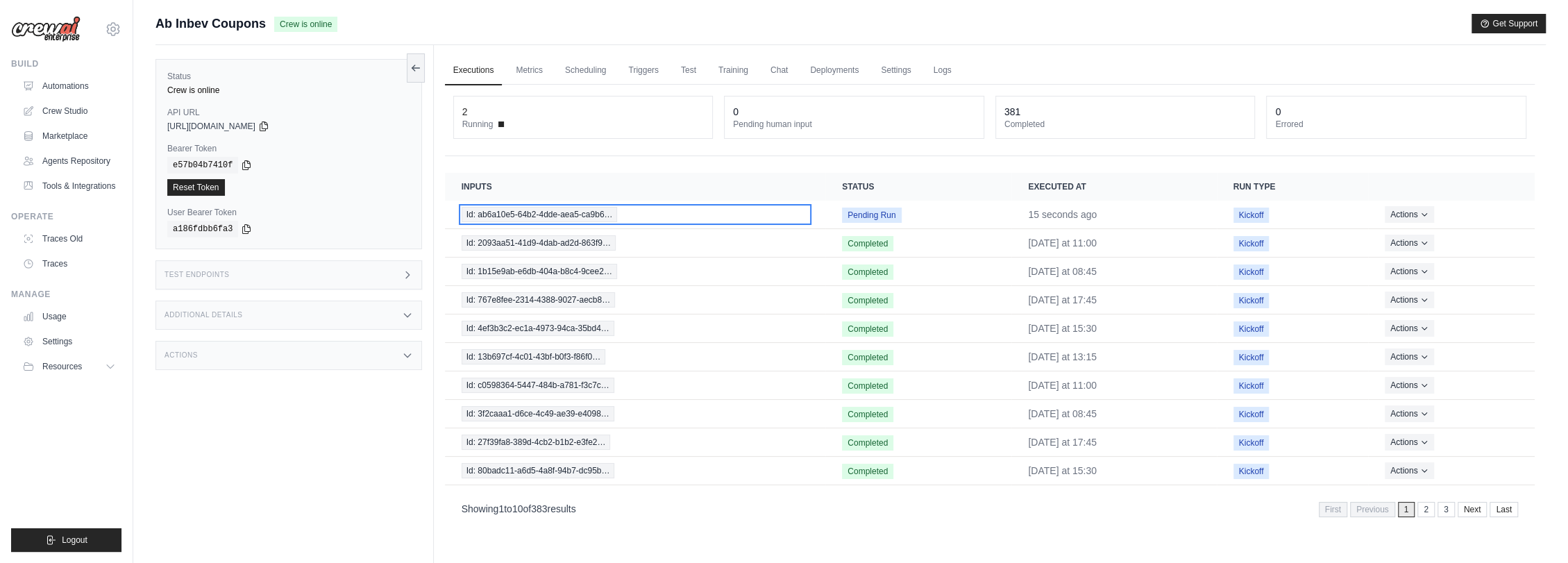
click at [593, 213] on span "Id: ab6a10e5-64b2-4dde-aea5-ca9b6…" at bounding box center [540, 214] width 156 height 15
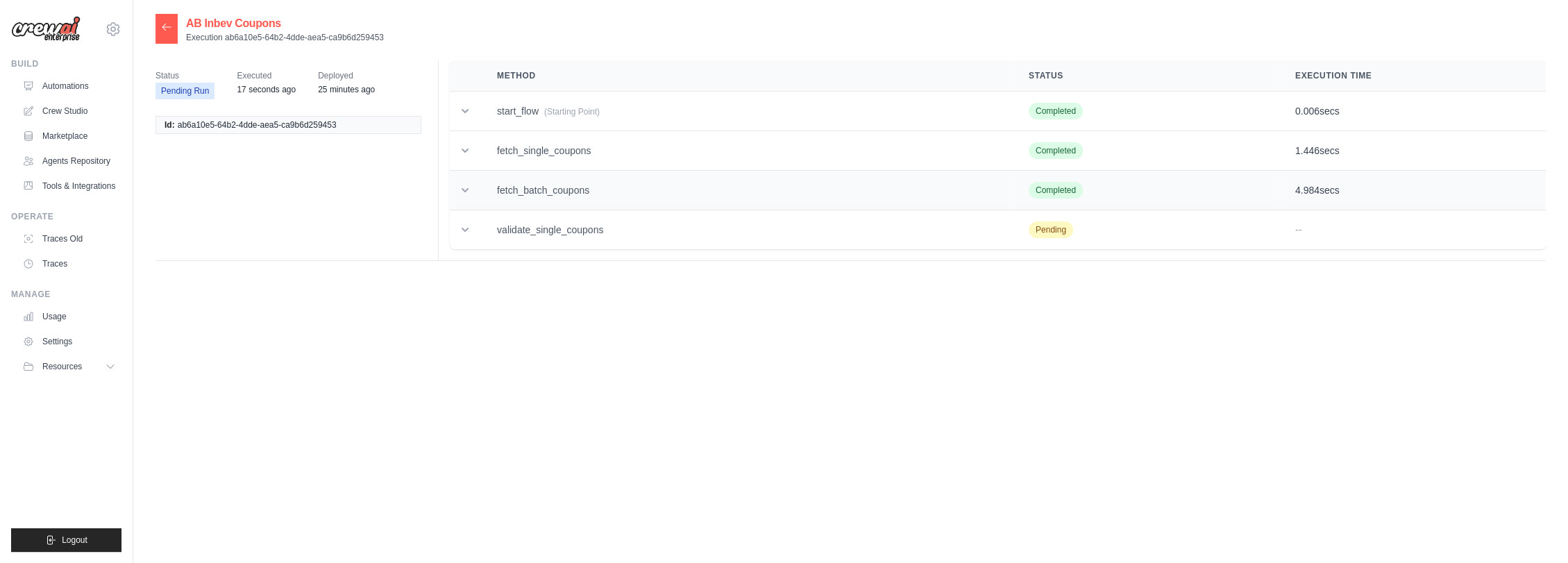
click at [577, 186] on td "fetch_batch_coupons" at bounding box center [746, 190] width 532 height 40
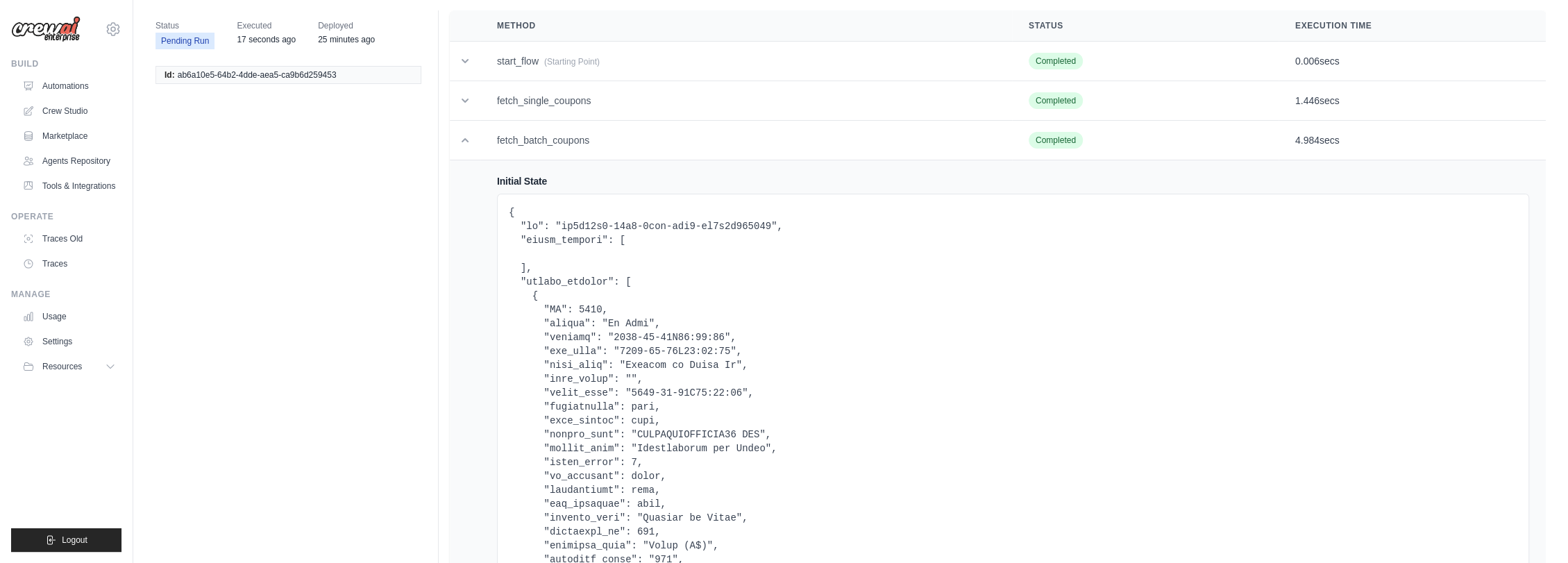
scroll to position [77, 0]
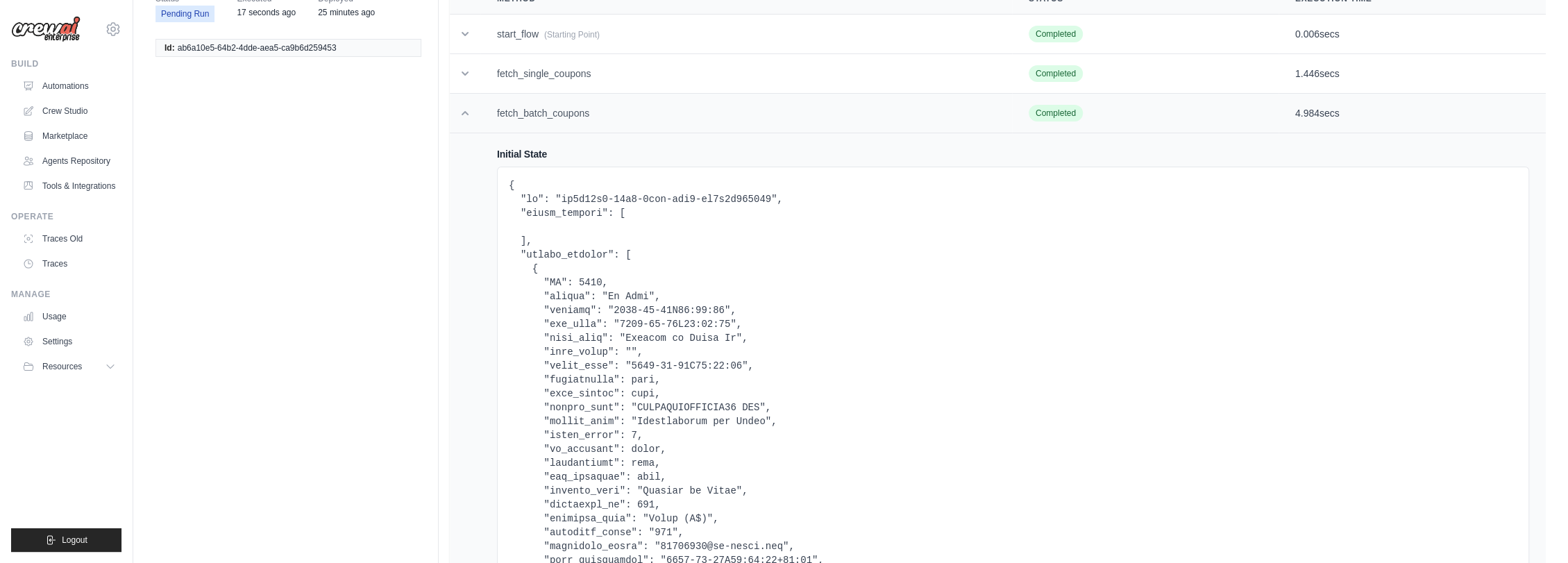
click at [577, 116] on td "fetch_batch_coupons" at bounding box center [746, 114] width 532 height 40
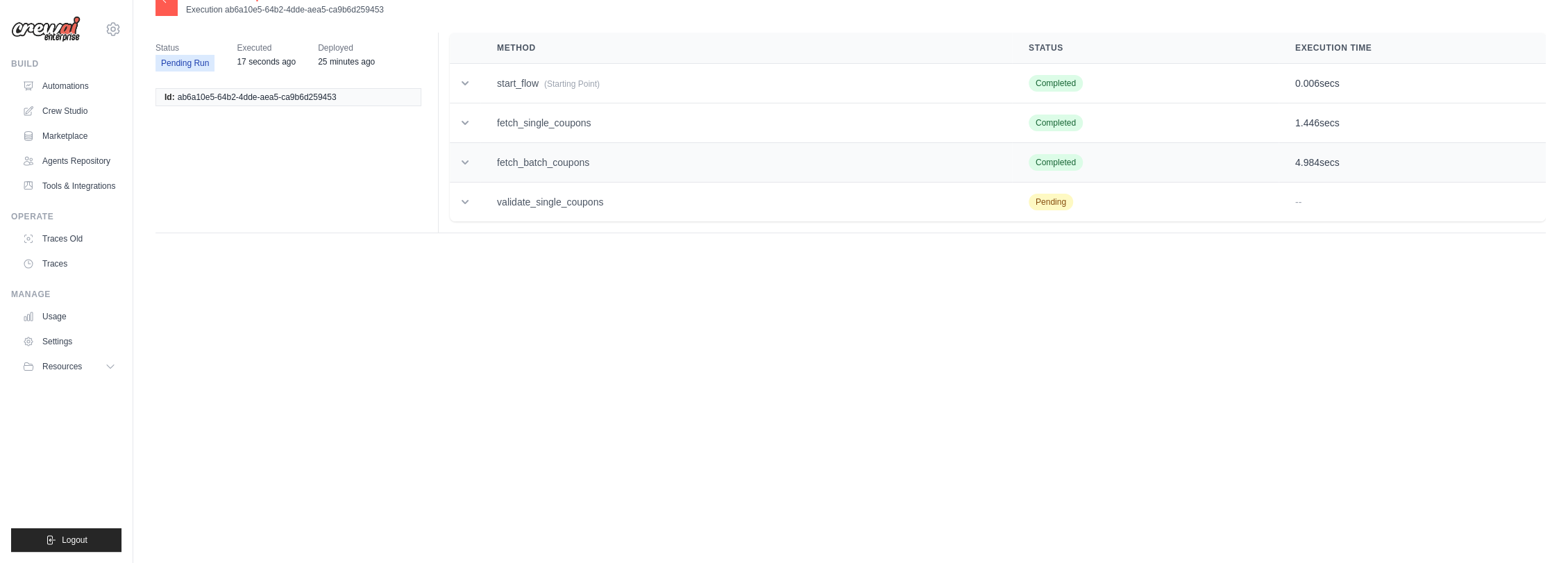
scroll to position [28, 0]
click at [565, 156] on td "fetch_batch_coupons" at bounding box center [746, 163] width 532 height 40
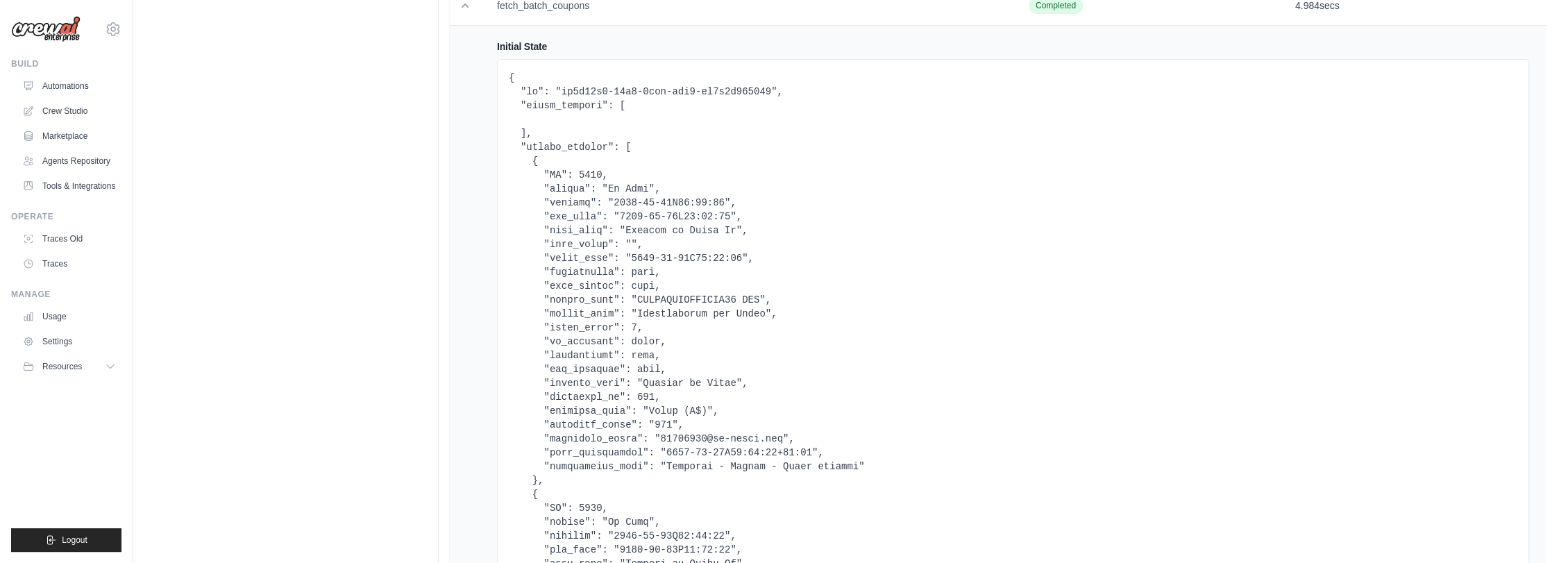
scroll to position [0, 0]
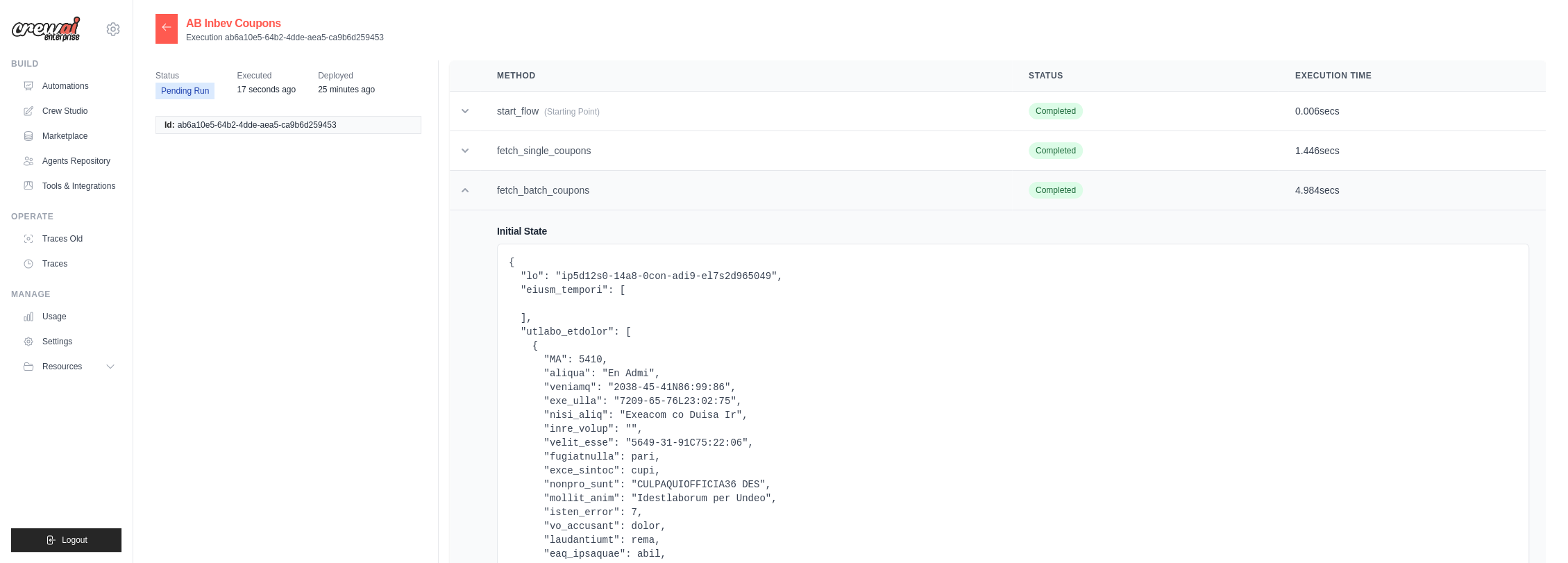
click at [597, 189] on td "fetch_batch_coupons" at bounding box center [746, 190] width 532 height 40
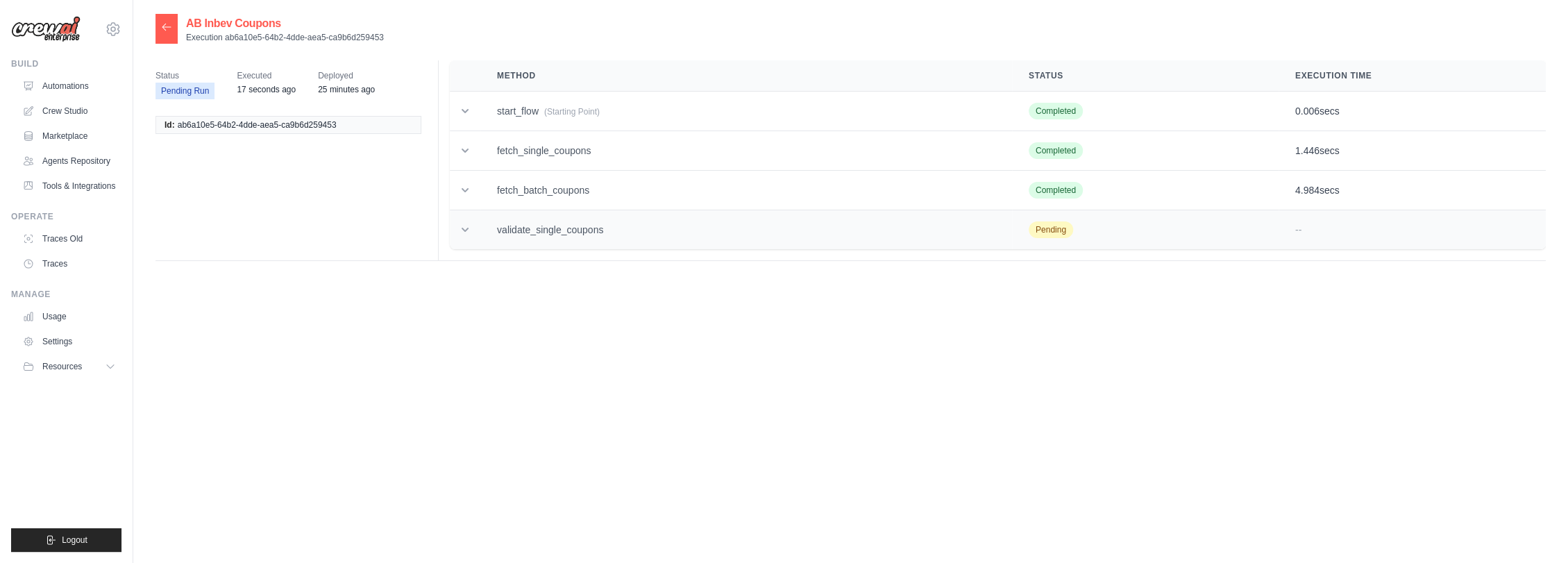
click at [541, 212] on td "validate_single_coupons" at bounding box center [746, 230] width 532 height 40
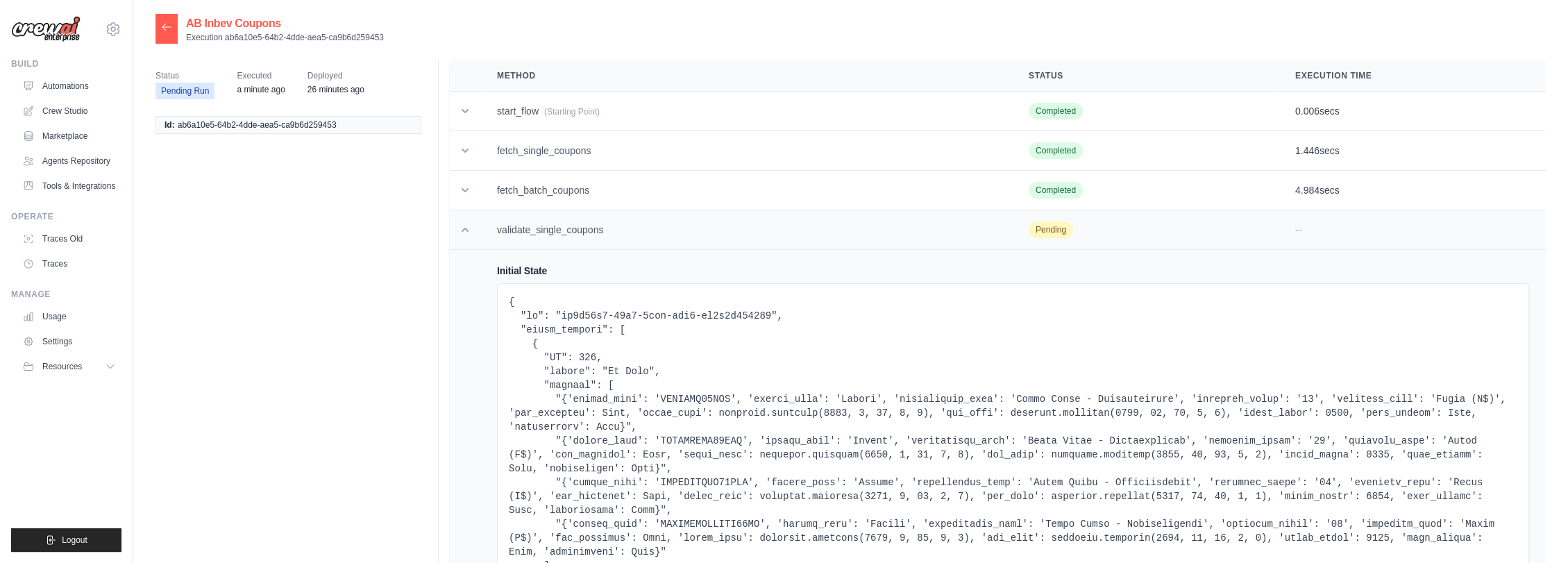
click at [650, 213] on td "validate_single_coupons" at bounding box center [746, 230] width 532 height 40
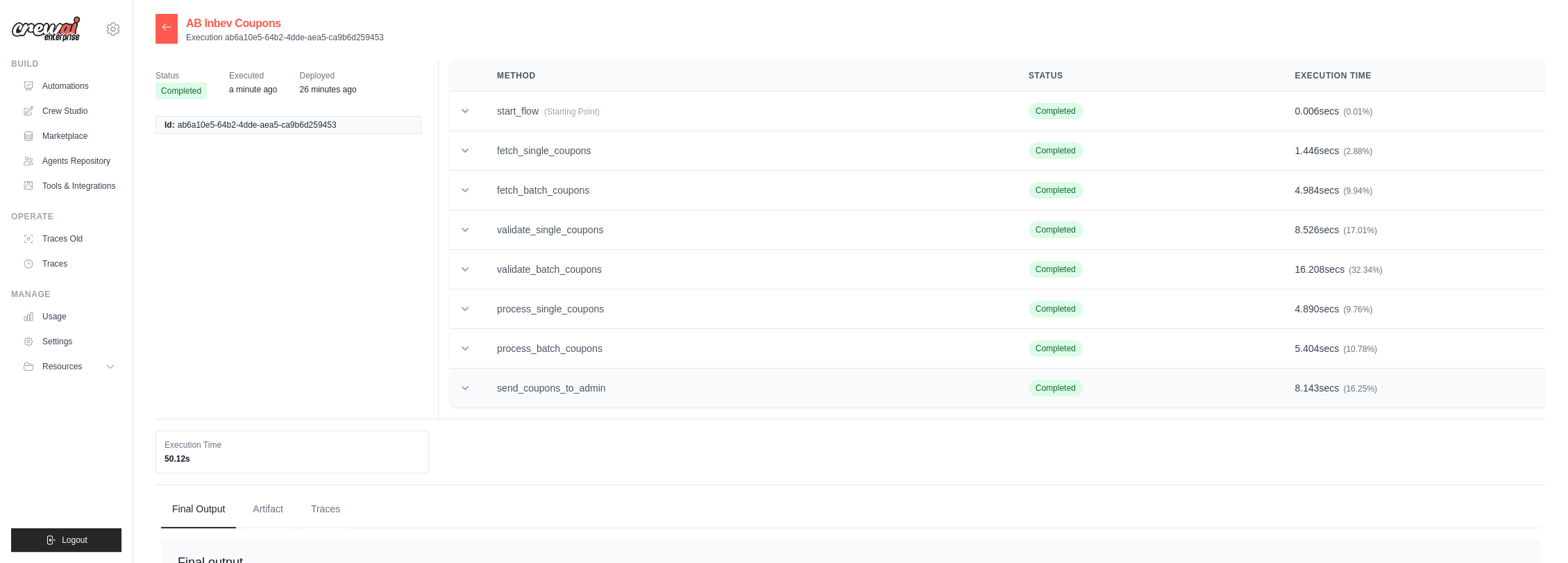
click at [559, 385] on td "send_coupons_to_admin" at bounding box center [746, 389] width 532 height 40
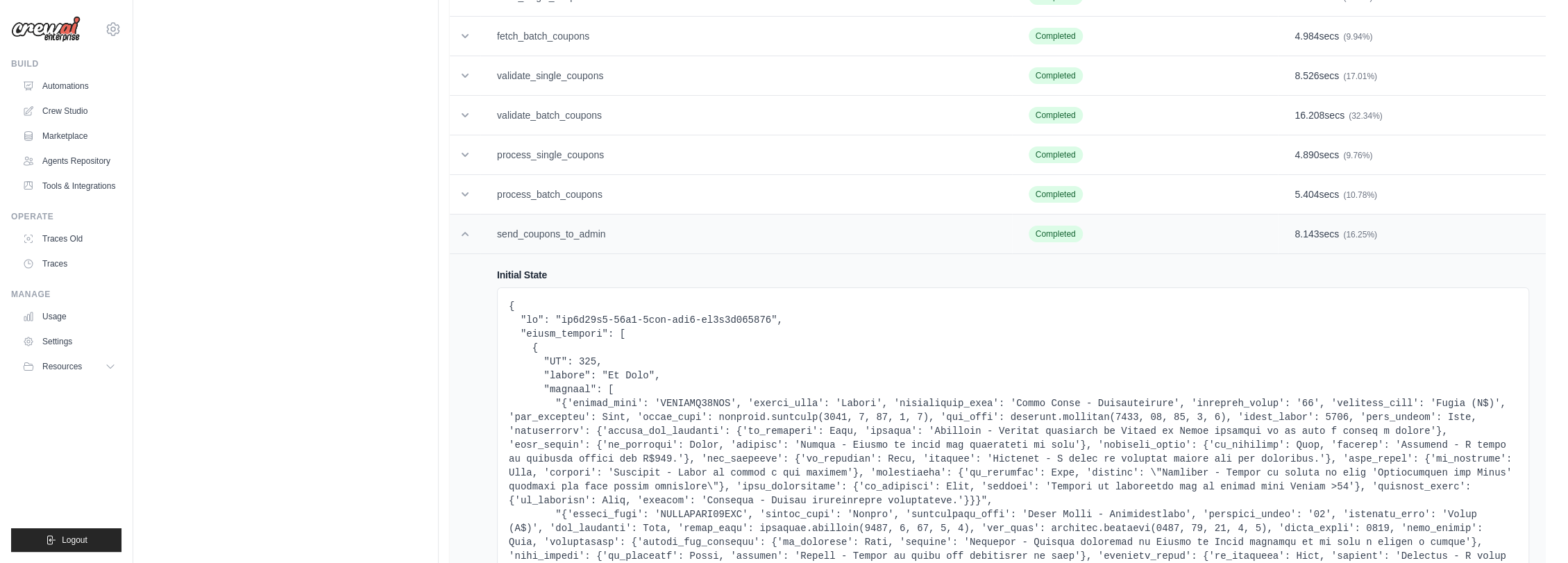
scroll to position [77, 0]
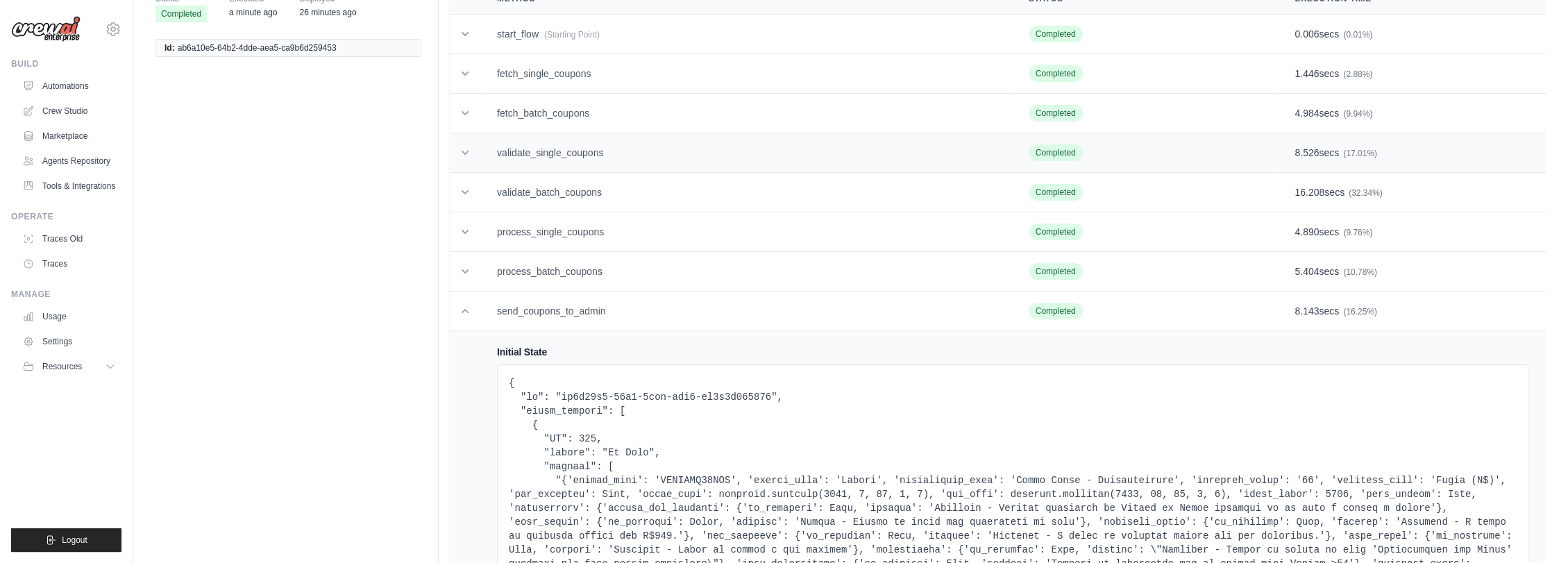
click at [565, 158] on td "validate_single_coupons" at bounding box center [746, 153] width 532 height 40
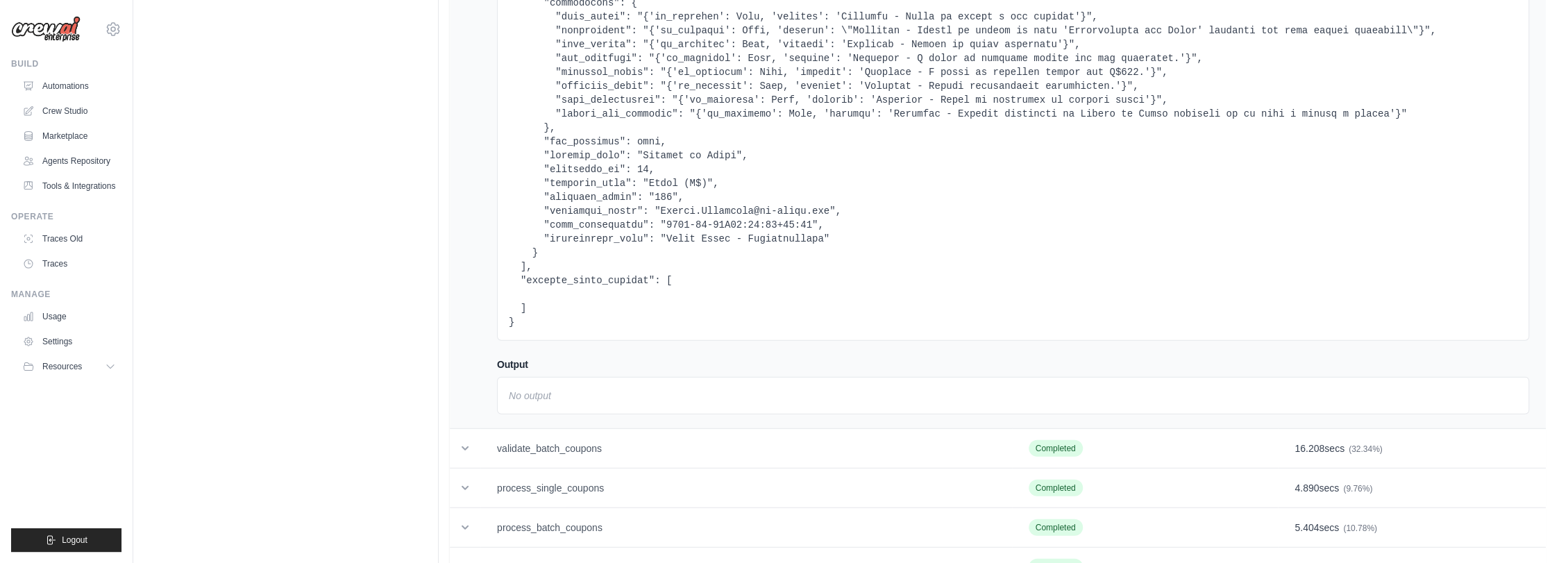
scroll to position [3085, 0]
click at [596, 424] on td "validate_batch_coupons" at bounding box center [746, 444] width 532 height 40
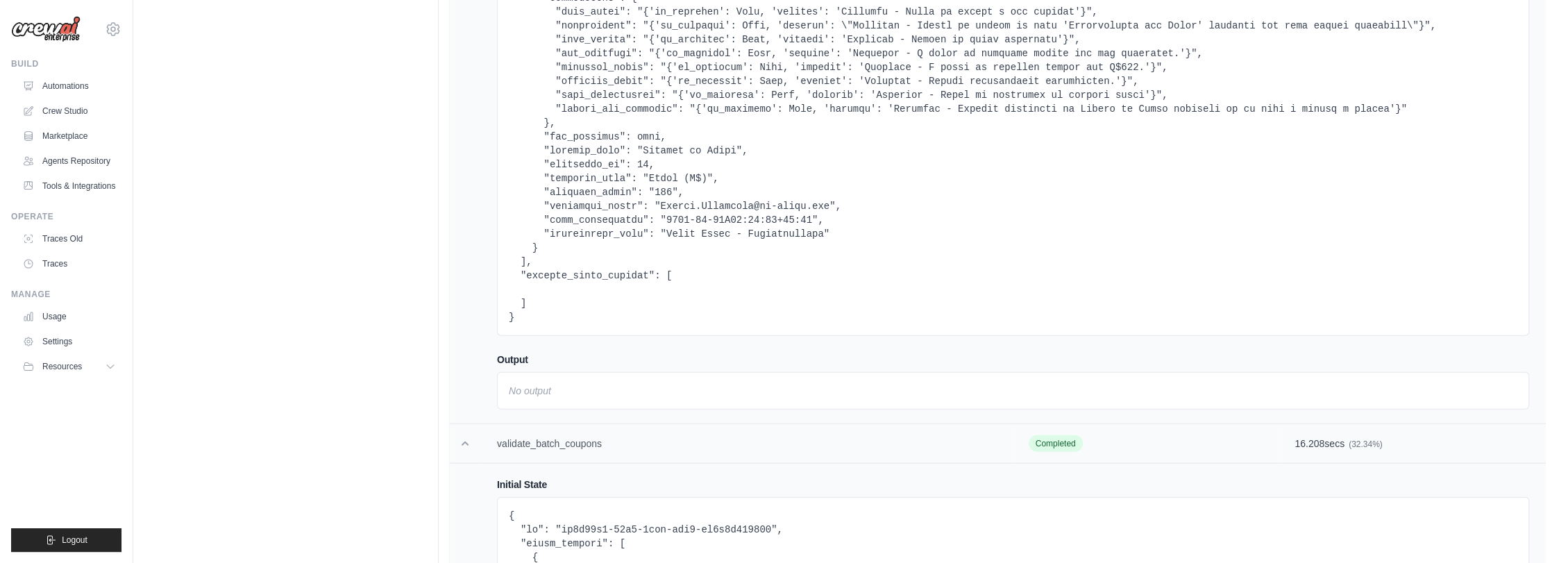
click at [641, 424] on td "validate_batch_coupons" at bounding box center [746, 444] width 532 height 40
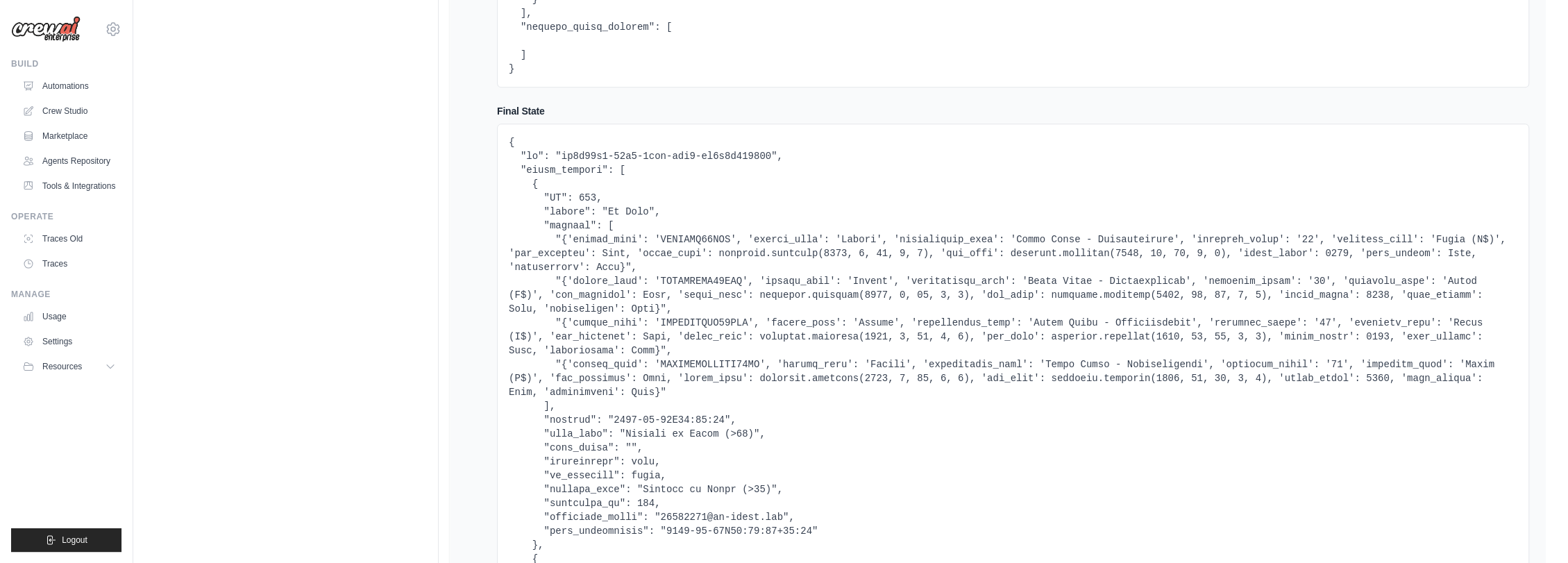
scroll to position [1620, 0]
